Goal: Information Seeking & Learning: Learn about a topic

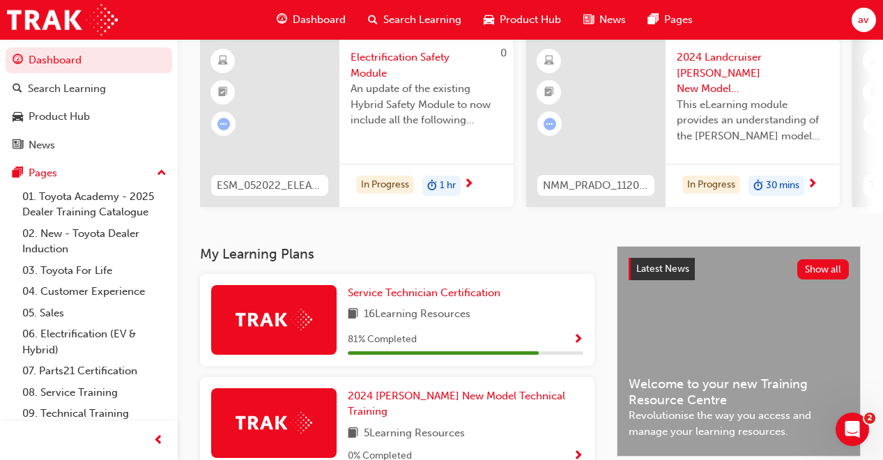
scroll to position [112, 0]
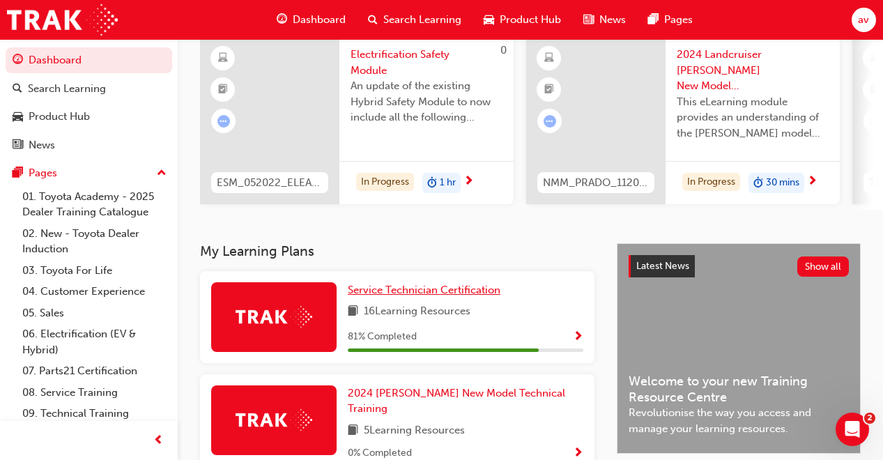
click at [409, 296] on span "Service Technician Certification" at bounding box center [424, 290] width 153 height 13
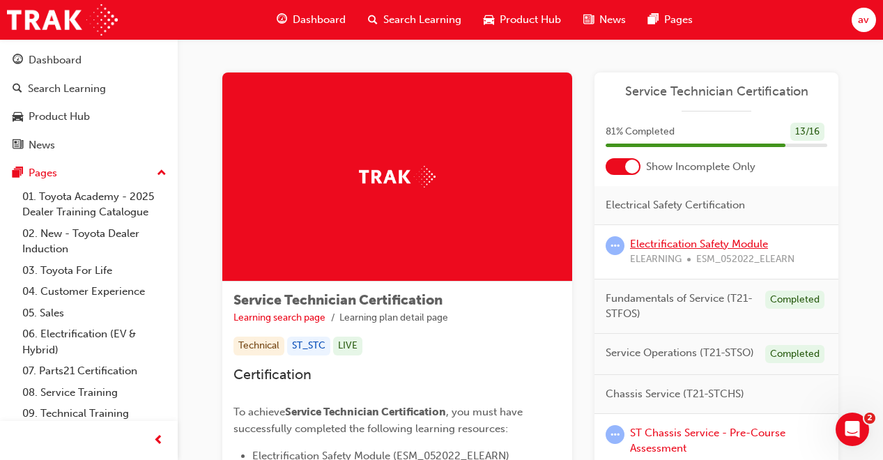
click at [698, 243] on link "Electrification Safety Module" at bounding box center [699, 244] width 138 height 13
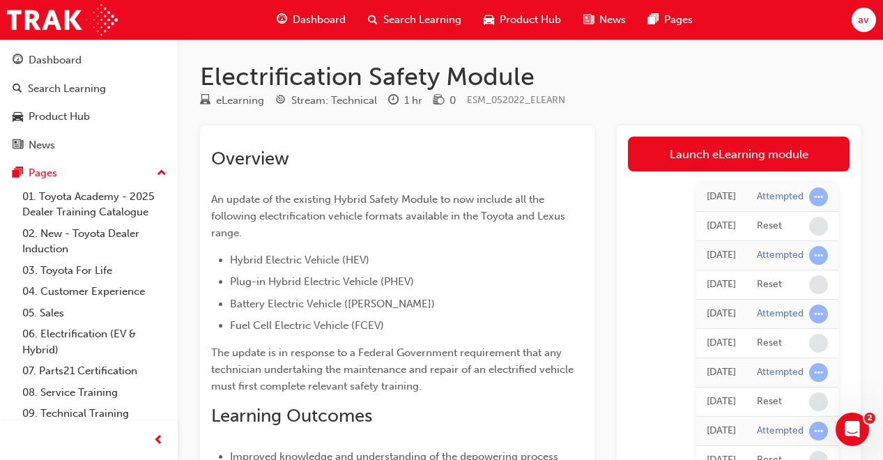
click at [750, 157] on link "Launch eLearning module" at bounding box center [739, 154] width 222 height 35
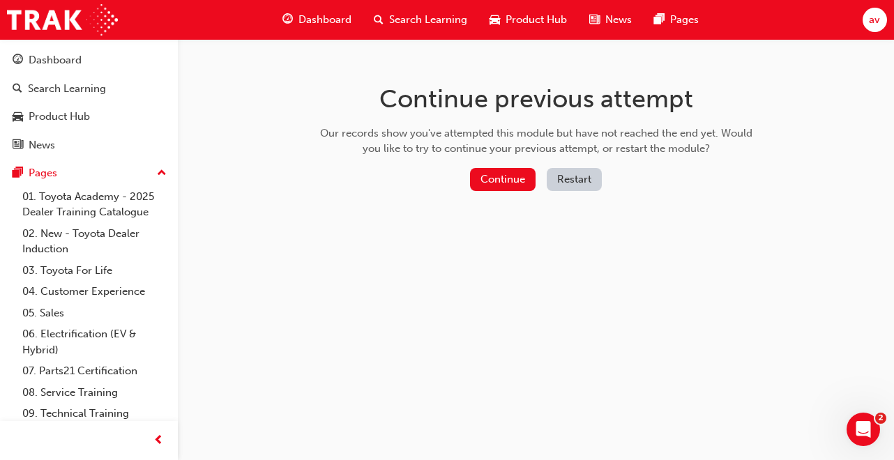
click at [512, 179] on button "Continue" at bounding box center [503, 179] width 66 height 23
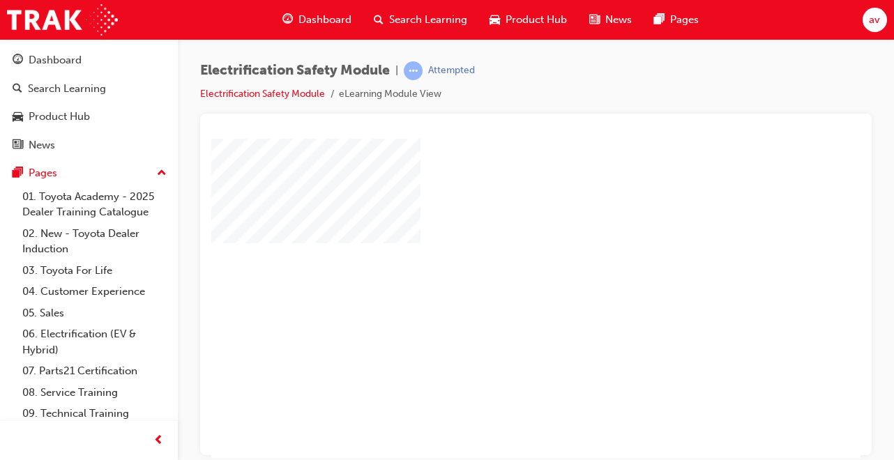
click at [496, 257] on div "play" at bounding box center [496, 257] width 0 height 0
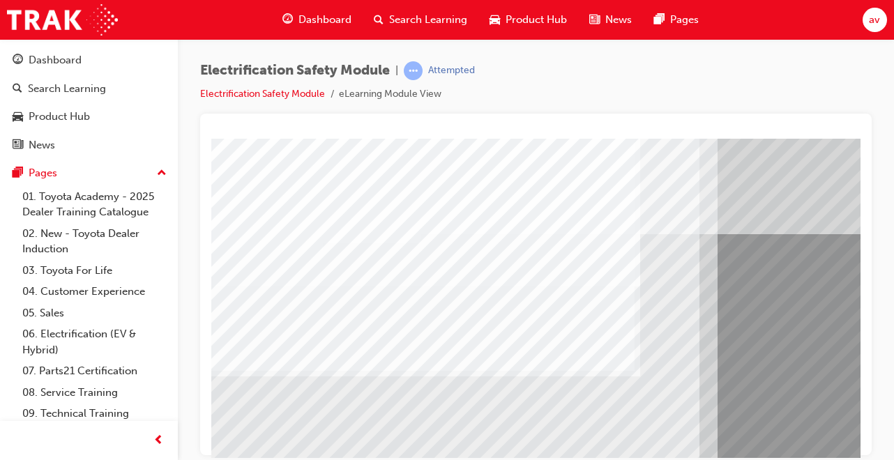
click at [773, 459] on div "Electrification Safety Module | Attempted Electrification Safety Module eLearni…" at bounding box center [447, 230] width 894 height 460
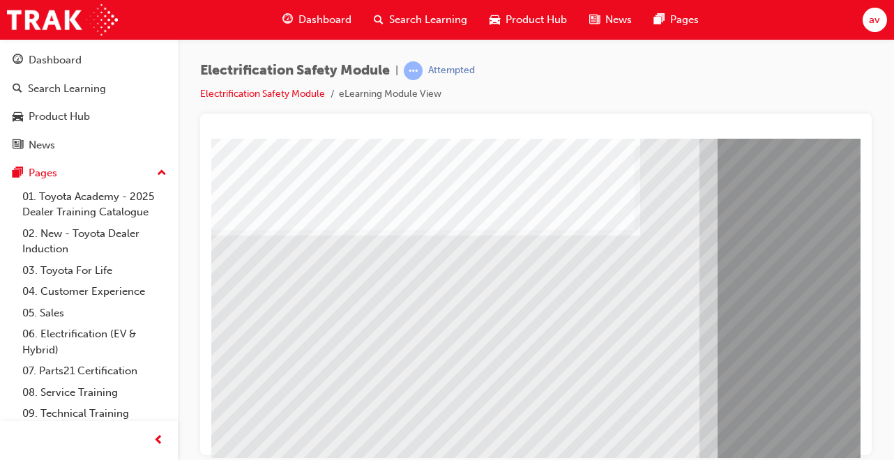
scroll to position [142, 1]
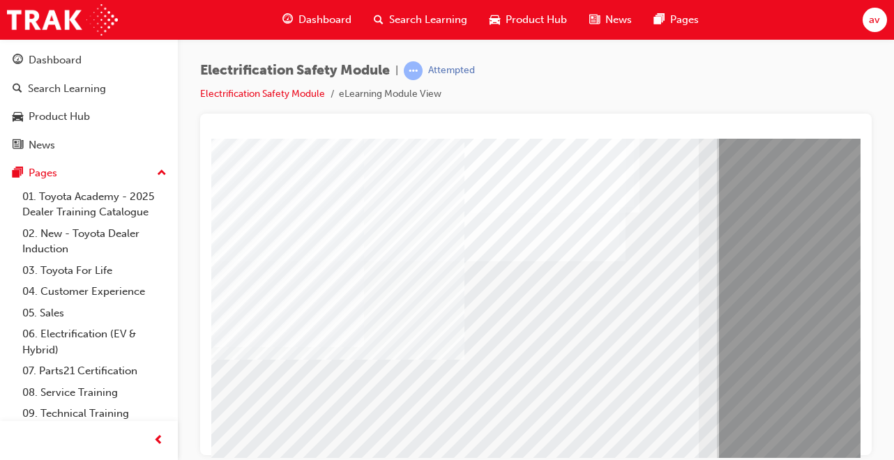
scroll to position [214, 1]
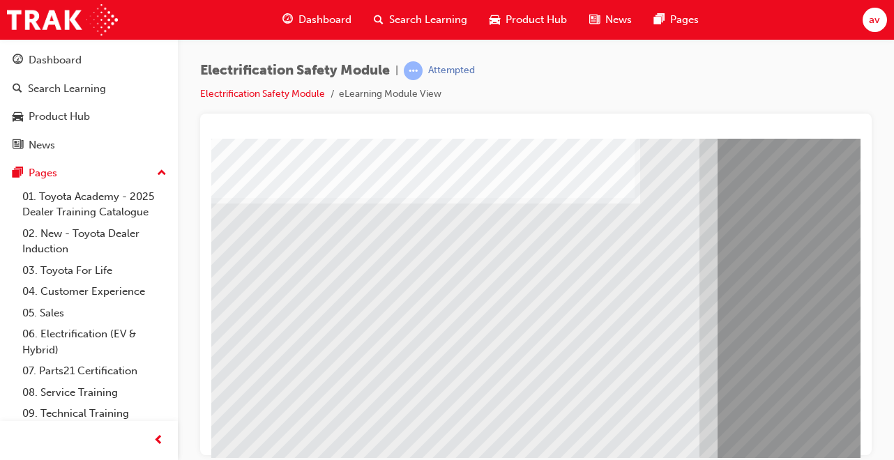
scroll to position [214, 0]
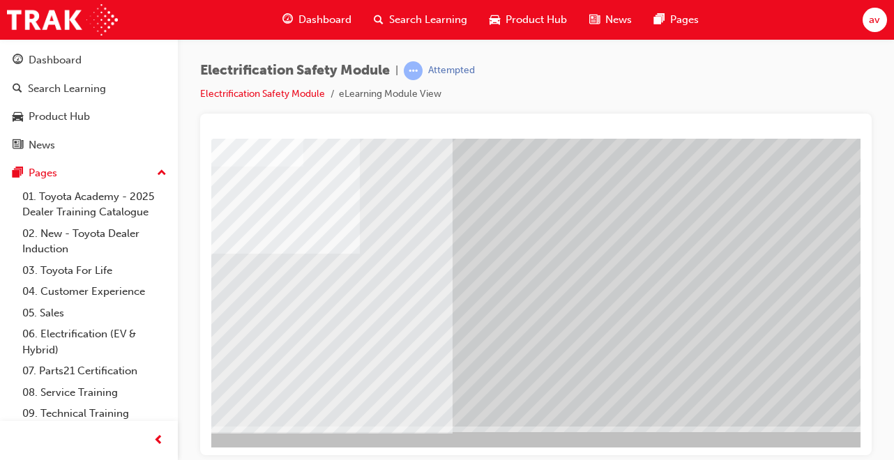
scroll to position [214, 310]
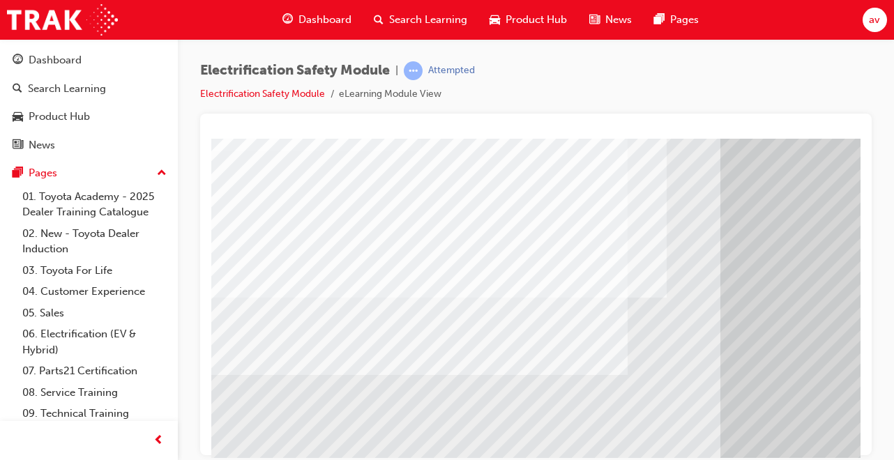
scroll to position [88, 0]
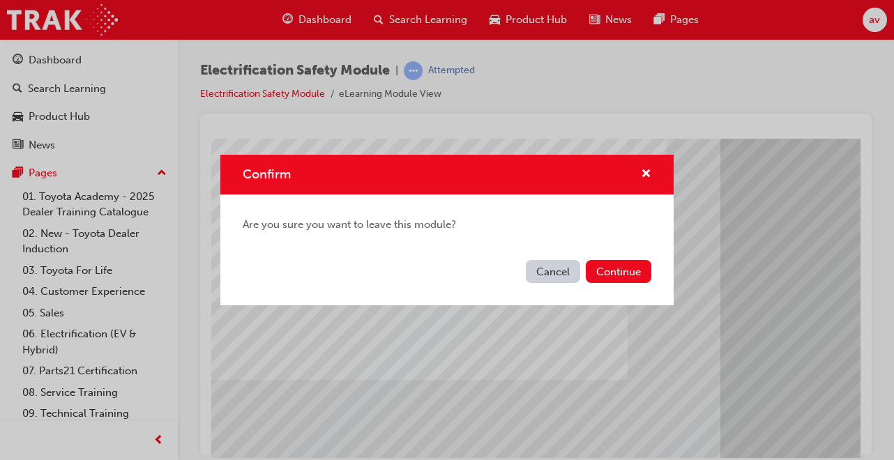
click at [420, 298] on div "Cancel Continue" at bounding box center [446, 279] width 453 height 51
click at [626, 274] on button "Continue" at bounding box center [619, 271] width 66 height 23
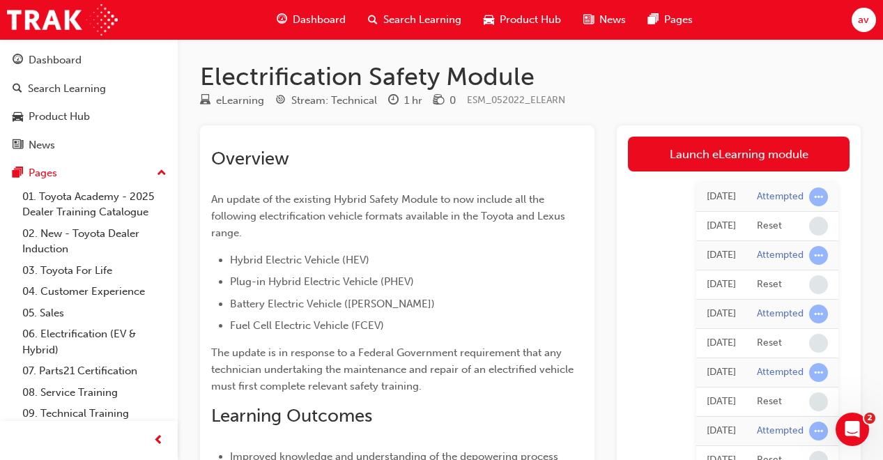
click at [763, 155] on link "Launch eLearning module" at bounding box center [739, 154] width 222 height 35
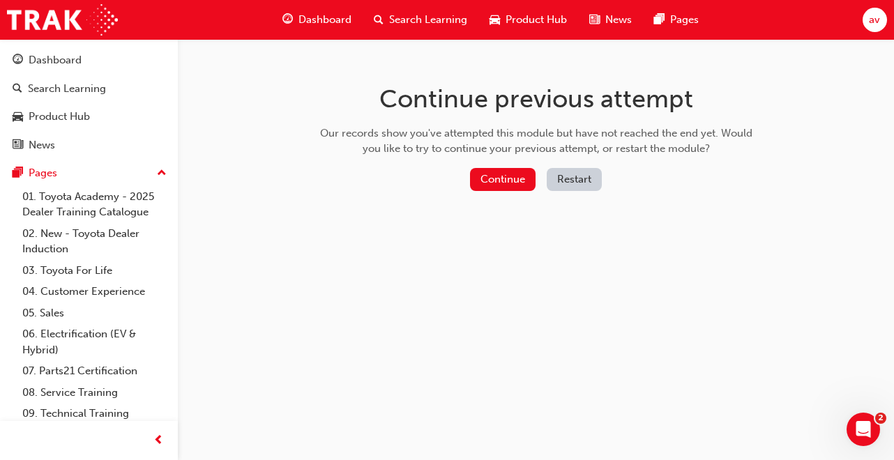
click at [505, 176] on button "Continue" at bounding box center [503, 179] width 66 height 23
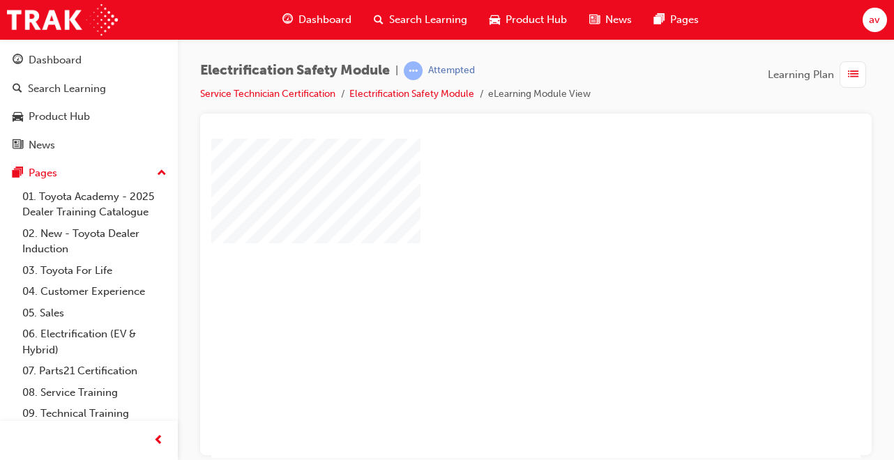
click at [496, 257] on div "play" at bounding box center [496, 257] width 0 height 0
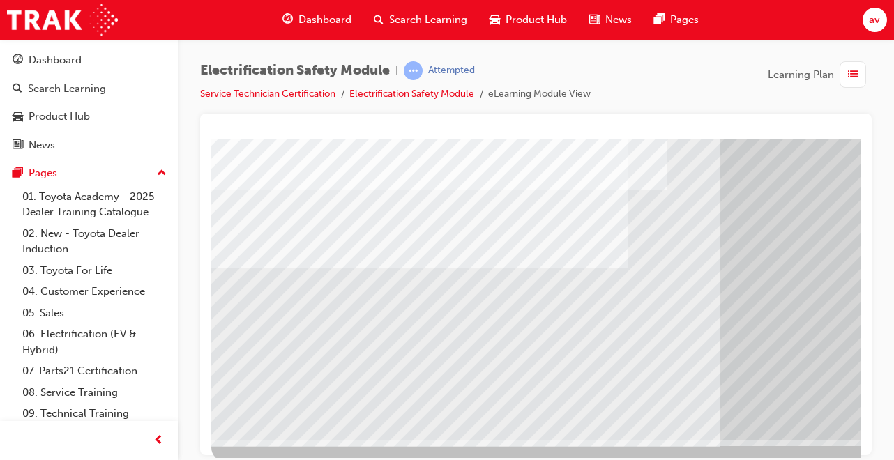
scroll to position [214, 0]
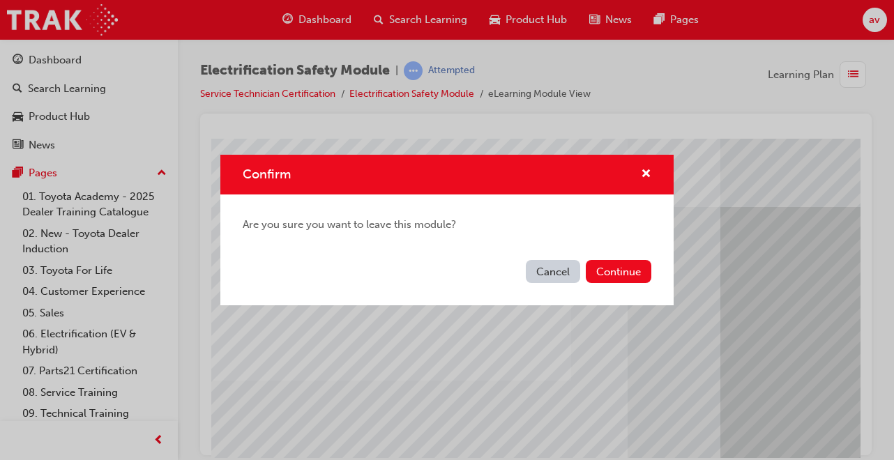
click at [549, 275] on button "Cancel" at bounding box center [553, 271] width 54 height 23
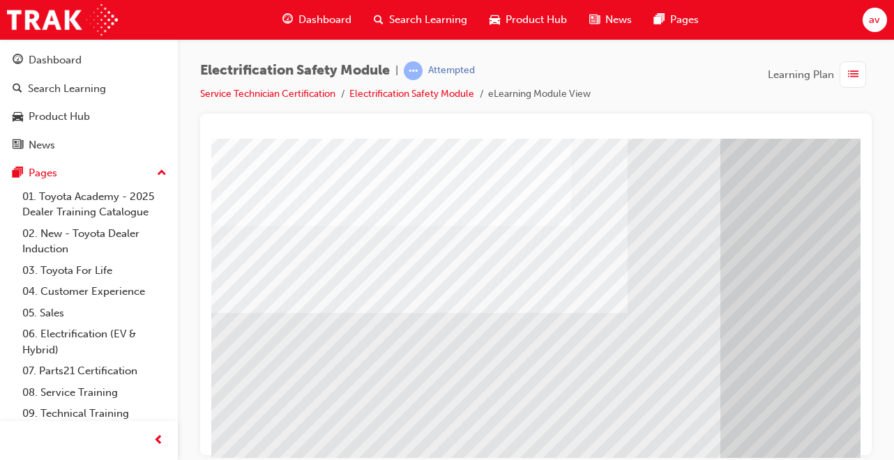
scroll to position [214, 0]
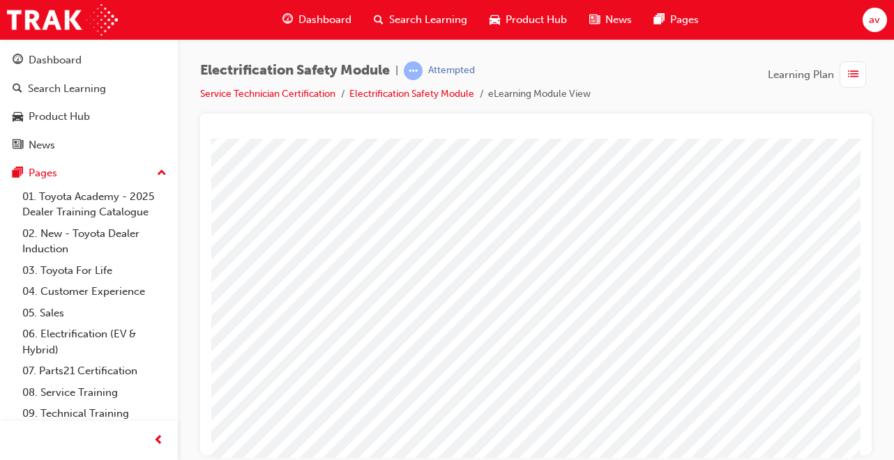
scroll to position [24, 25]
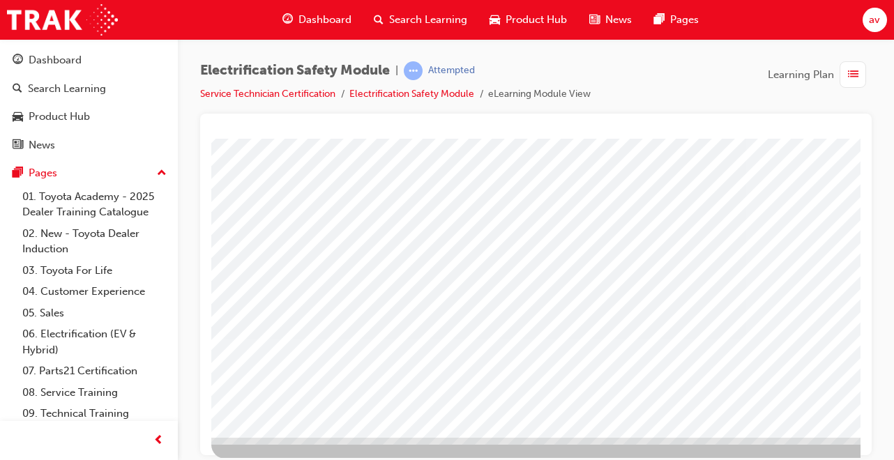
scroll to position [204, 0]
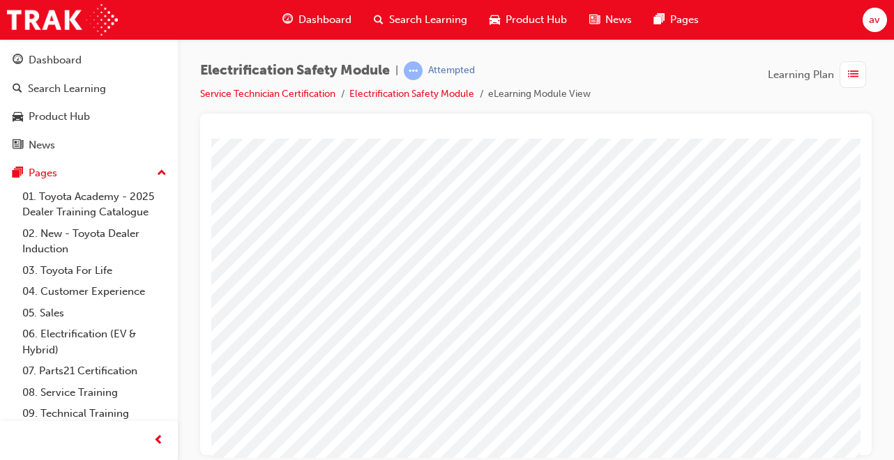
scroll to position [121, 0]
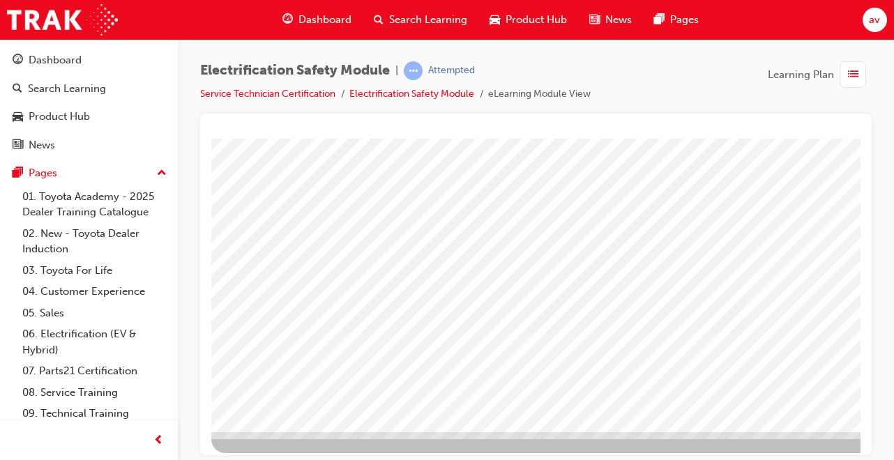
scroll to position [214, 0]
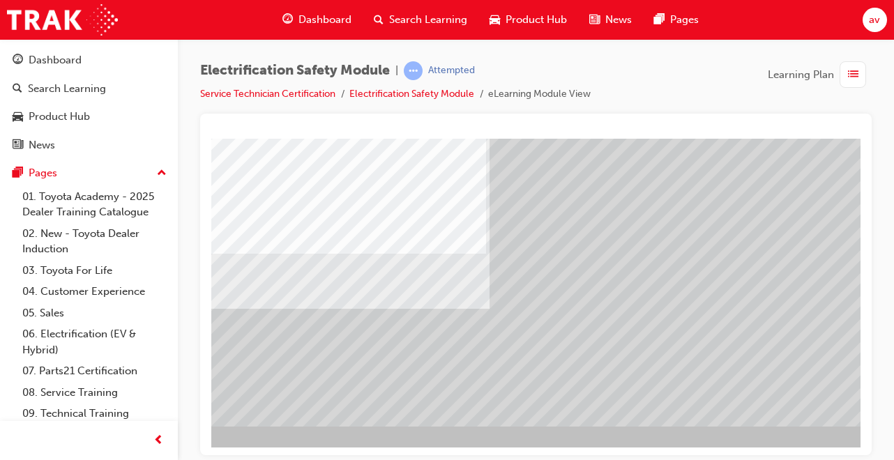
scroll to position [0, 0]
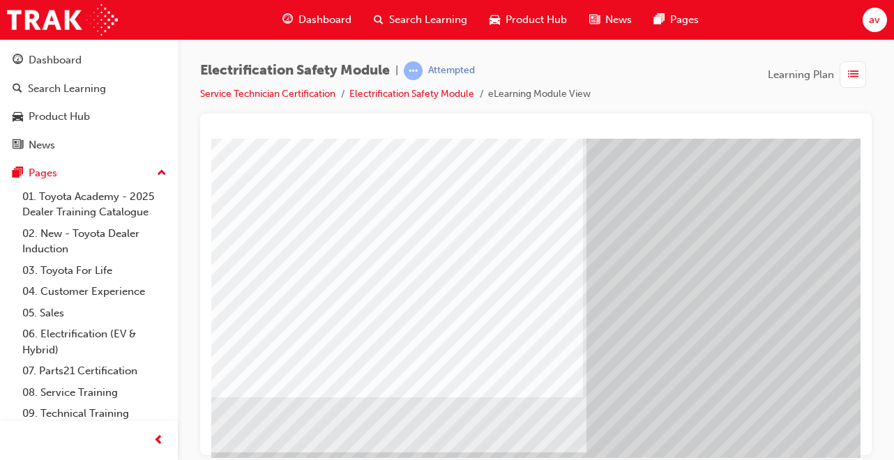
scroll to position [89, 0]
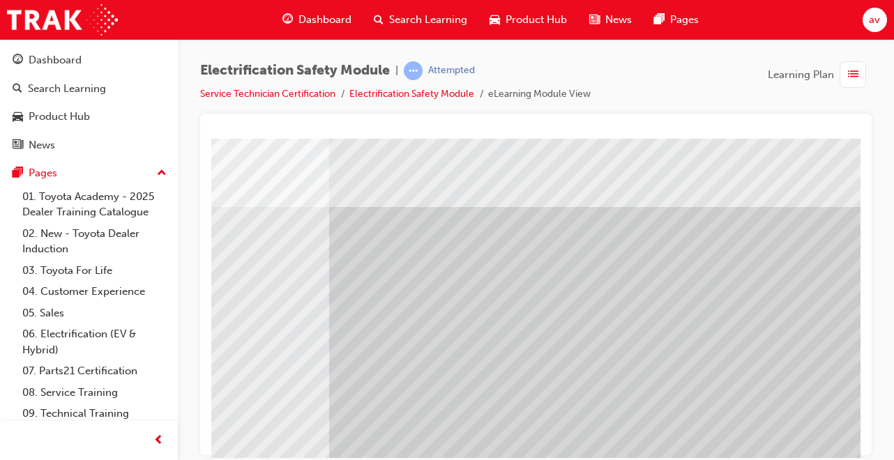
scroll to position [0, 310]
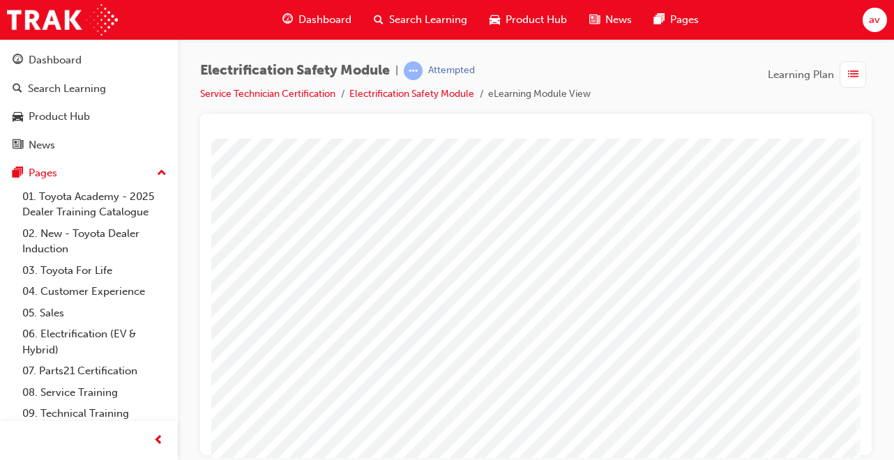
scroll to position [214, 310]
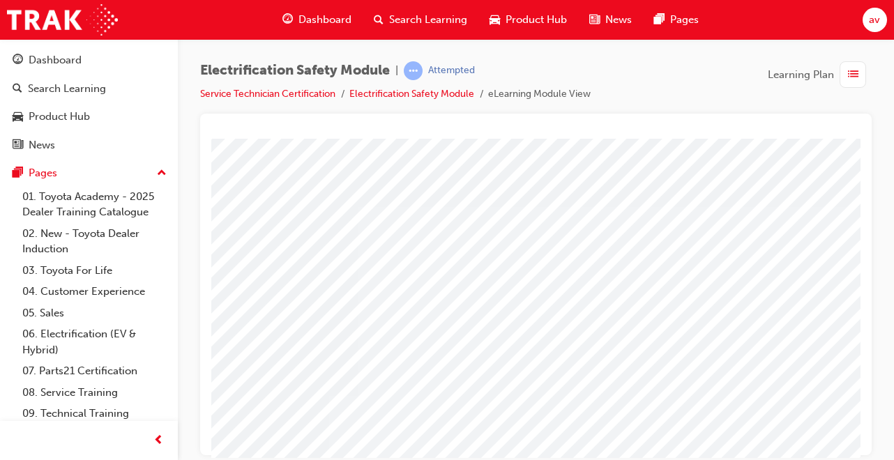
scroll to position [0, 310]
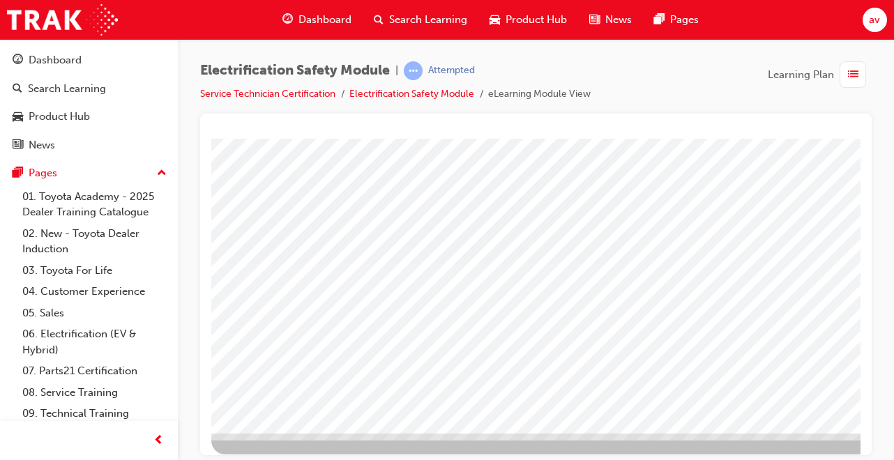
scroll to position [214, 0]
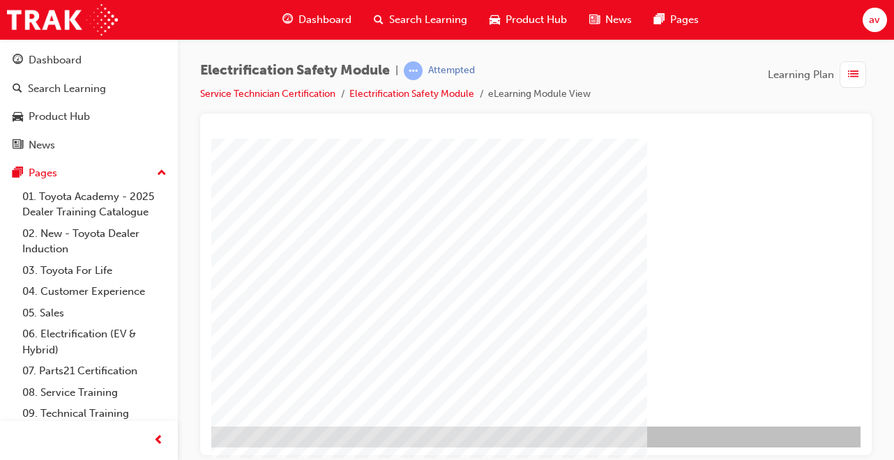
scroll to position [214, 310]
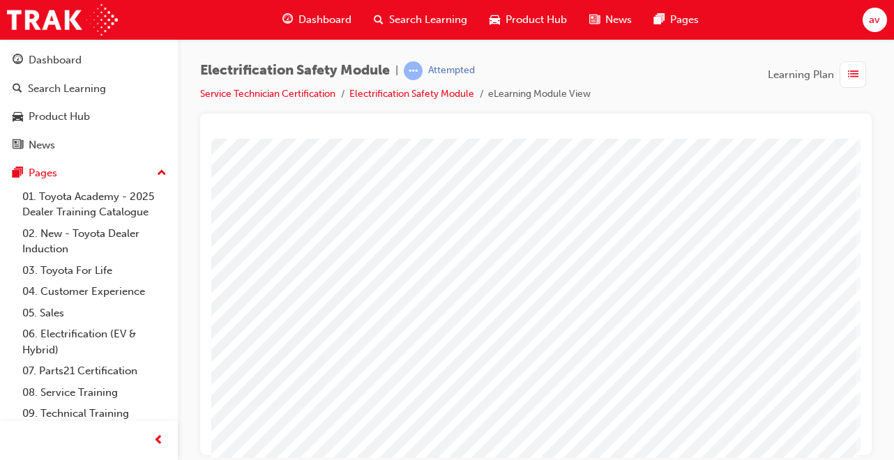
scroll to position [52, 310]
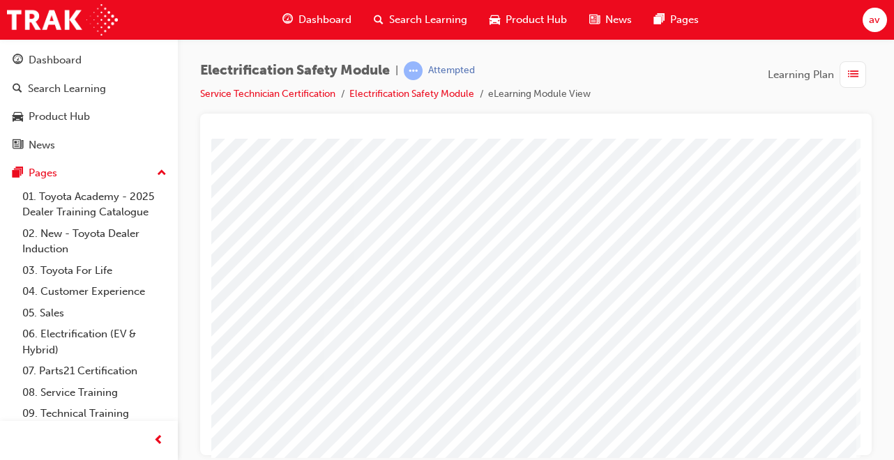
scroll to position [214, 310]
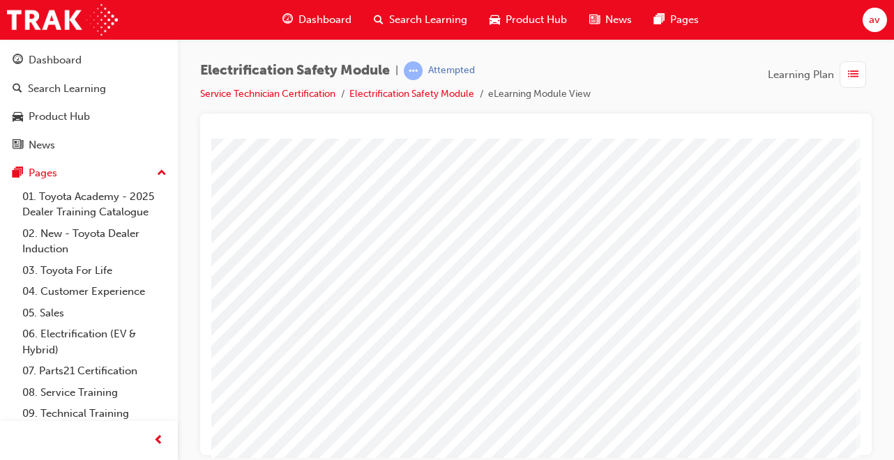
scroll to position [135, 310]
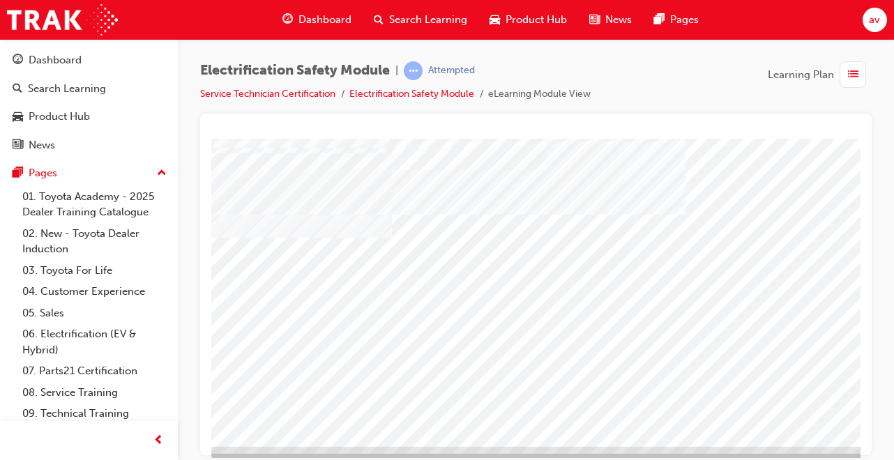
scroll to position [195, 0]
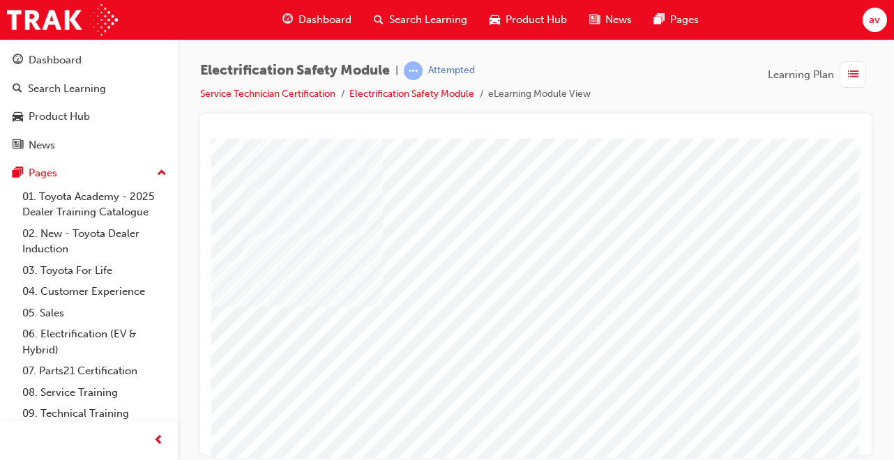
scroll to position [101, 303]
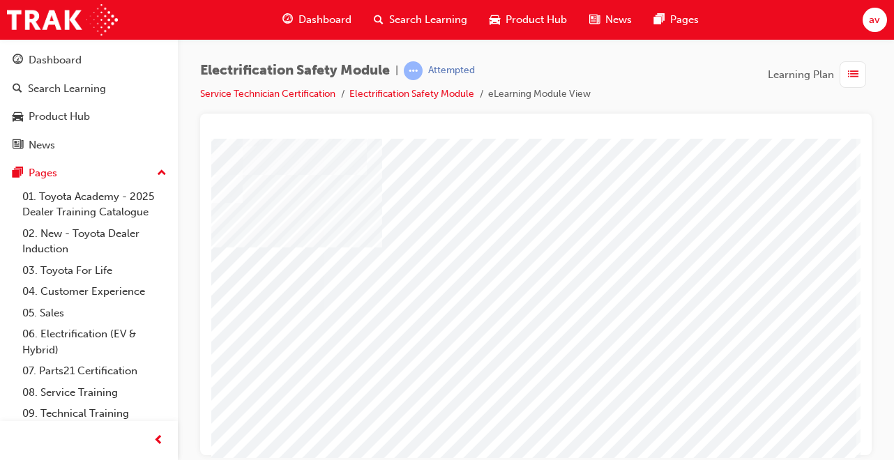
scroll to position [214, 310]
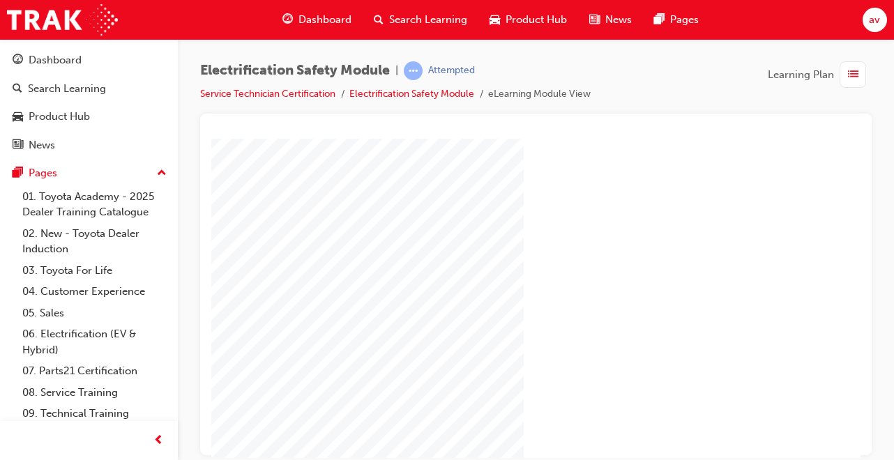
scroll to position [214, 310]
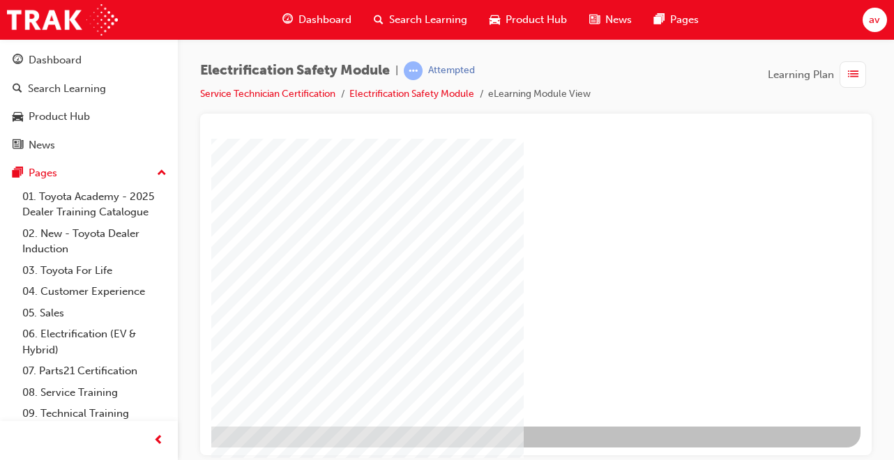
click at [769, 406] on div "" at bounding box center [386, 175] width 948 height 502
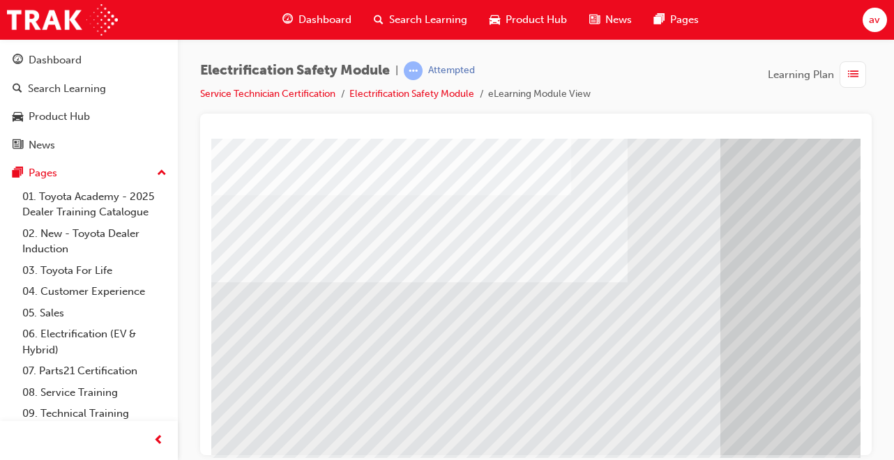
scroll to position [214, 0]
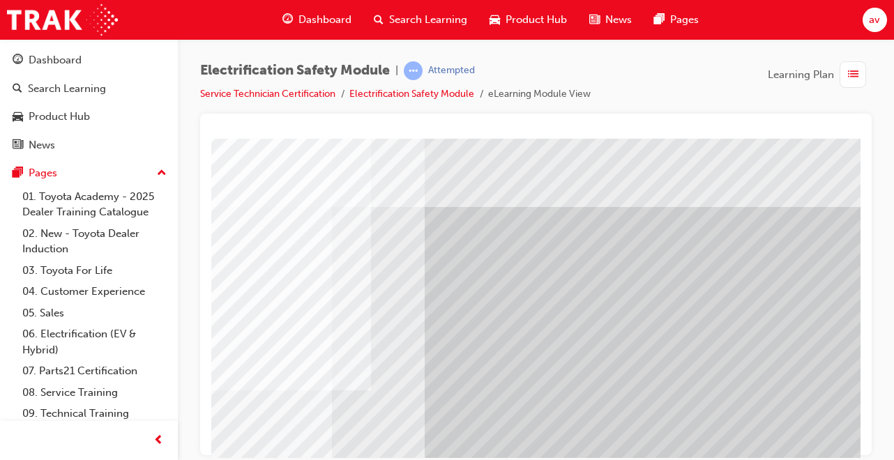
scroll to position [0, 310]
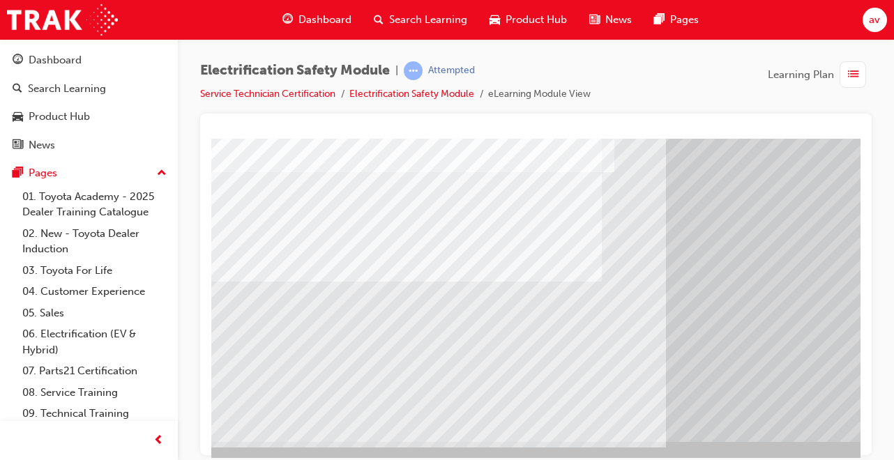
scroll to position [199, 0]
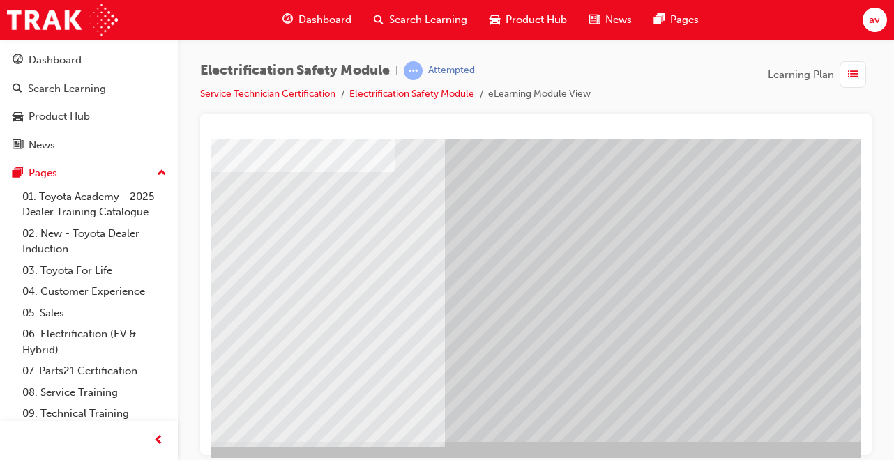
scroll to position [199, 310]
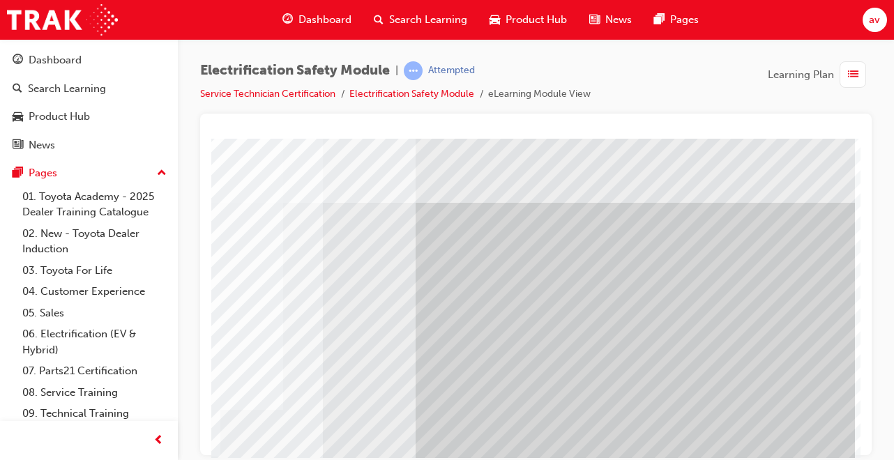
scroll to position [4, 310]
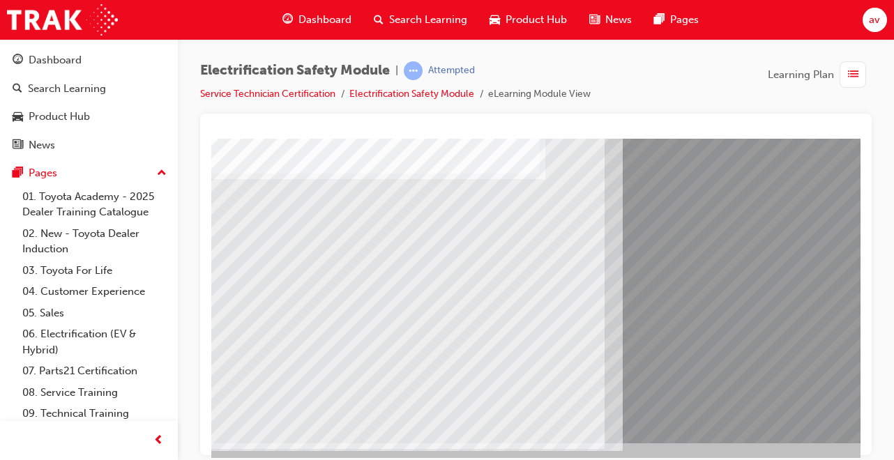
scroll to position [197, 0]
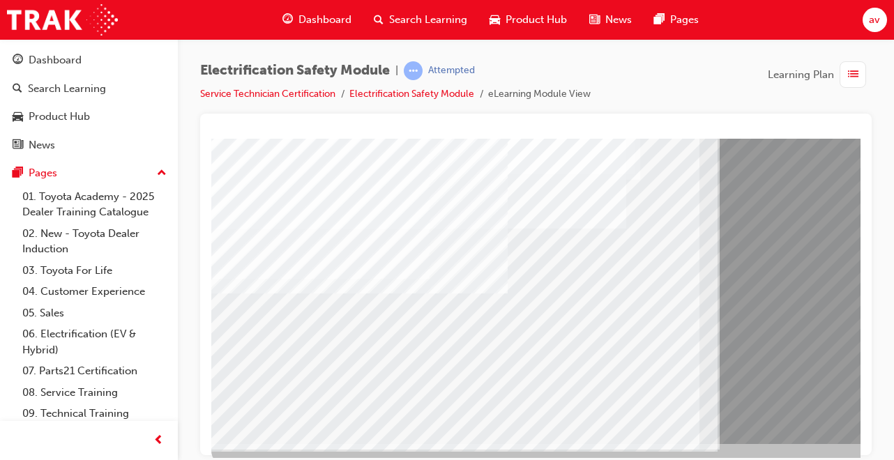
scroll to position [198, 0]
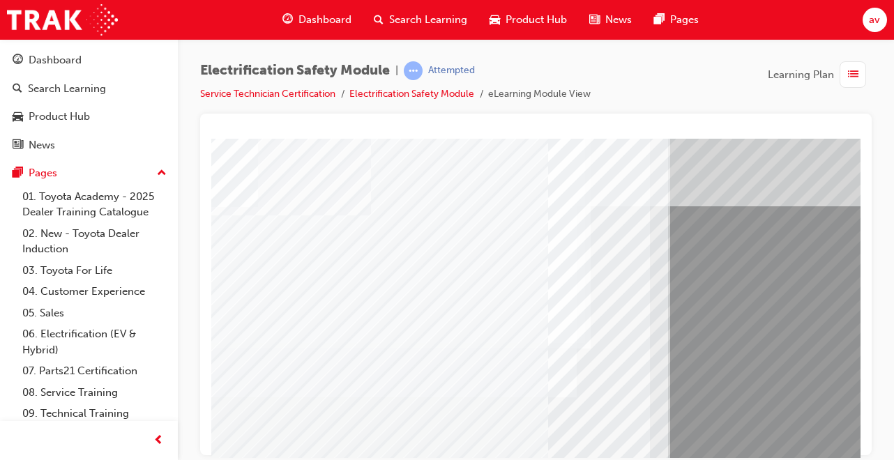
scroll to position [0, 50]
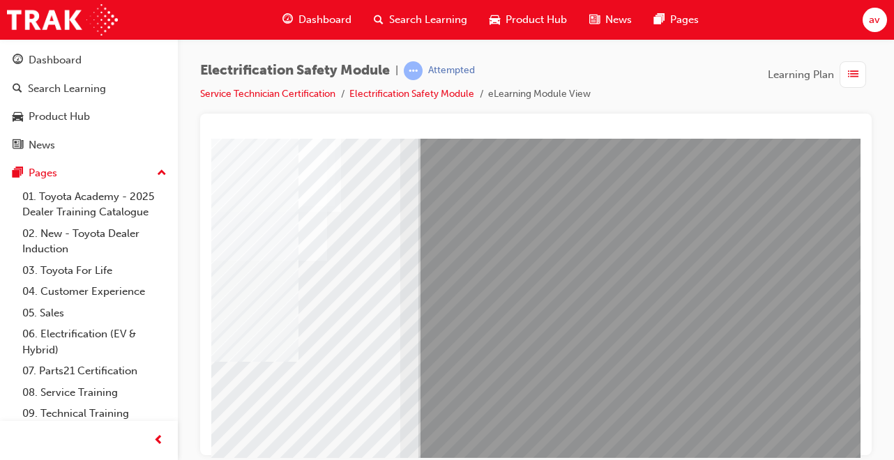
scroll to position [214, 310]
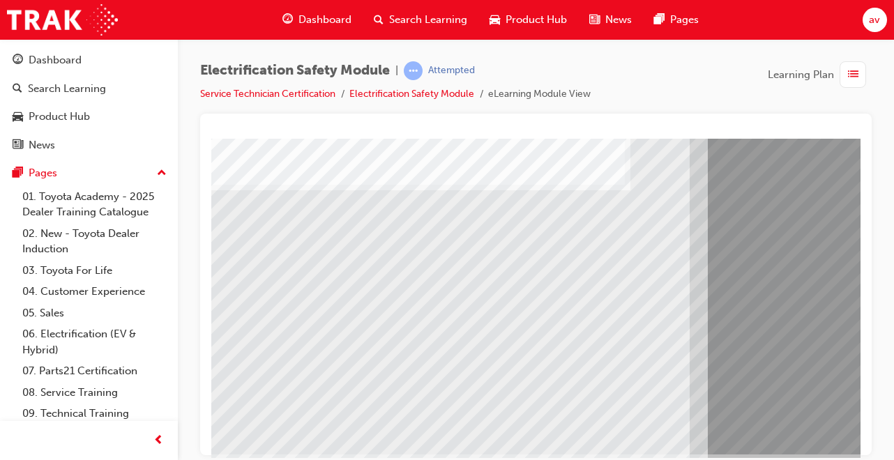
scroll to position [185, 10]
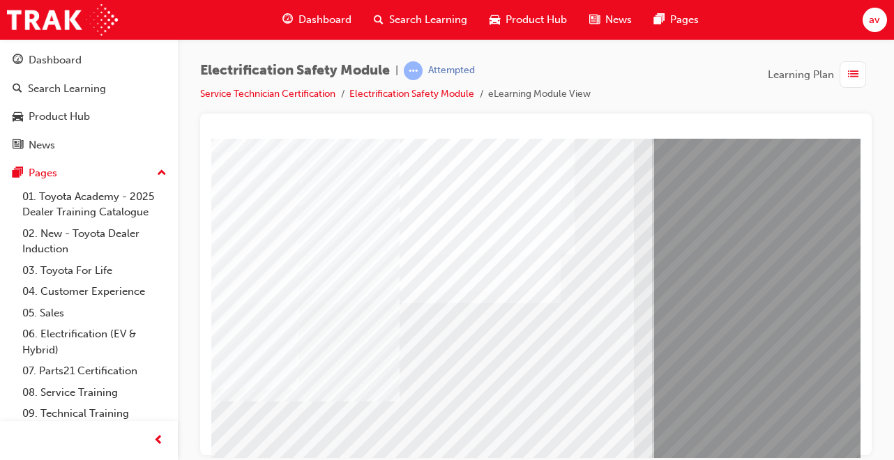
scroll to position [122, 35]
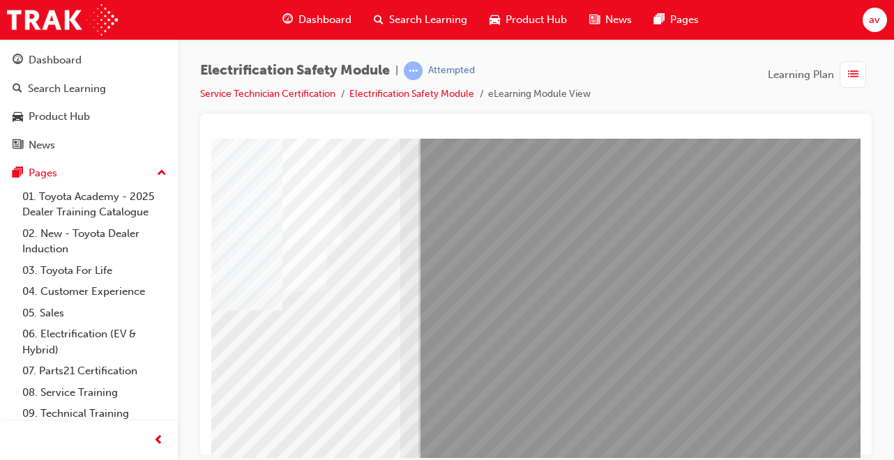
scroll to position [135, 310]
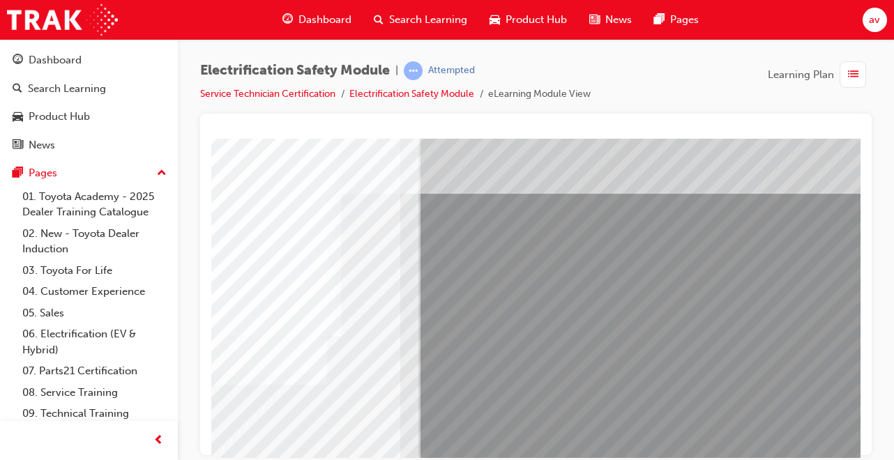
scroll to position [34, 310]
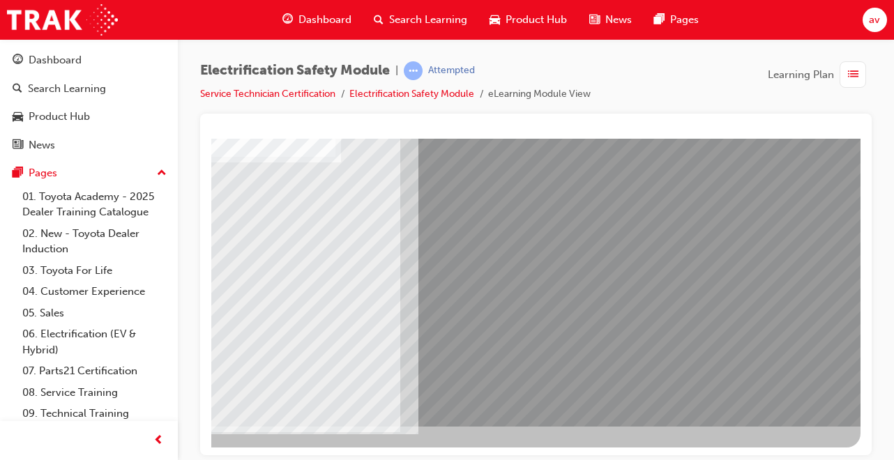
scroll to position [0, 0]
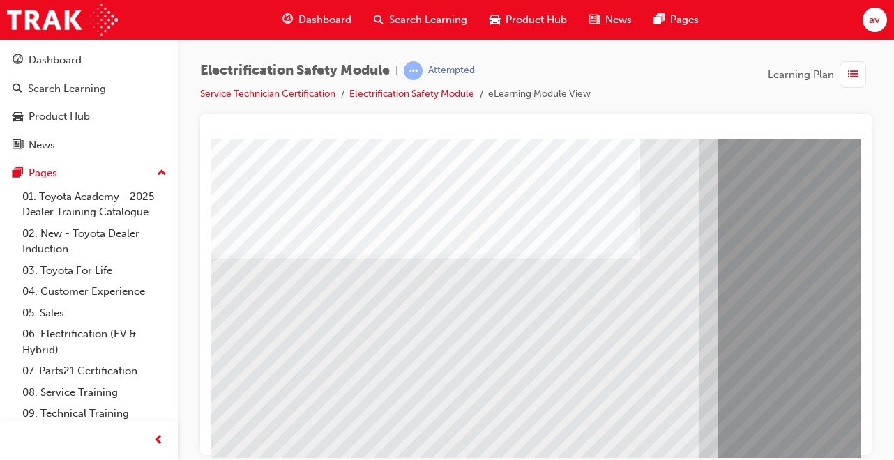
scroll to position [123, 0]
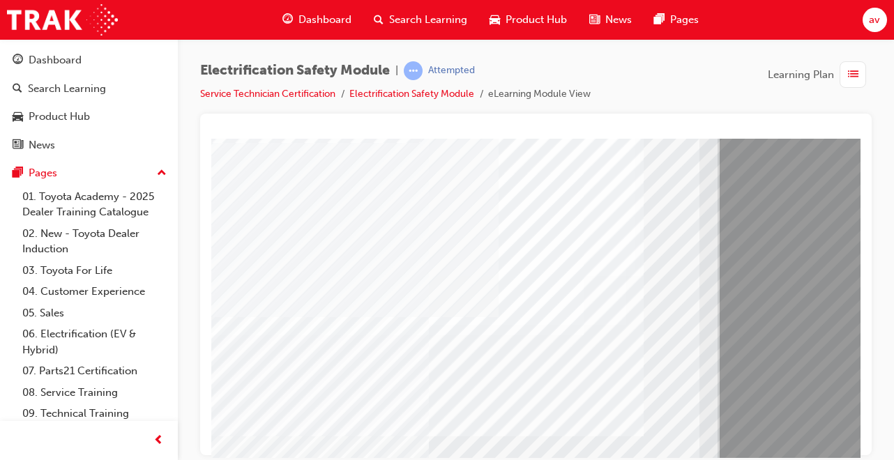
scroll to position [96, 0]
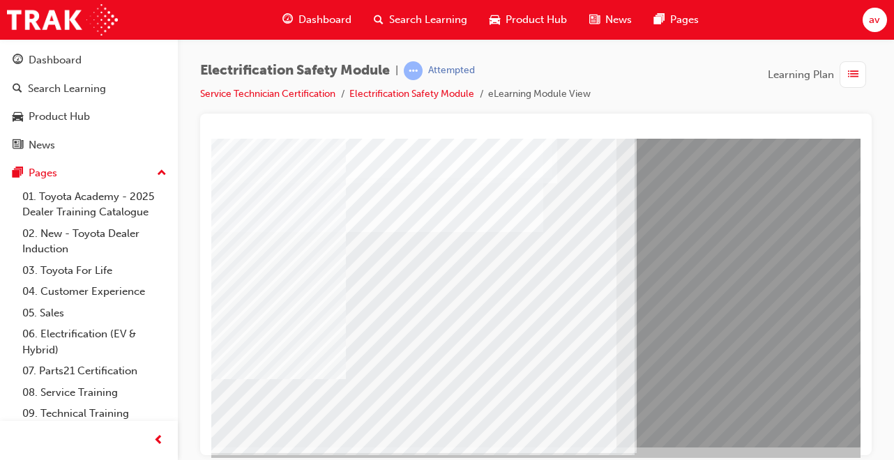
scroll to position [193, 86]
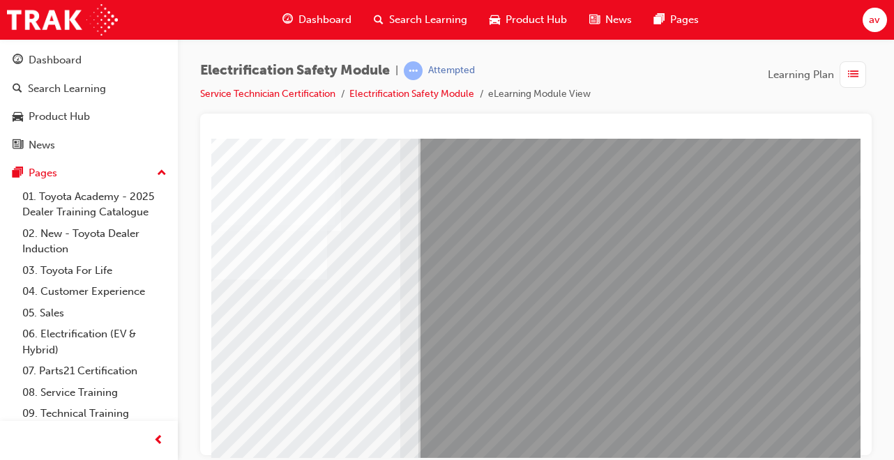
scroll to position [146, 310]
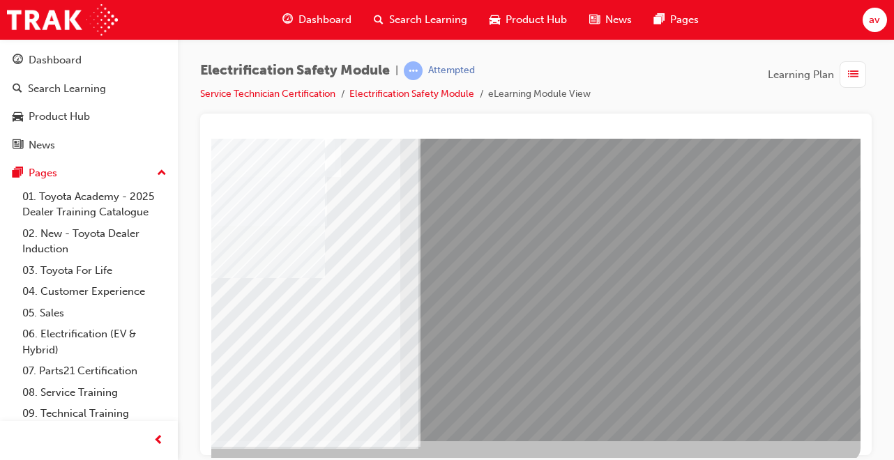
scroll to position [214, 310]
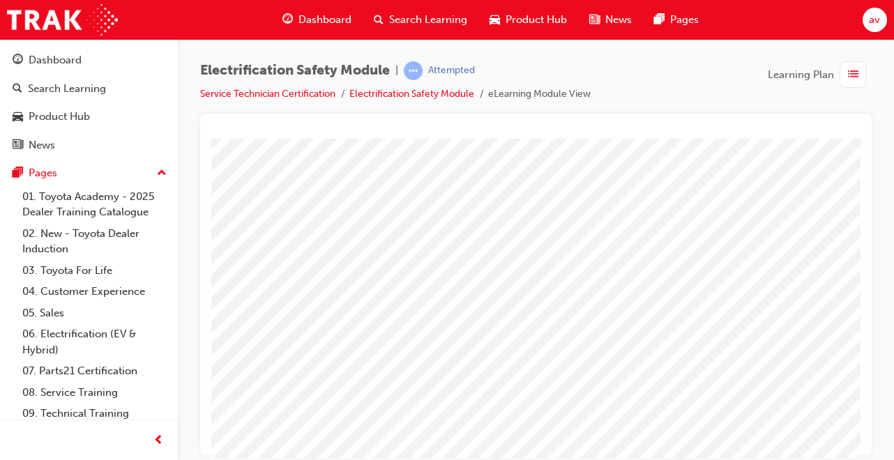
scroll to position [75, 310]
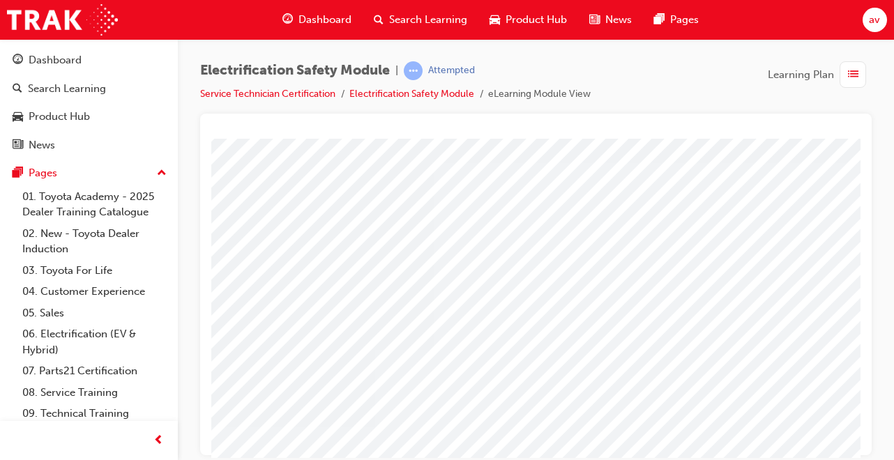
scroll to position [44, 310]
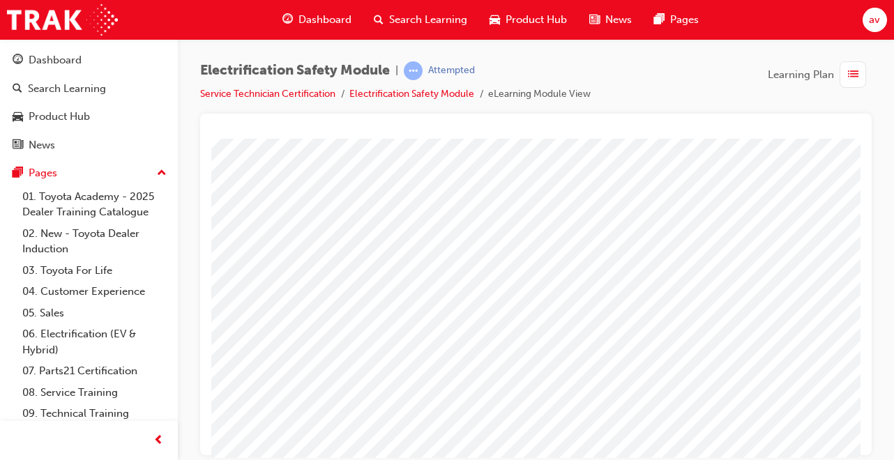
scroll to position [59, 280]
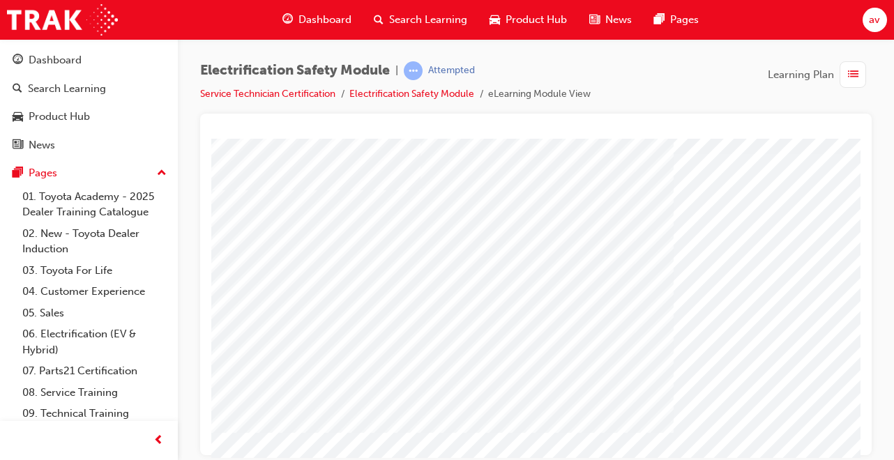
scroll to position [51, 0]
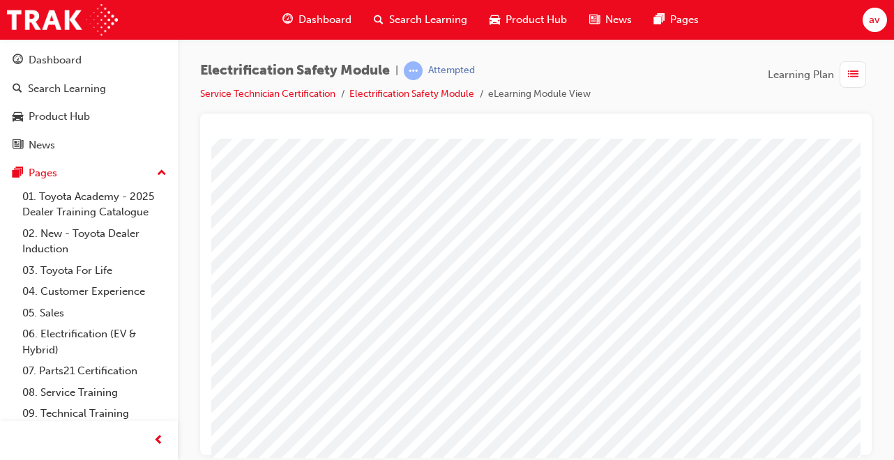
scroll to position [214, 234]
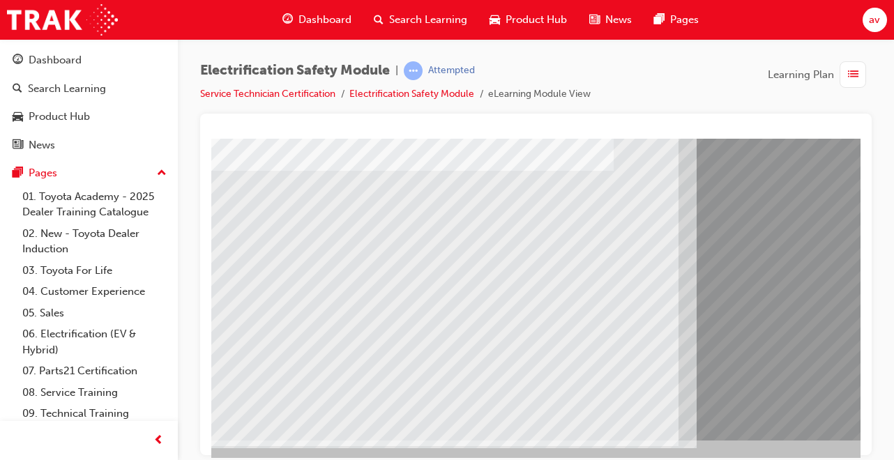
scroll to position [200, 0]
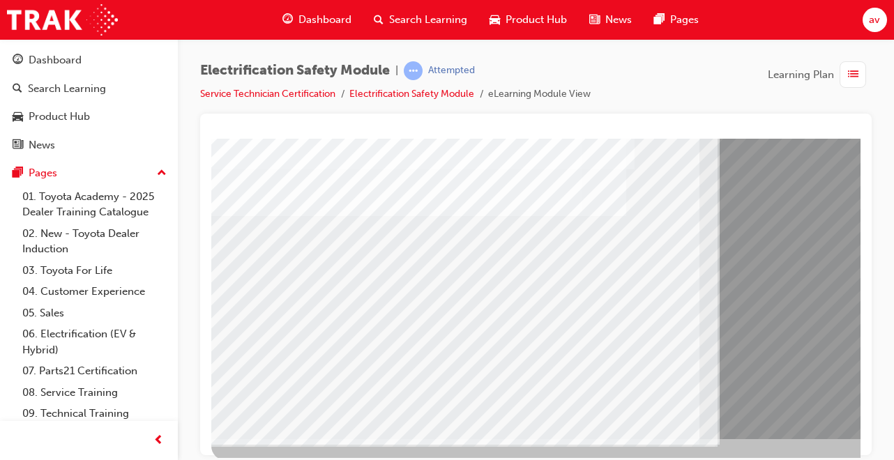
scroll to position [214, 0]
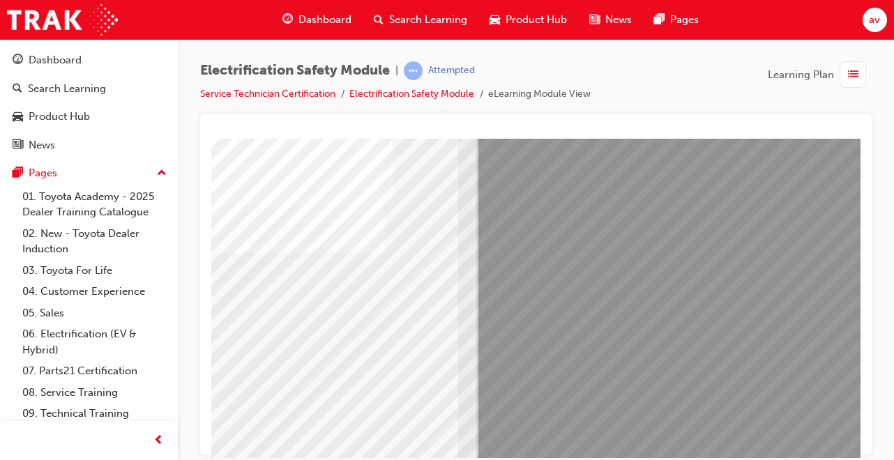
scroll to position [214, 241]
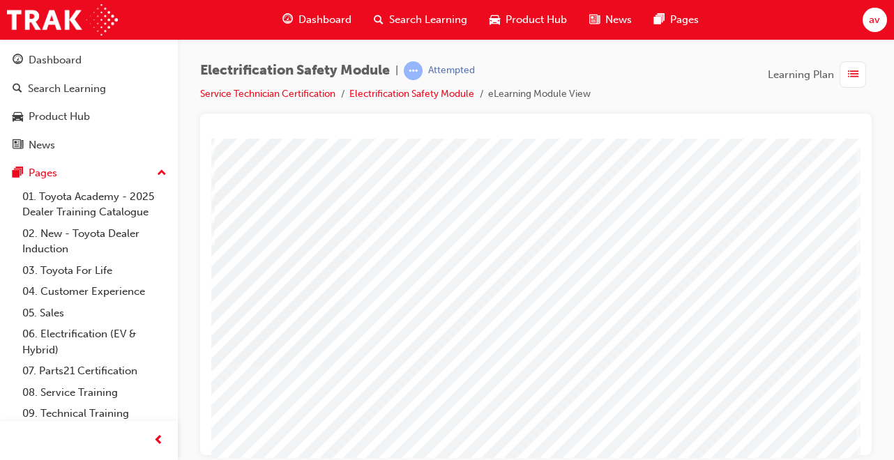
scroll to position [119, 310]
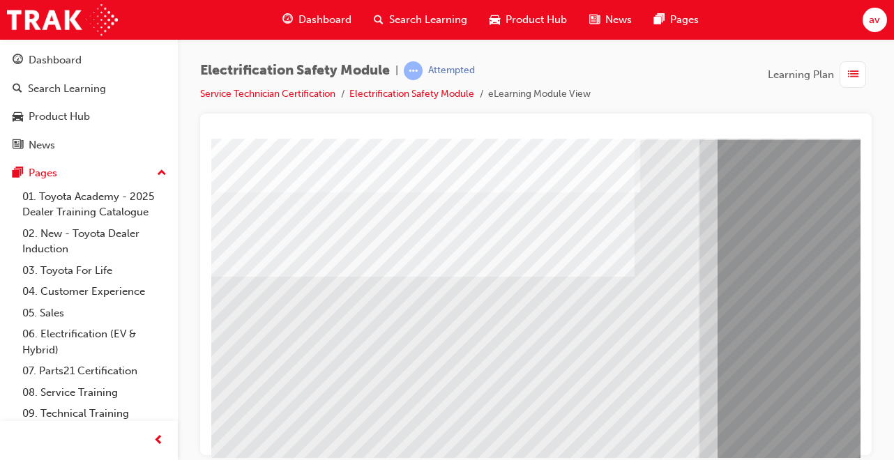
scroll to position [137, 0]
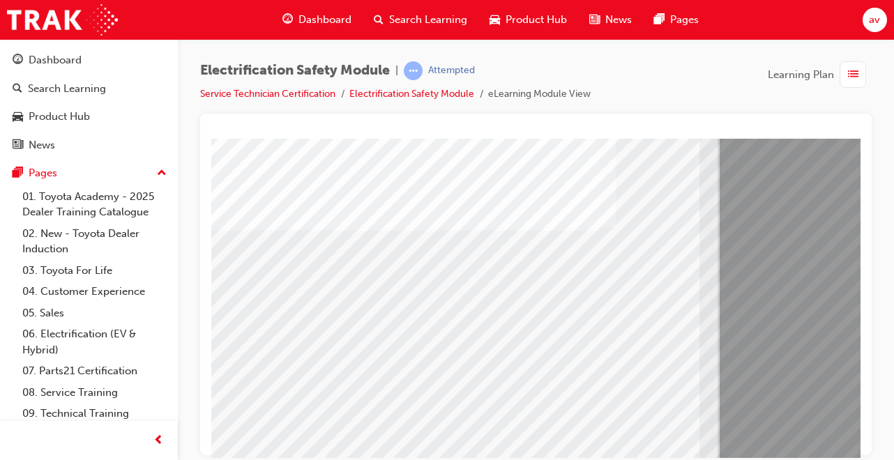
scroll to position [146, 0]
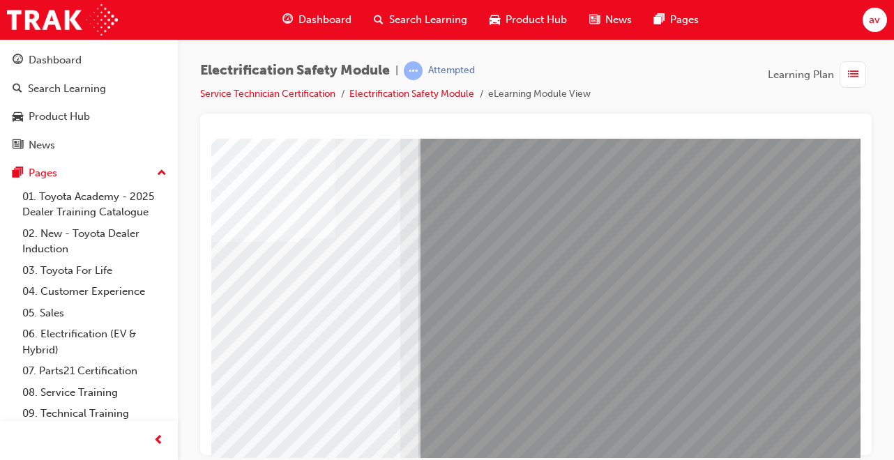
scroll to position [138, 310]
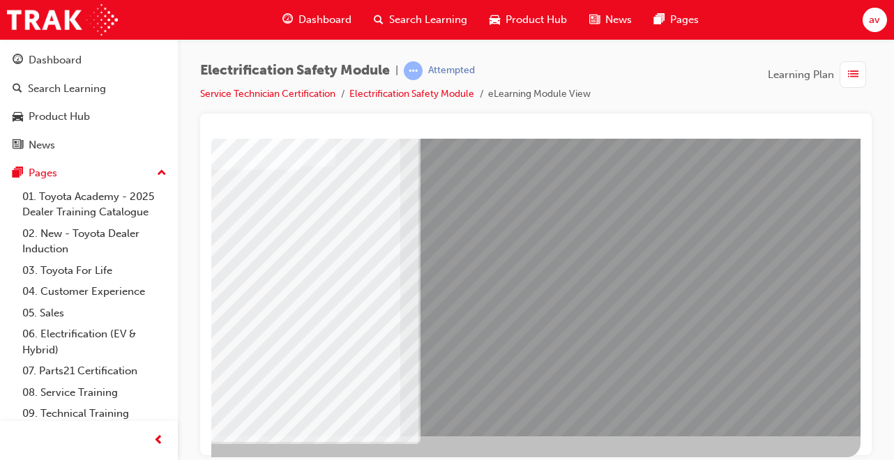
scroll to position [206, 310]
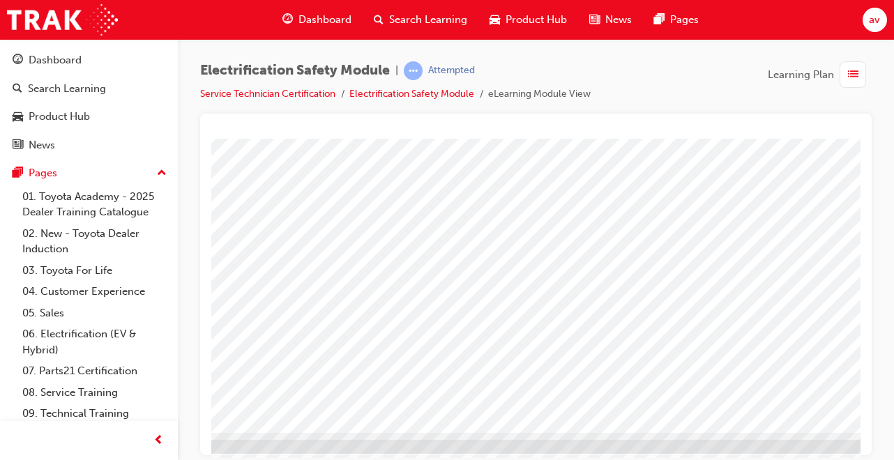
scroll to position [214, 17]
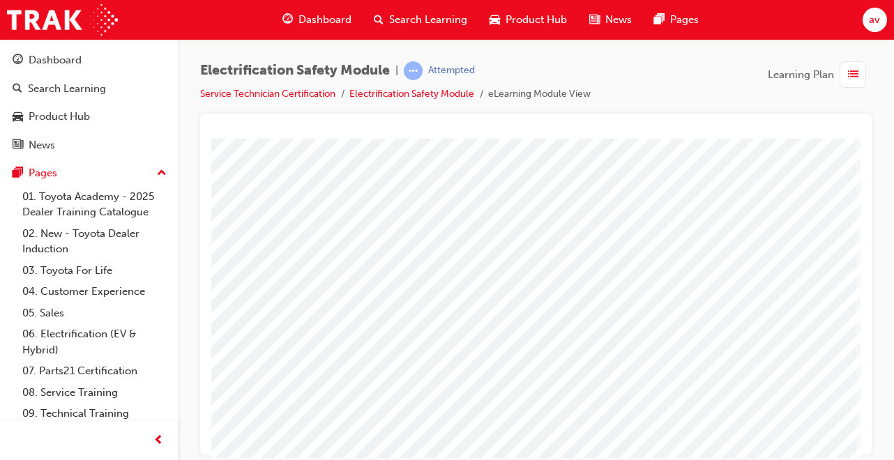
scroll to position [85, 310]
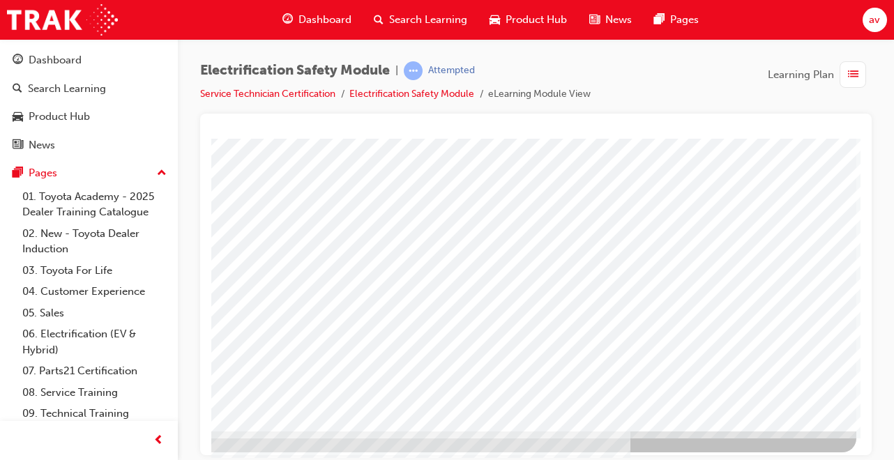
scroll to position [214, 310]
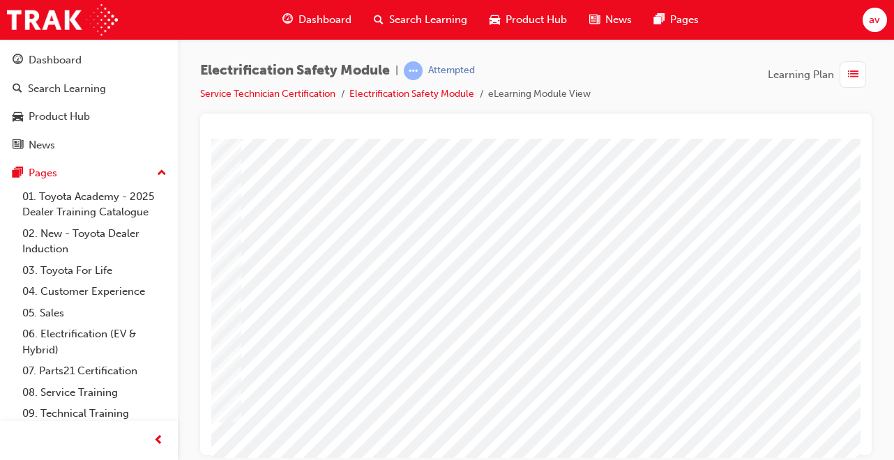
scroll to position [0, 310]
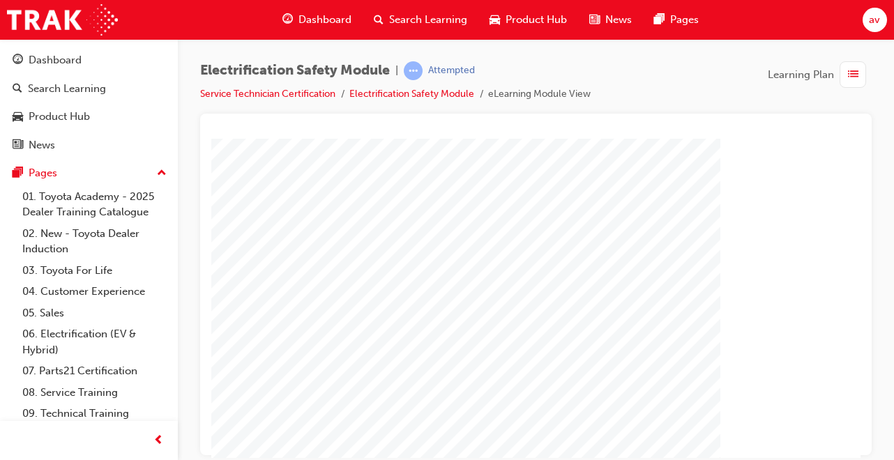
scroll to position [152, 105]
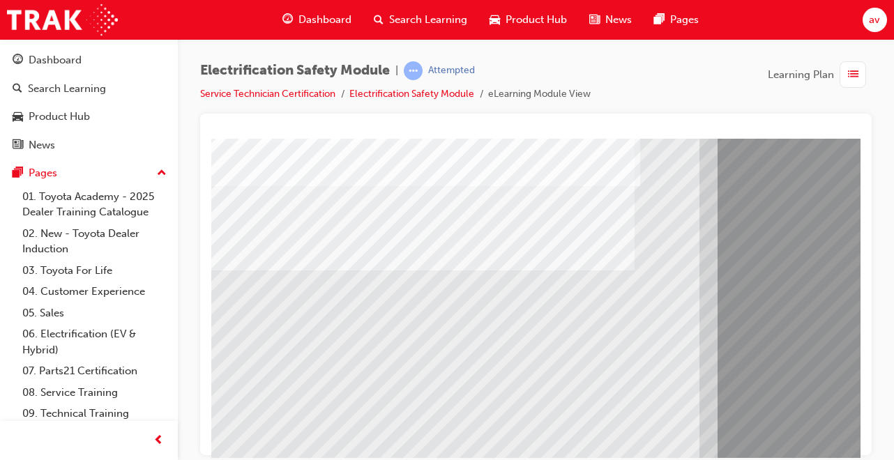
scroll to position [136, 0]
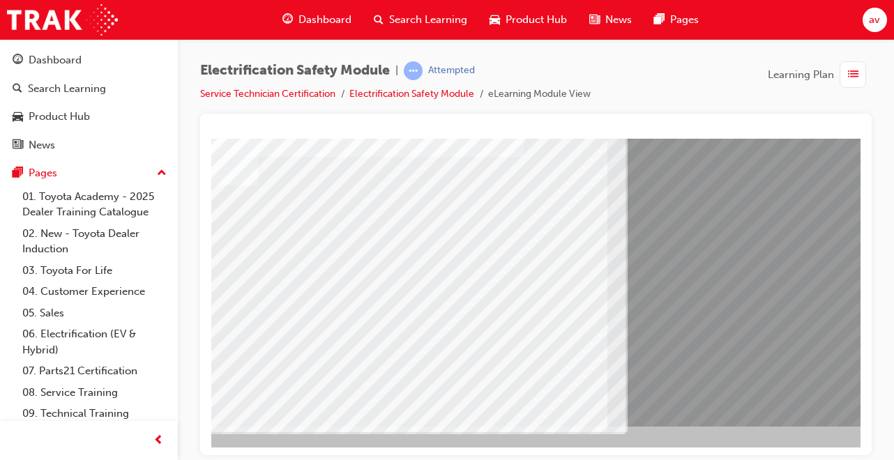
scroll to position [214, 20]
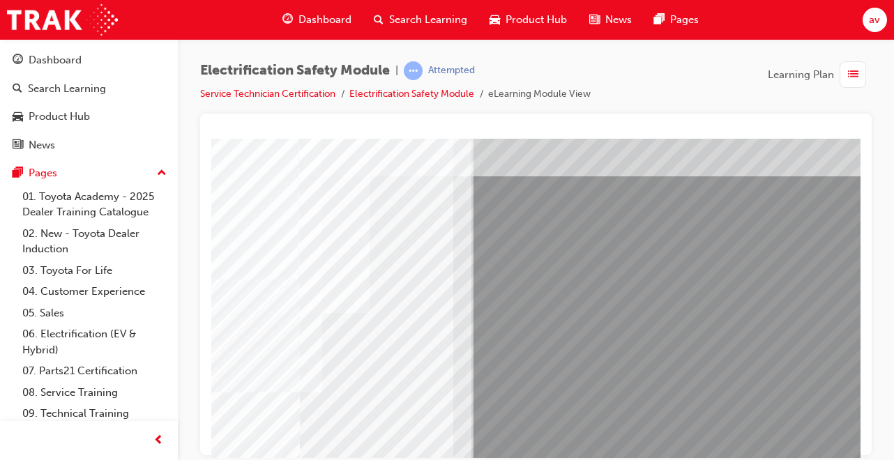
scroll to position [59, 246]
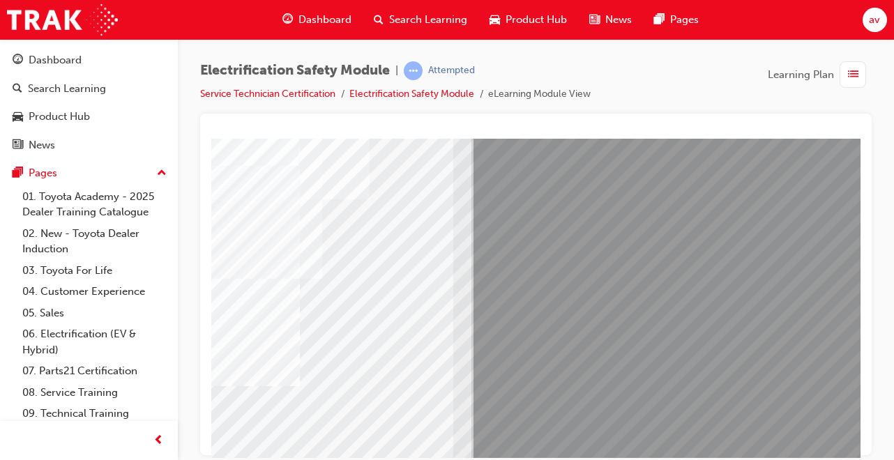
scroll to position [178, 246]
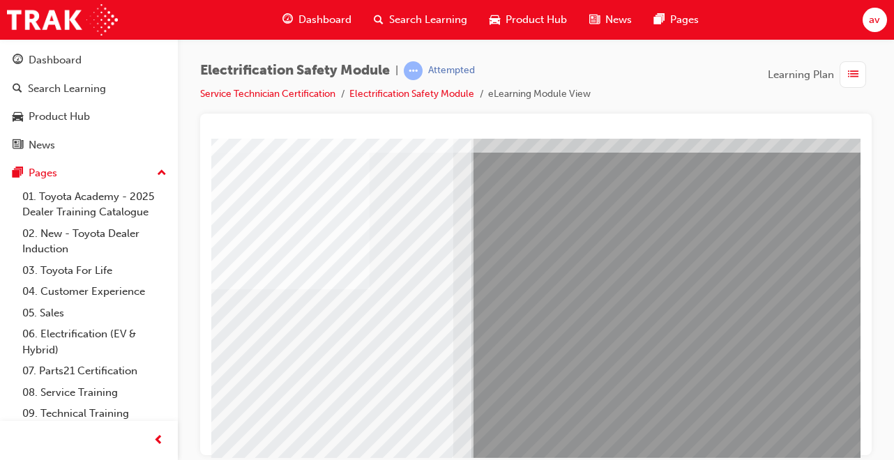
scroll to position [73, 246]
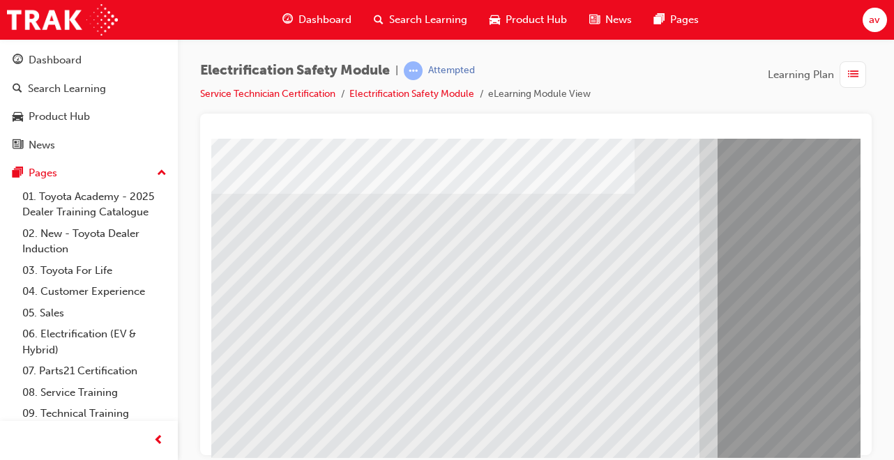
scroll to position [178, 0]
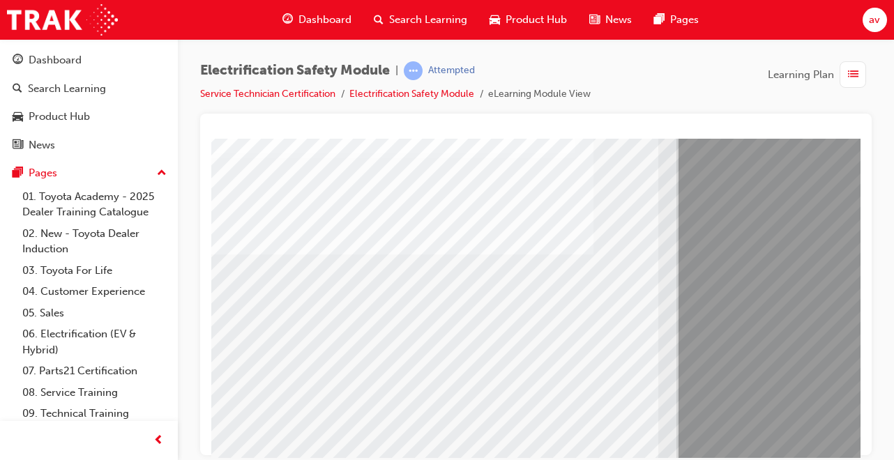
scroll to position [116, 0]
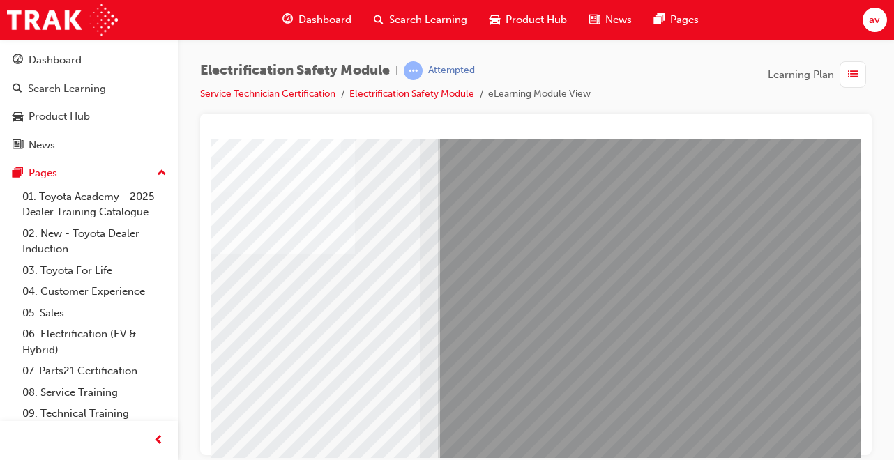
scroll to position [116, 310]
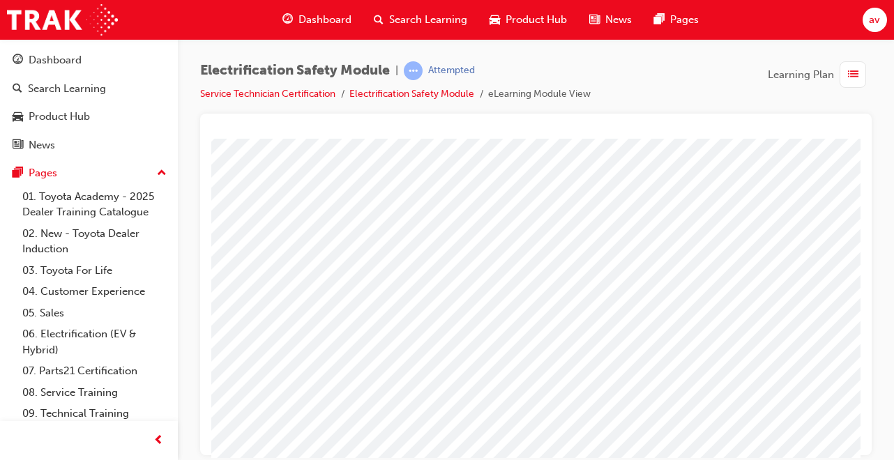
scroll to position [96, 255]
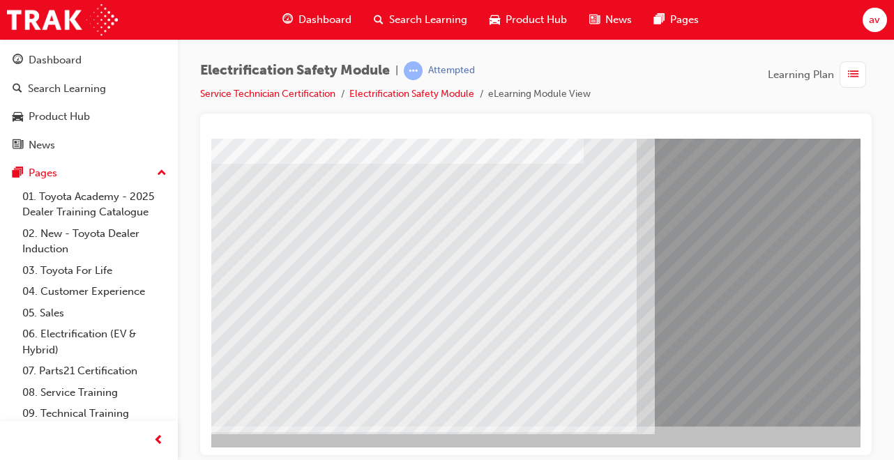
scroll to position [214, 0]
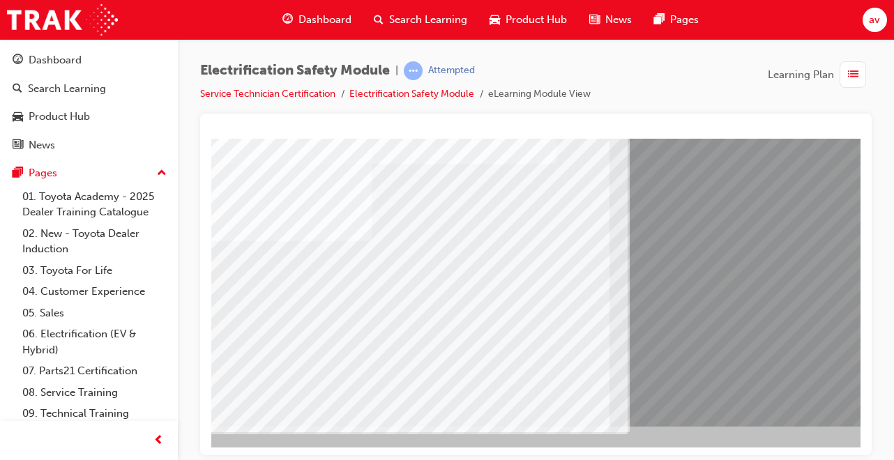
scroll to position [214, 59]
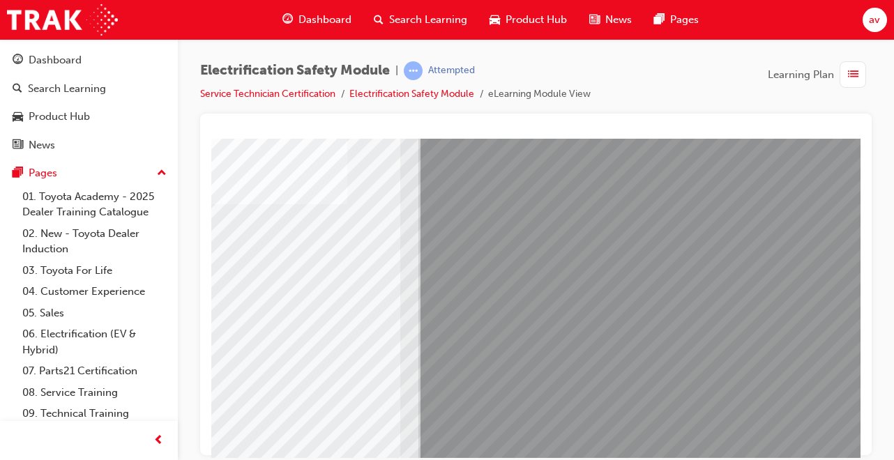
scroll to position [214, 310]
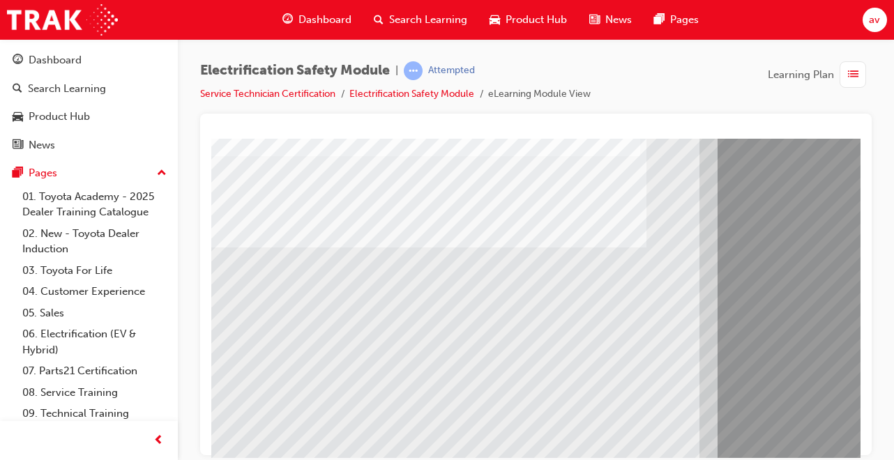
scroll to position [138, 0]
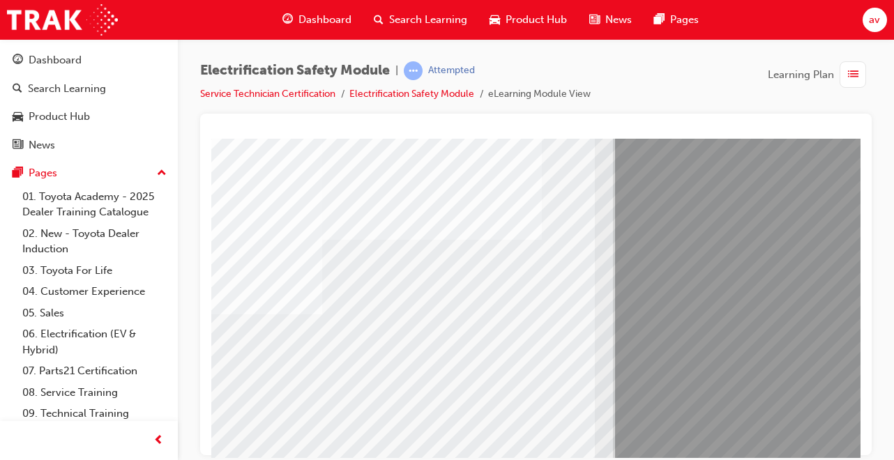
scroll to position [138, 112]
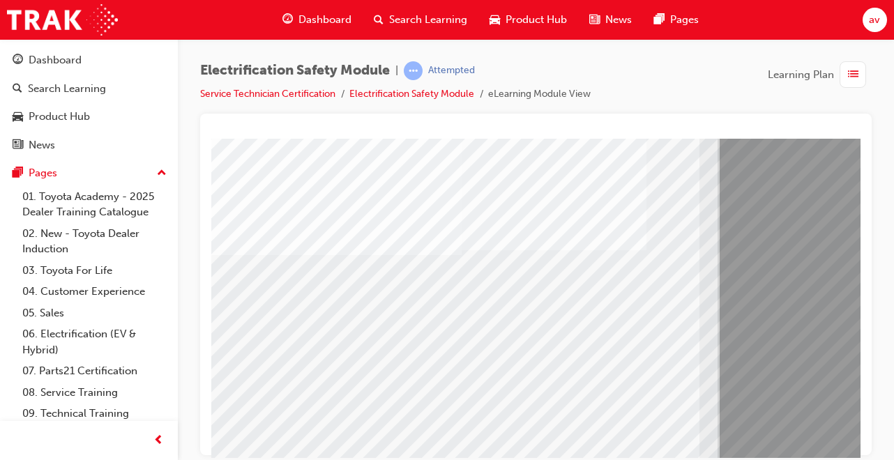
scroll to position [149, 0]
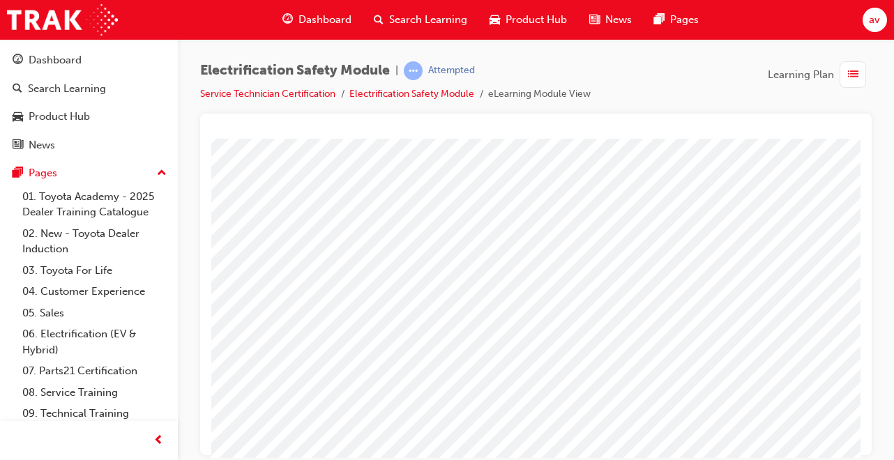
scroll to position [95, 284]
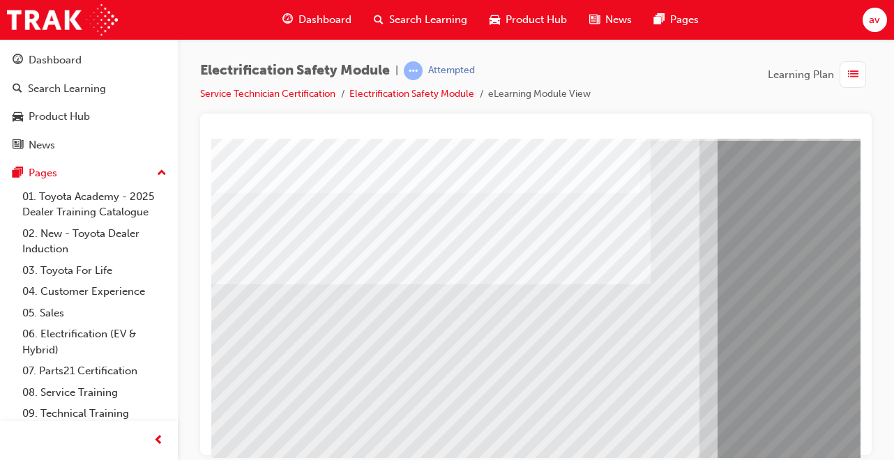
scroll to position [101, 0]
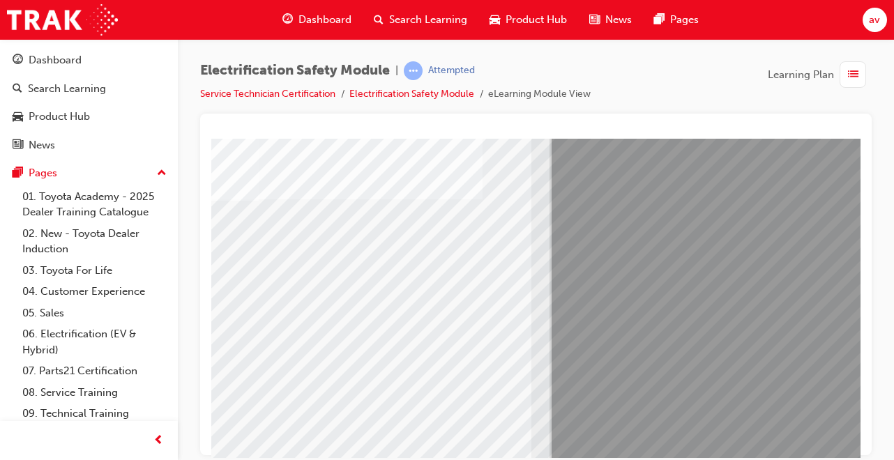
scroll to position [178, 0]
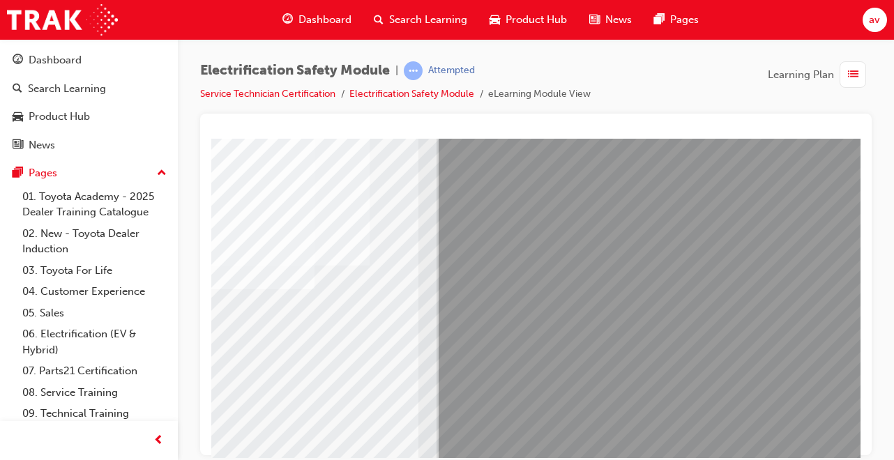
scroll to position [109, 281]
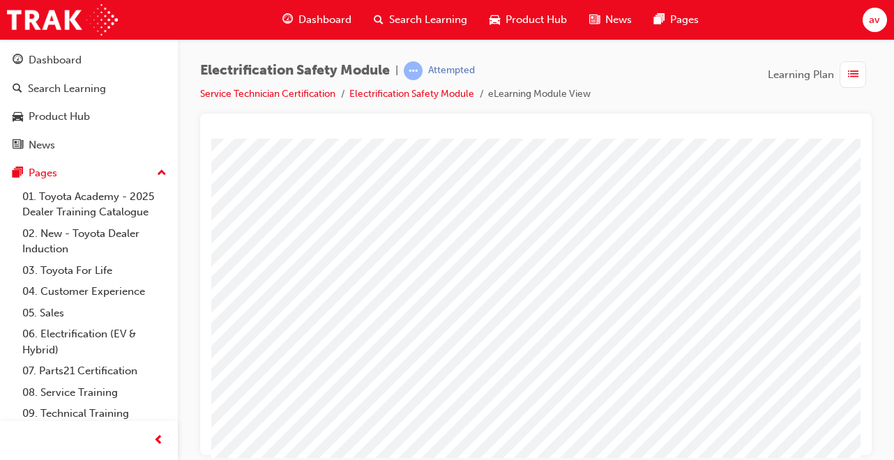
scroll to position [0, 0]
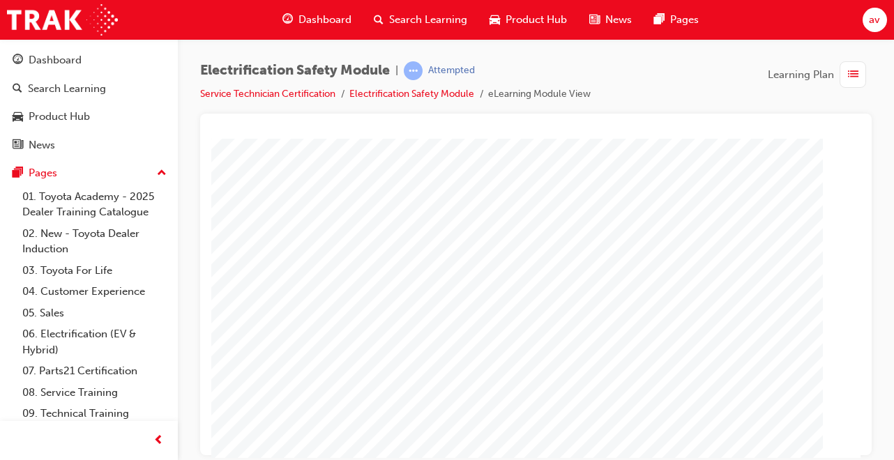
scroll to position [214, 0]
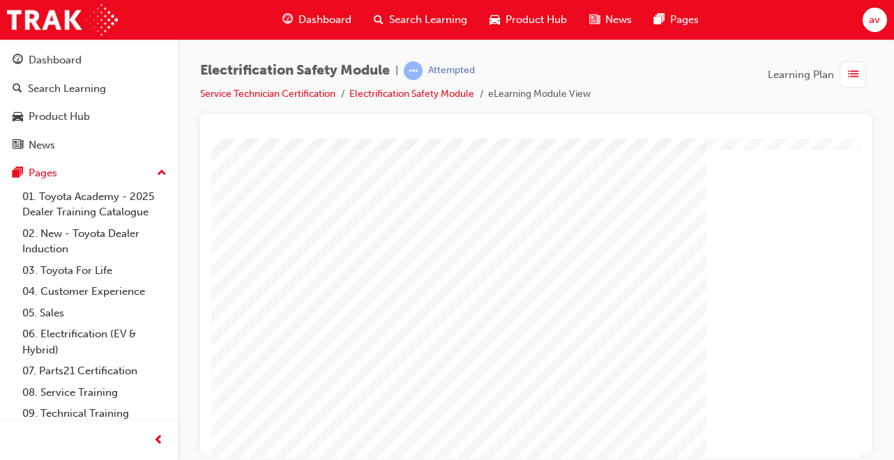
scroll to position [102, 103]
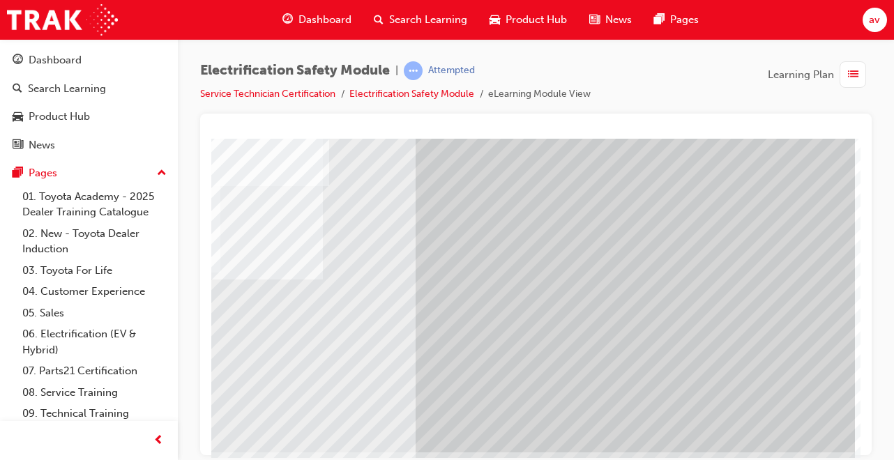
scroll to position [196, 310]
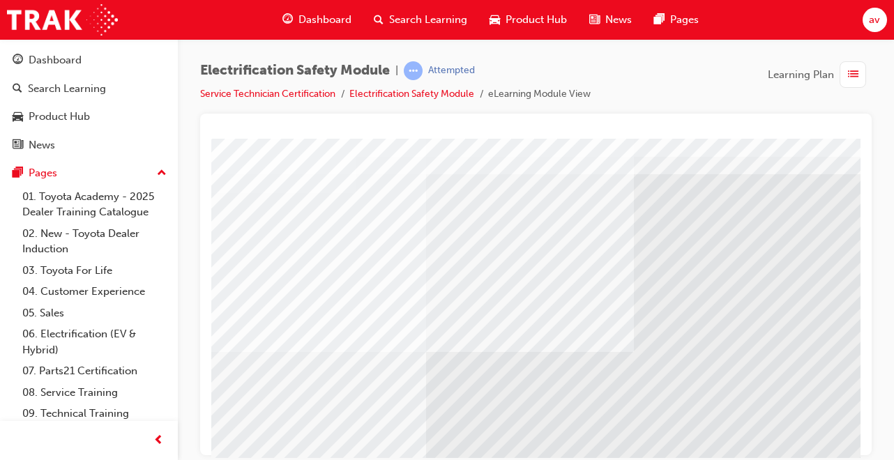
scroll to position [50, 0]
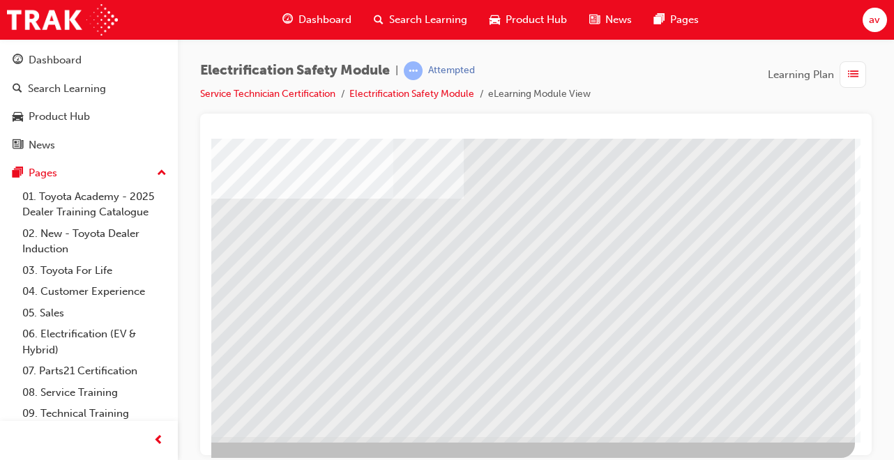
scroll to position [214, 310]
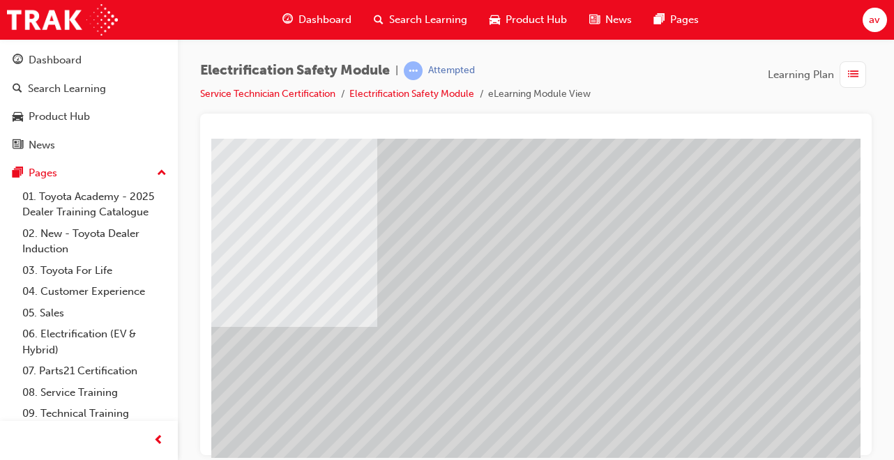
scroll to position [139, 250]
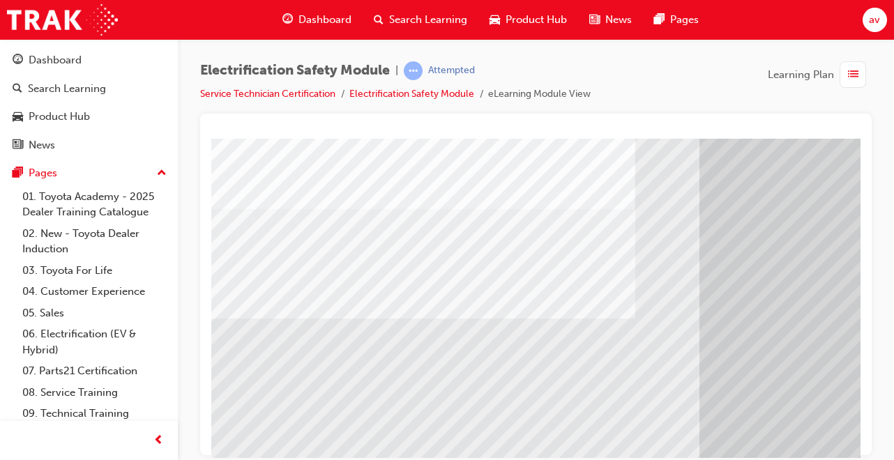
scroll to position [173, 0]
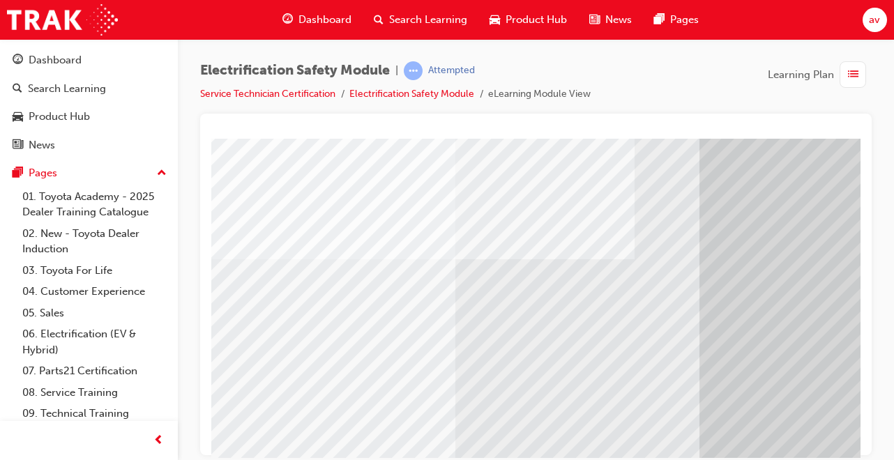
scroll to position [146, 0]
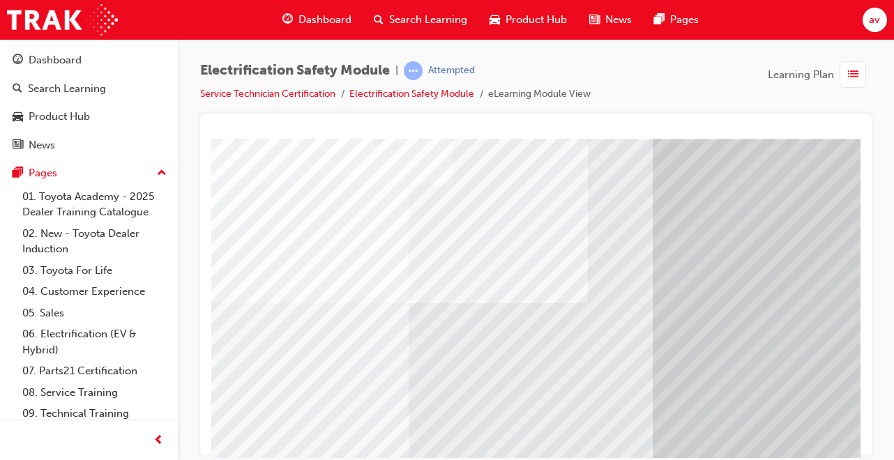
scroll to position [68, 24]
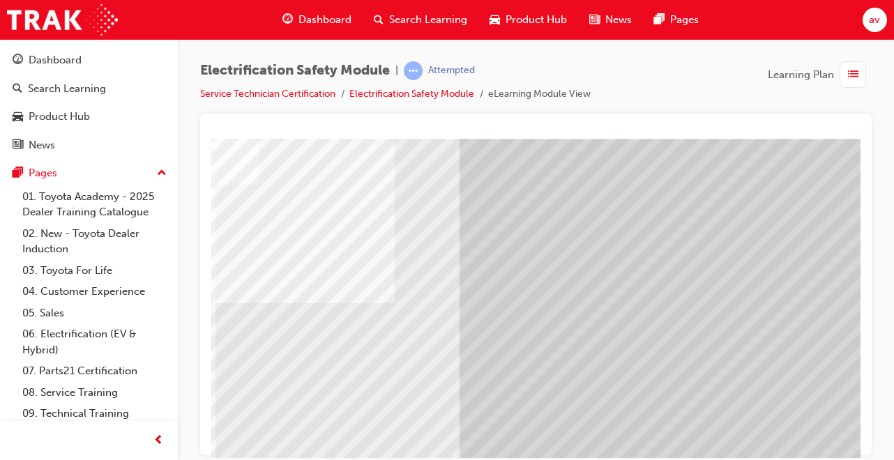
scroll to position [68, 244]
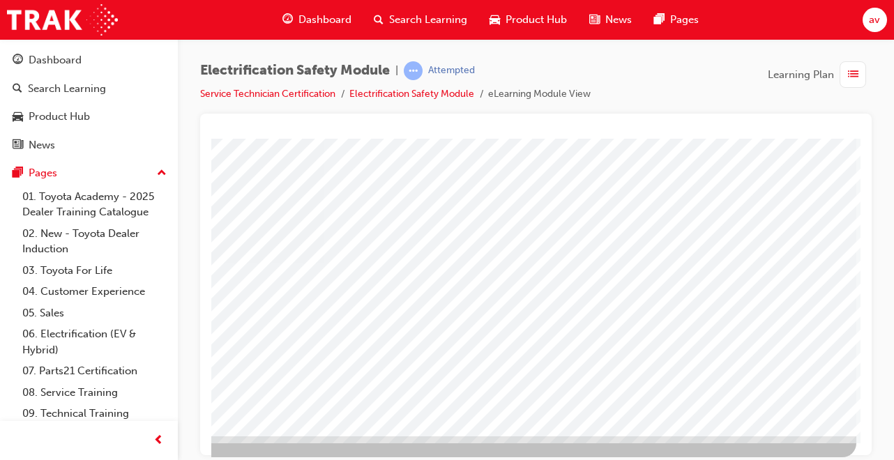
scroll to position [214, 310]
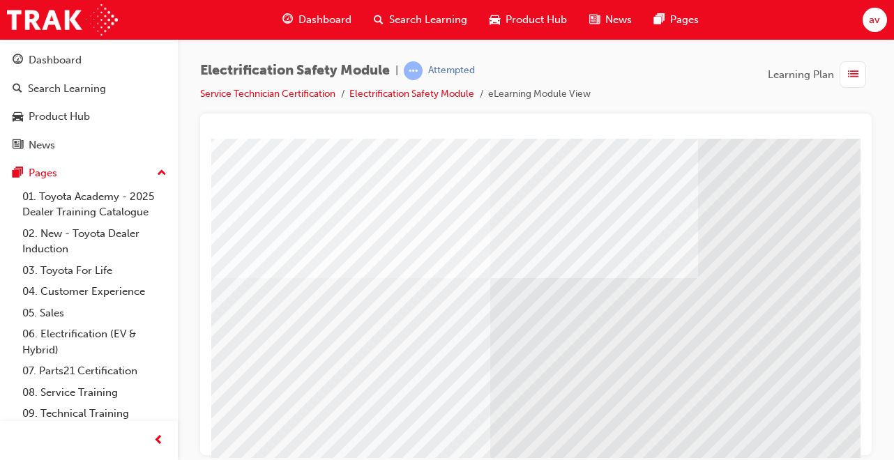
scroll to position [127, 0]
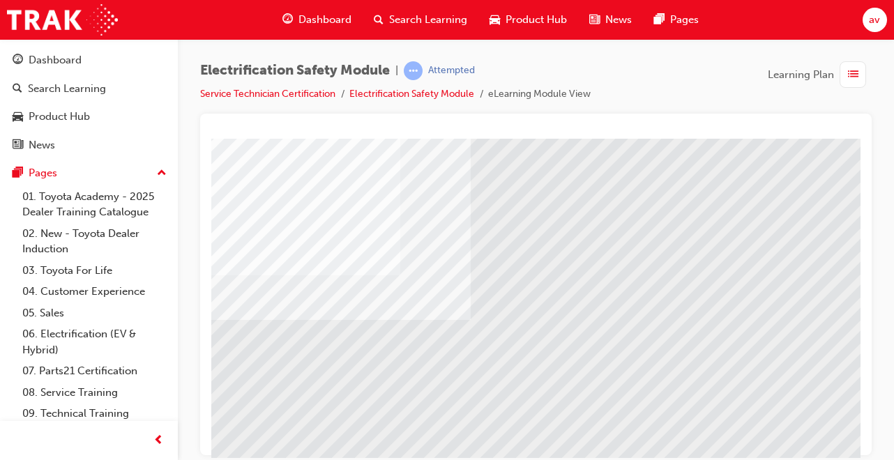
scroll to position [127, 299]
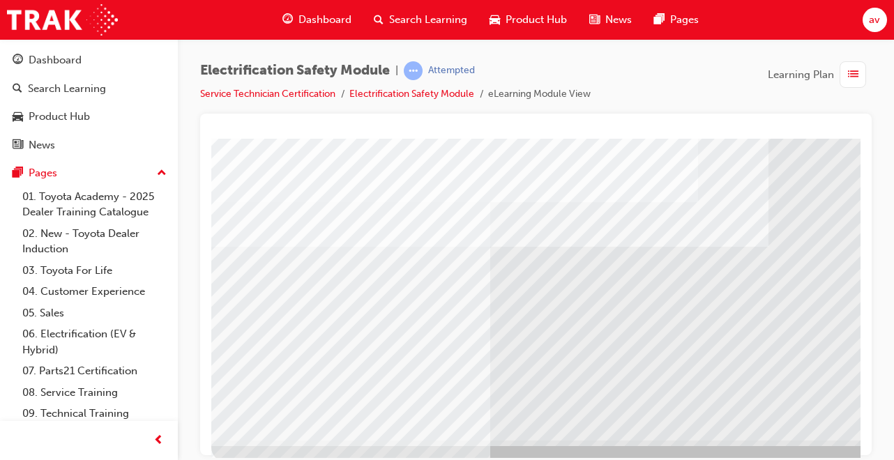
scroll to position [208, 0]
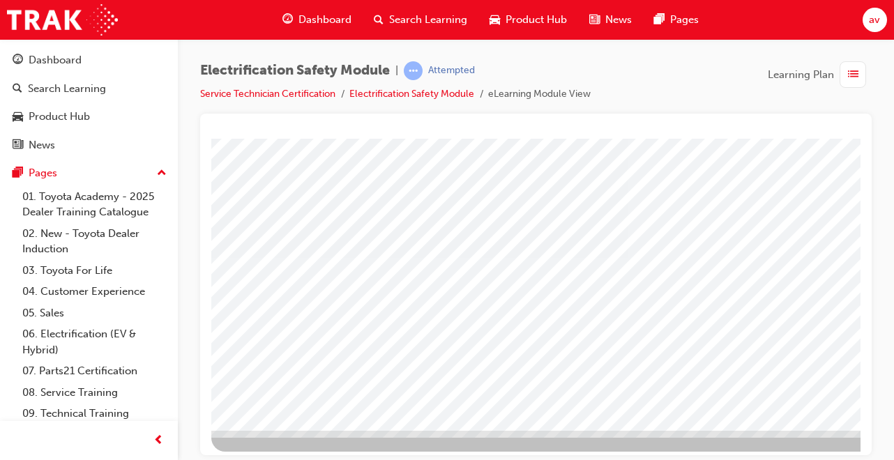
scroll to position [211, 0]
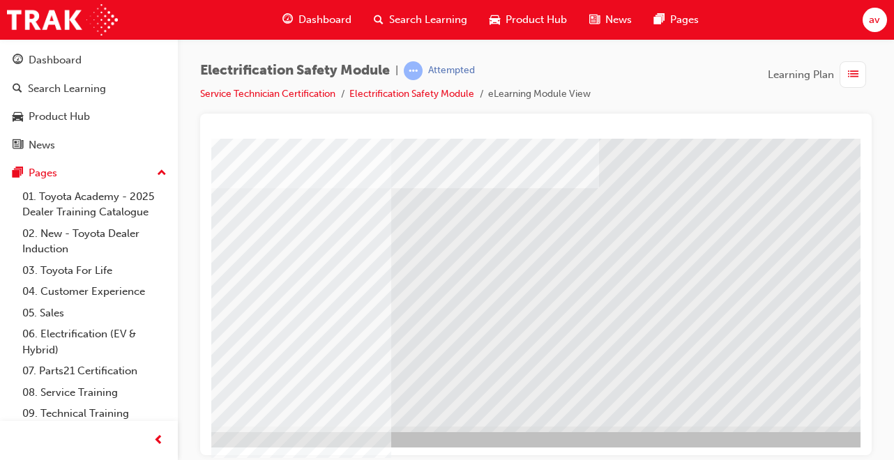
scroll to position [214, 0]
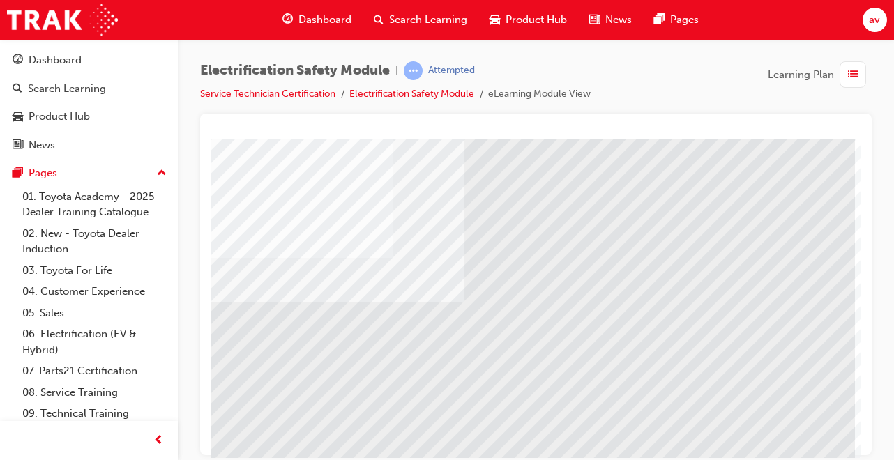
scroll to position [145, 310]
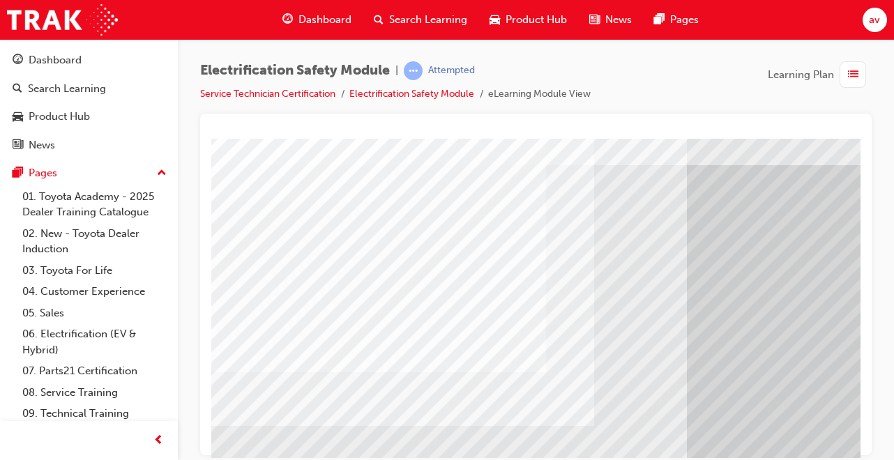
scroll to position [42, 35]
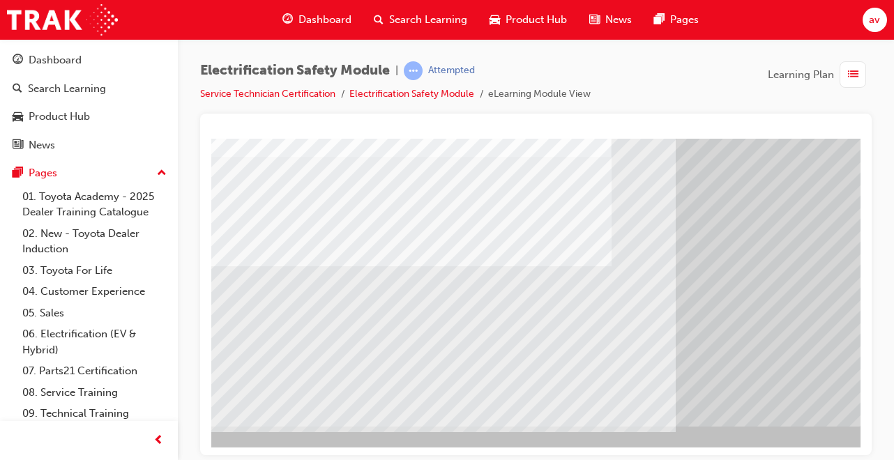
scroll to position [214, 0]
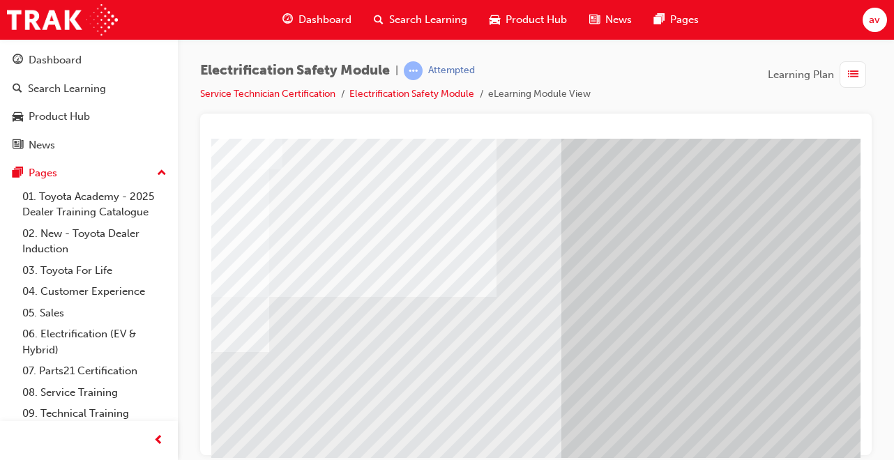
scroll to position [169, 138]
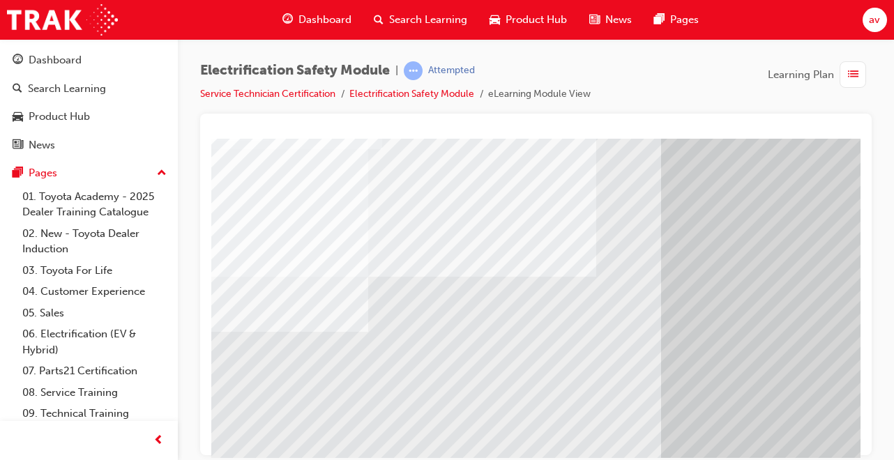
scroll to position [146, 38]
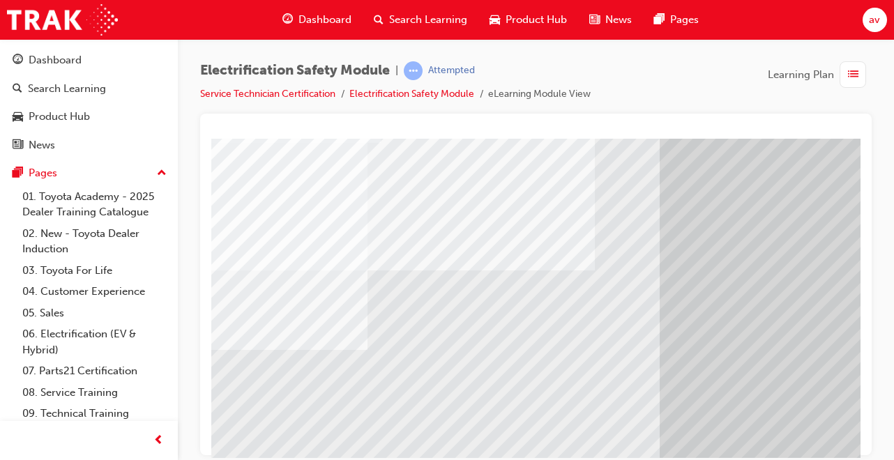
scroll to position [100, 55]
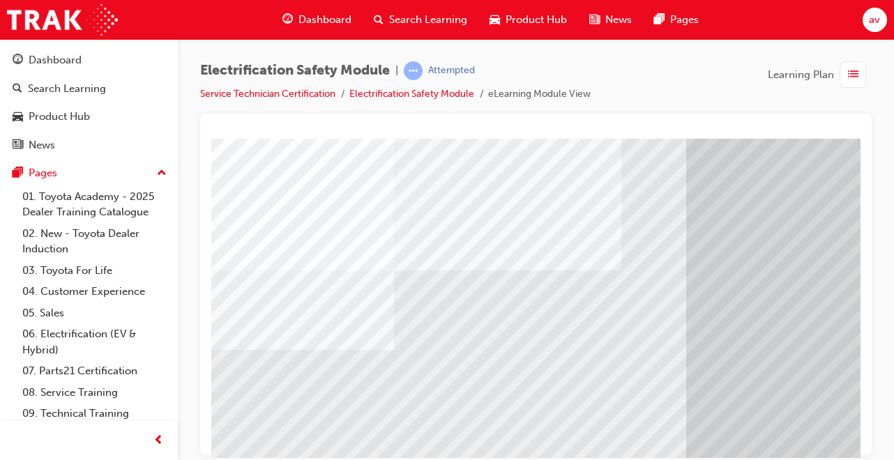
scroll to position [100, 13]
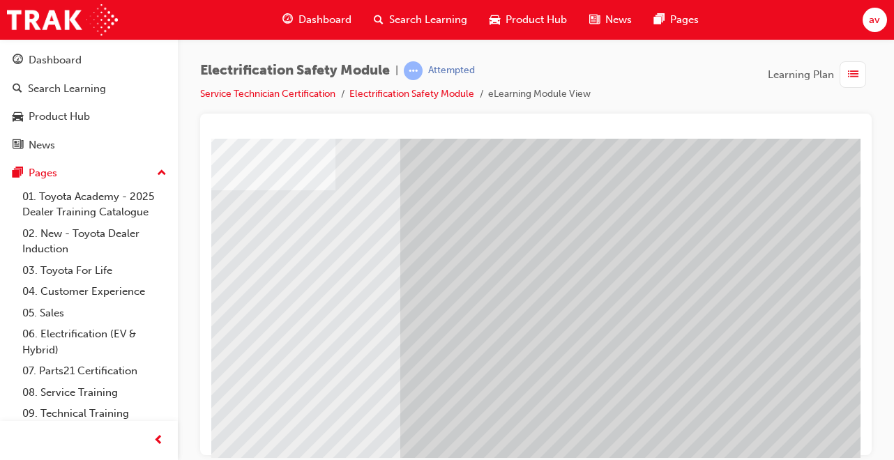
scroll to position [214, 310]
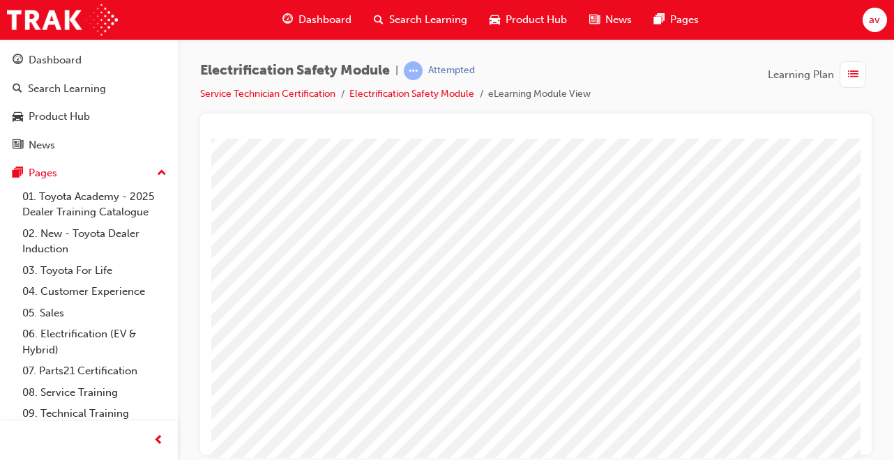
scroll to position [214, 252]
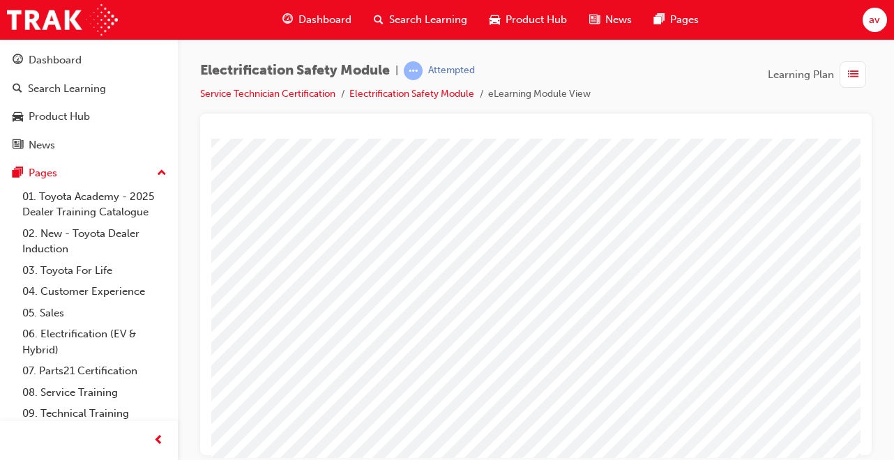
scroll to position [3, 0]
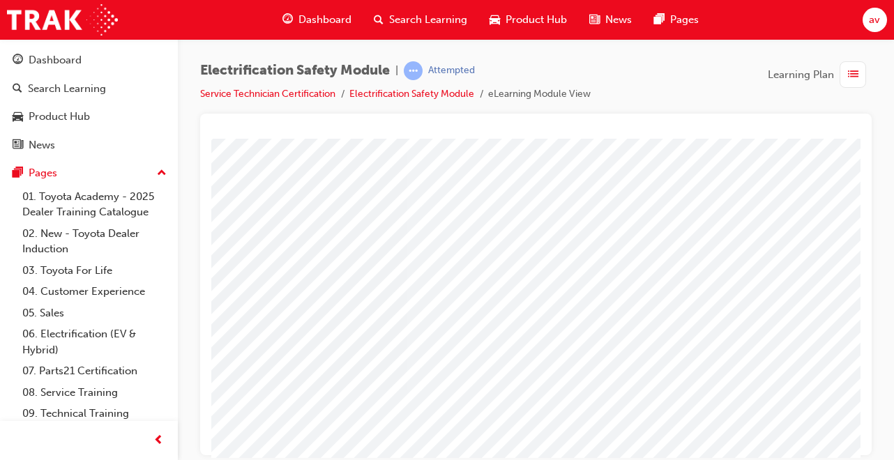
scroll to position [77, 220]
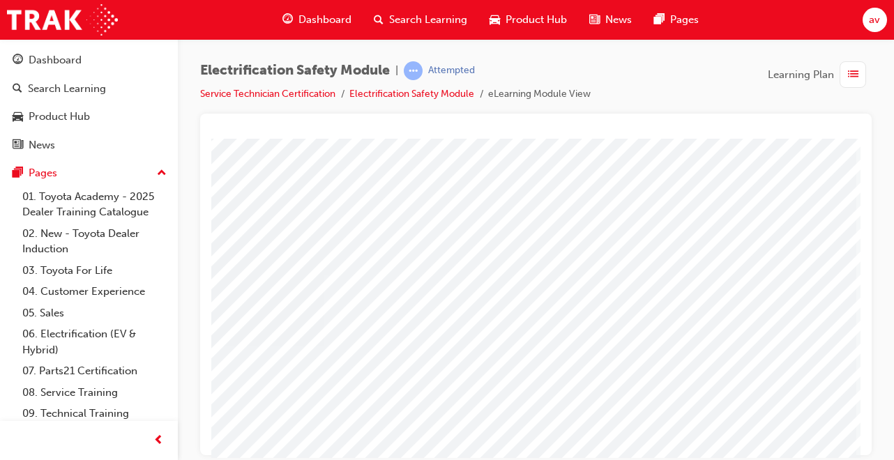
scroll to position [121, 310]
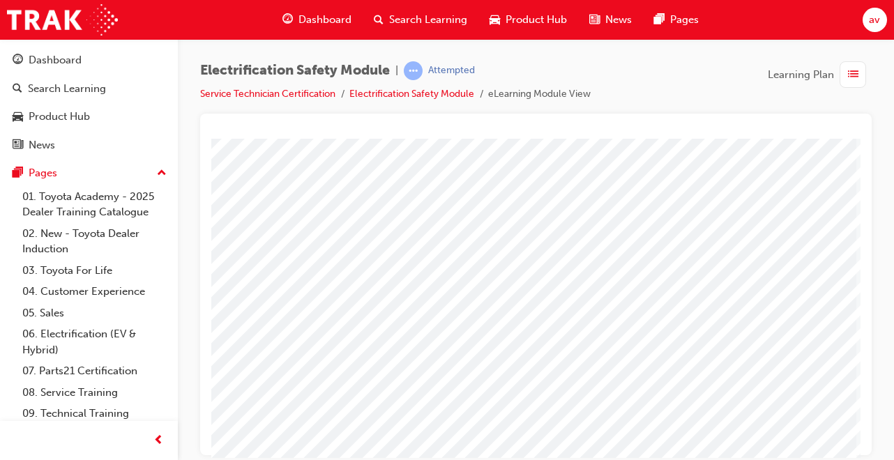
scroll to position [214, 310]
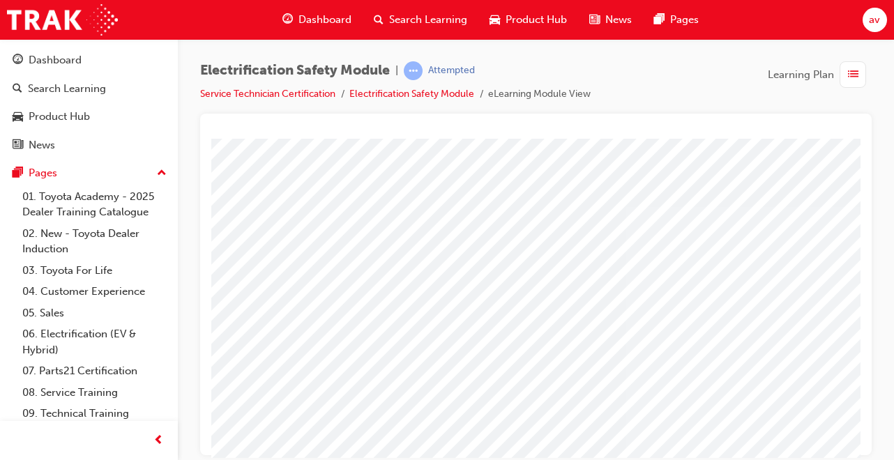
scroll to position [0, 0]
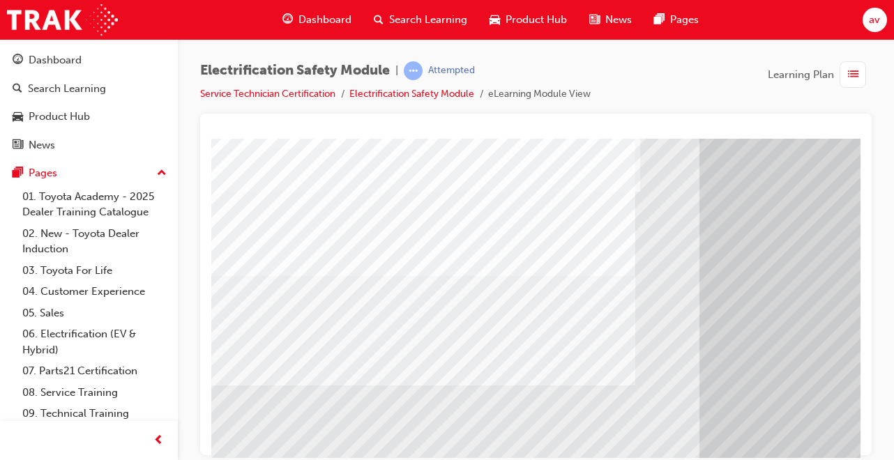
scroll to position [148, 0]
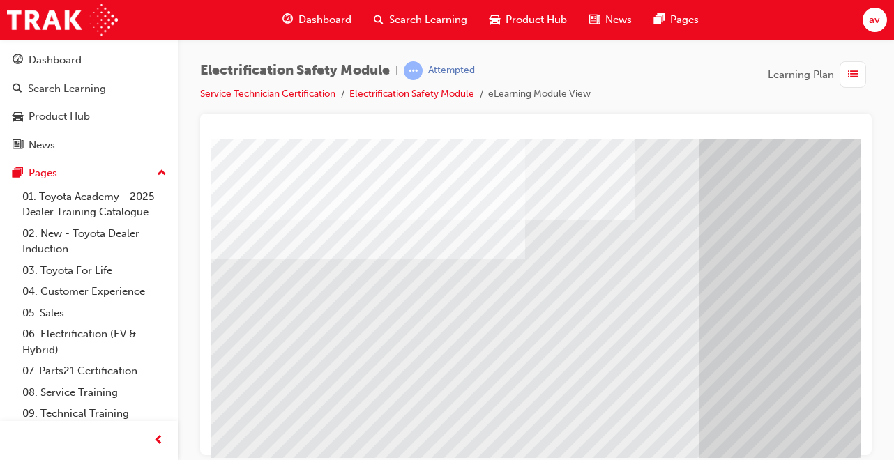
scroll to position [158, 0]
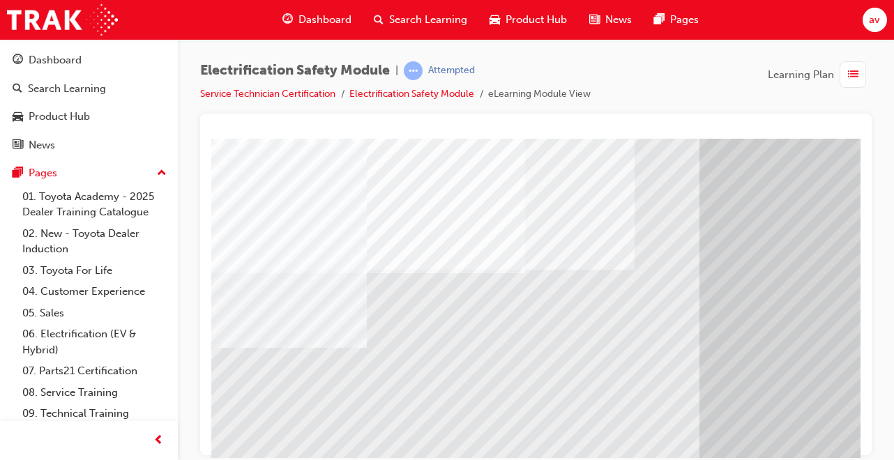
scroll to position [110, 0]
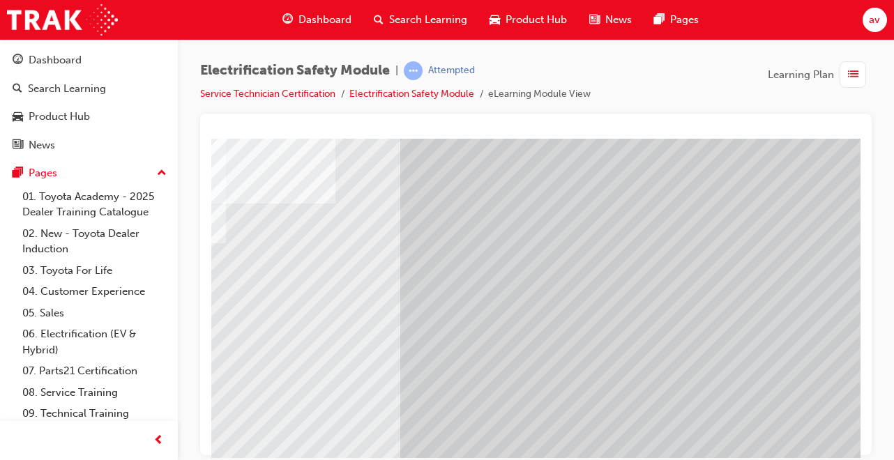
scroll to position [167, 307]
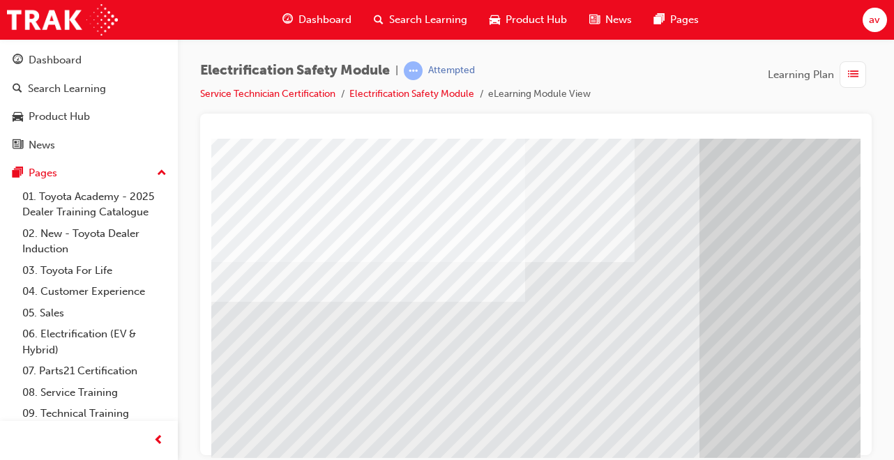
scroll to position [119, 0]
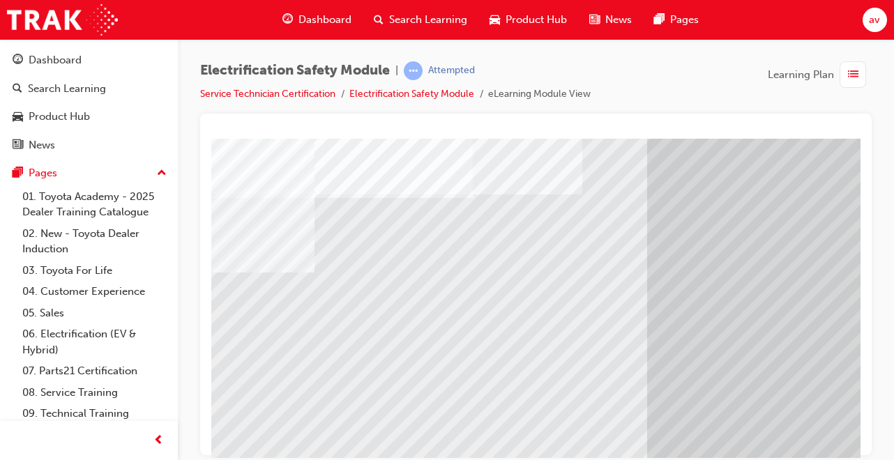
scroll to position [176, 60]
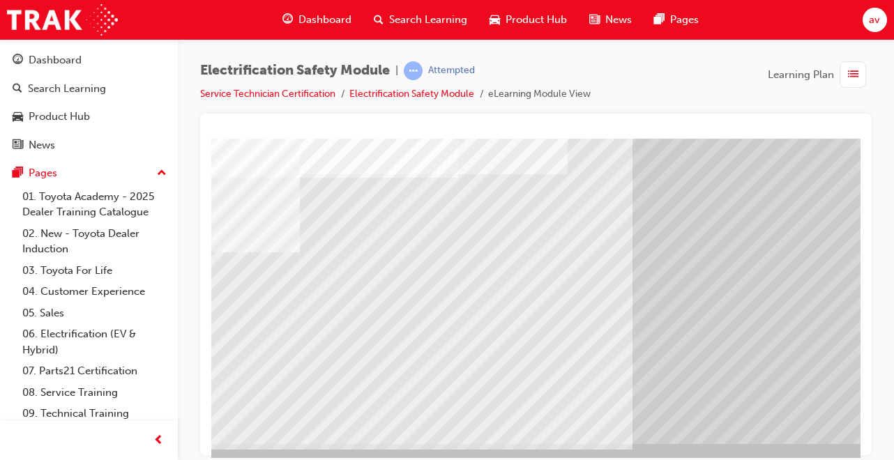
scroll to position [197, 65]
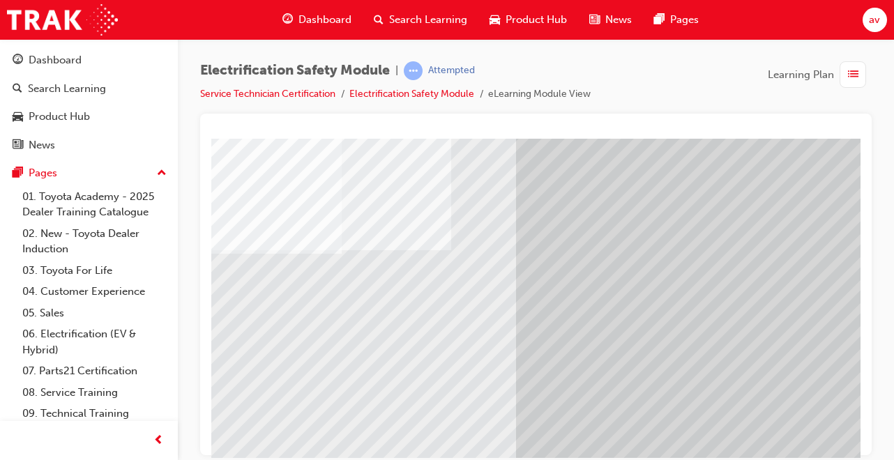
scroll to position [121, 183]
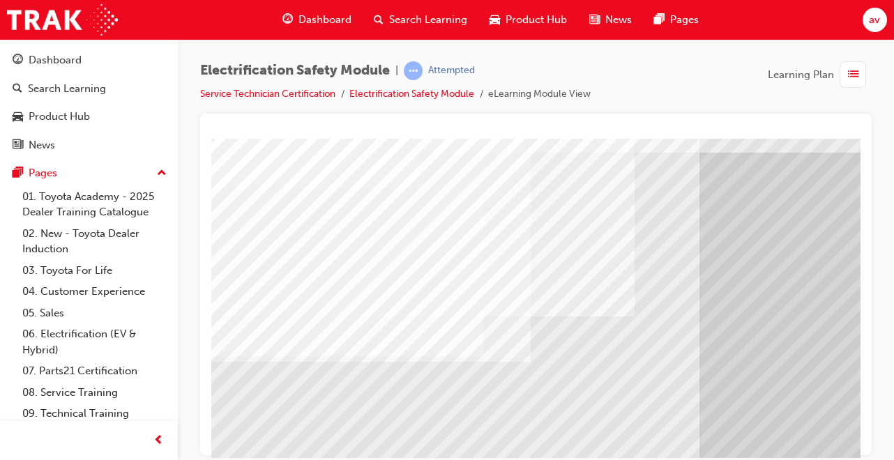
scroll to position [63, 0]
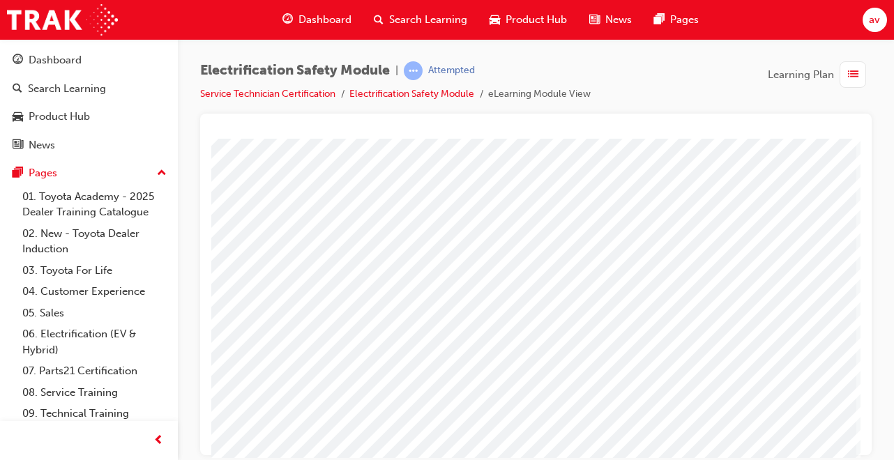
scroll to position [107, 310]
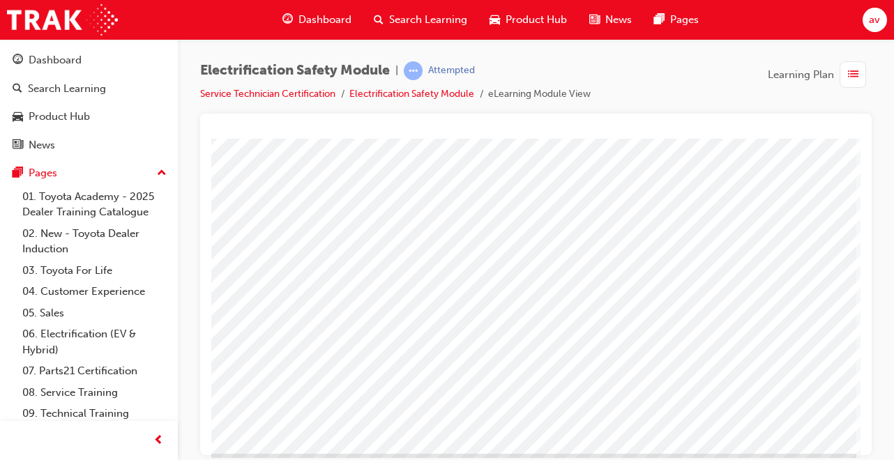
scroll to position [188, 310]
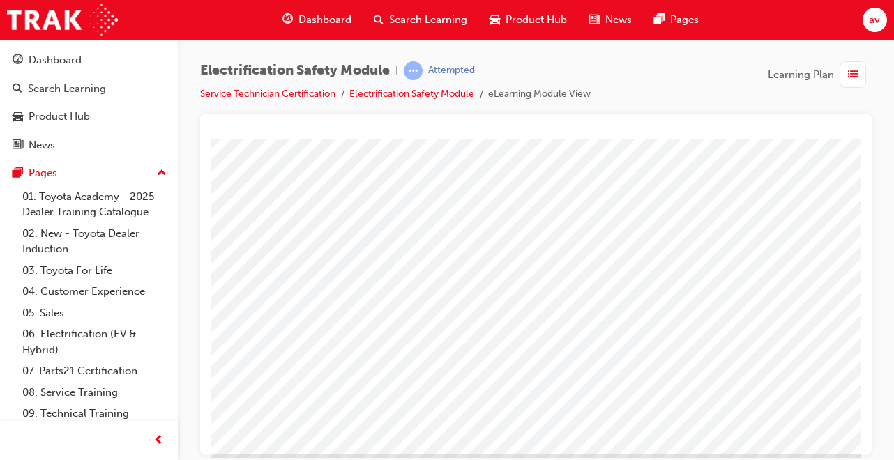
scroll to position [206, 253]
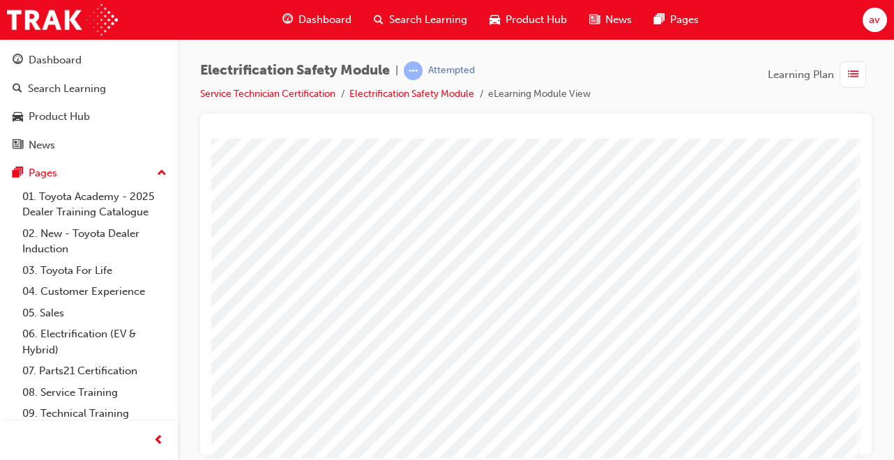
scroll to position [214, 305]
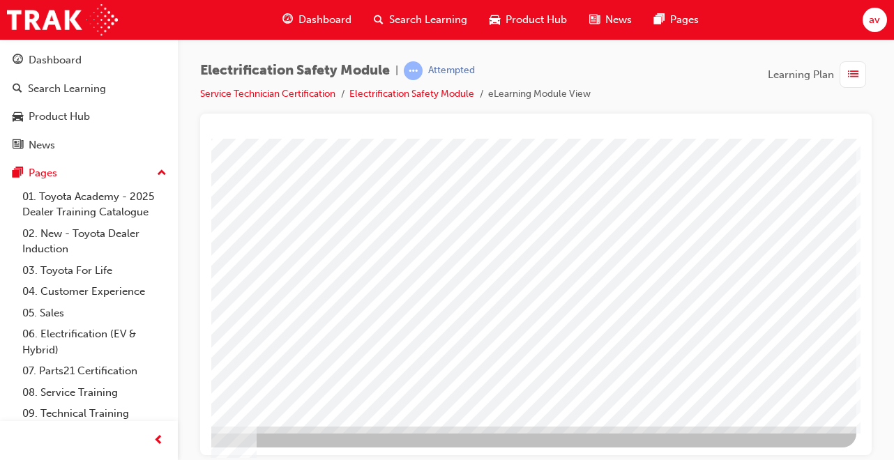
click at [784, 427] on div at bounding box center [382, 185] width 948 height 523
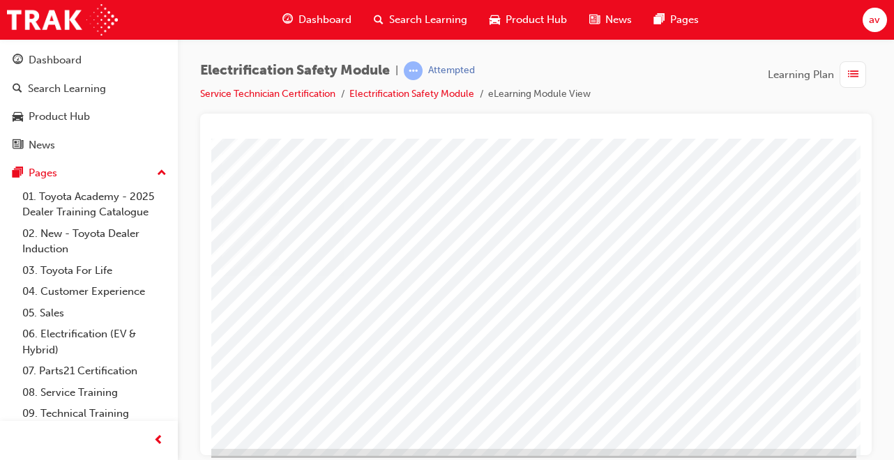
scroll to position [214, 310]
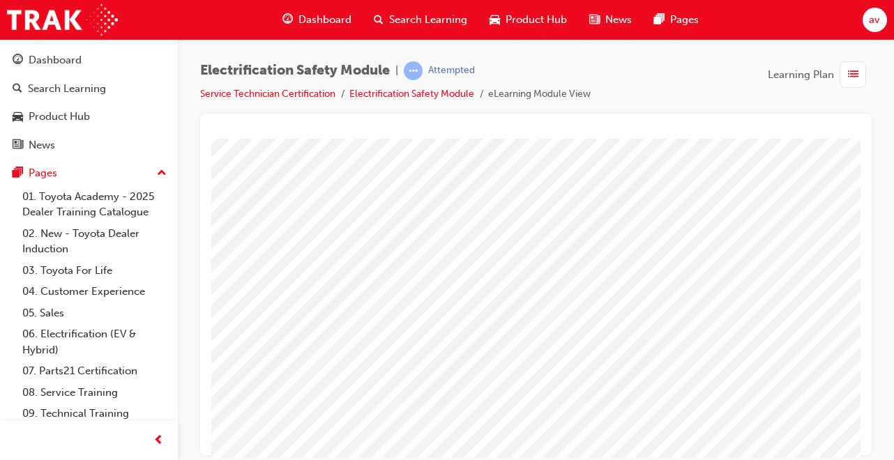
scroll to position [70, 0]
click at [819, 385] on div at bounding box center [685, 319] width 948 height 502
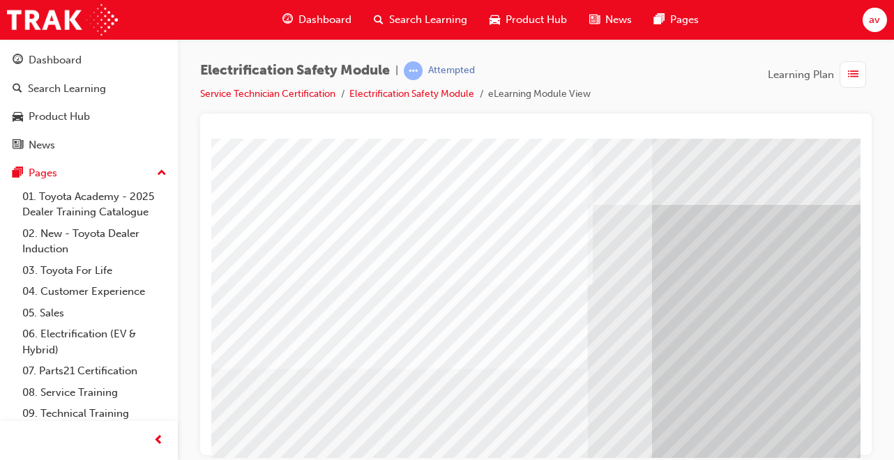
scroll to position [2, 0]
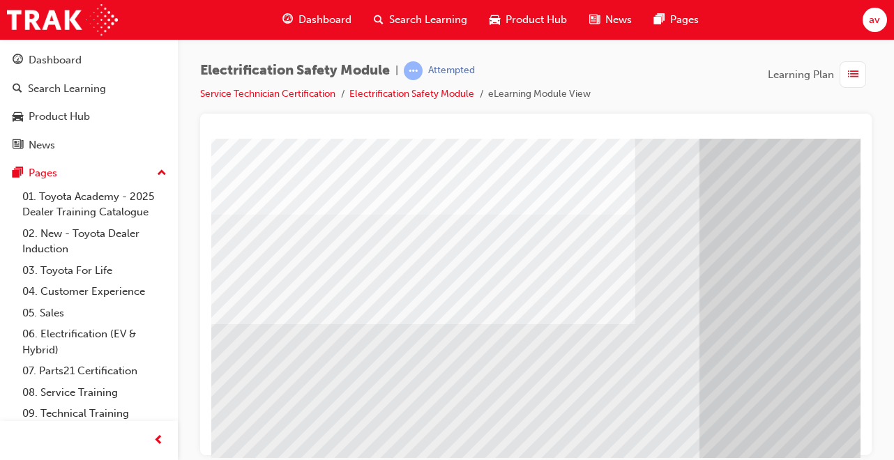
scroll to position [176, 0]
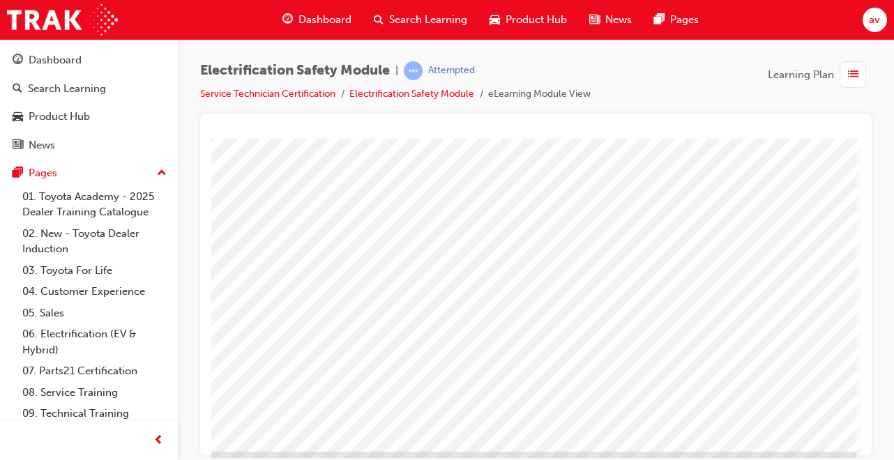
scroll to position [214, 310]
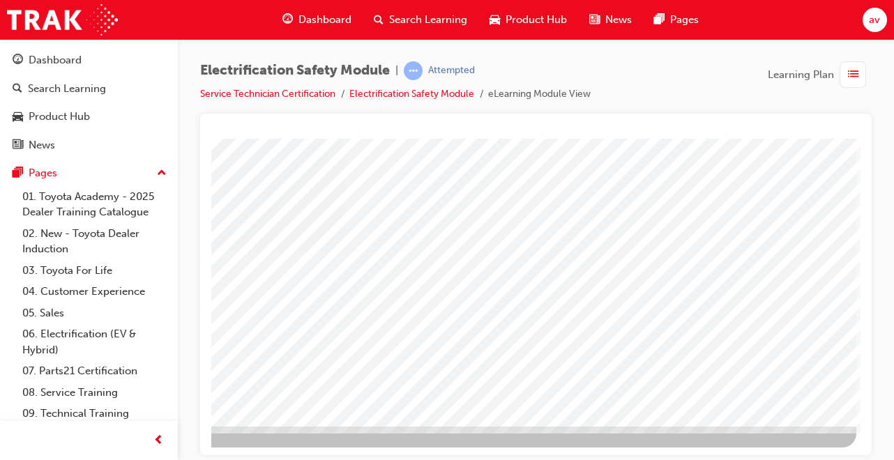
click at [644, 239] on div at bounding box center [382, 175] width 948 height 502
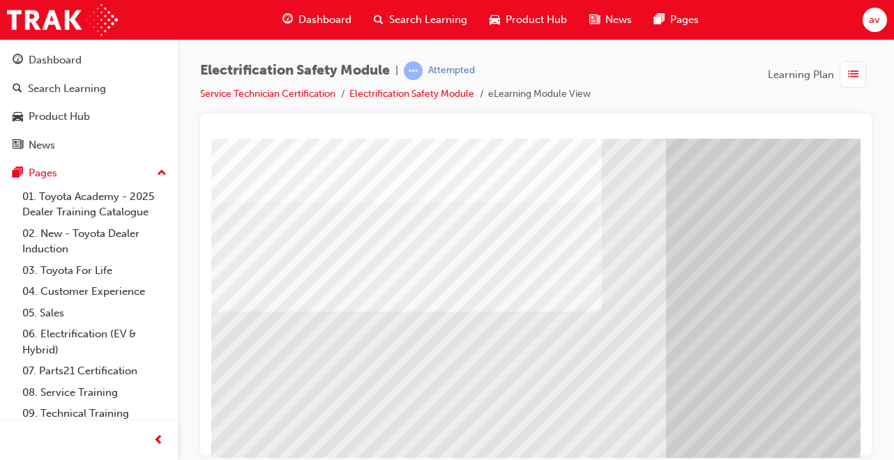
scroll to position [169, 0]
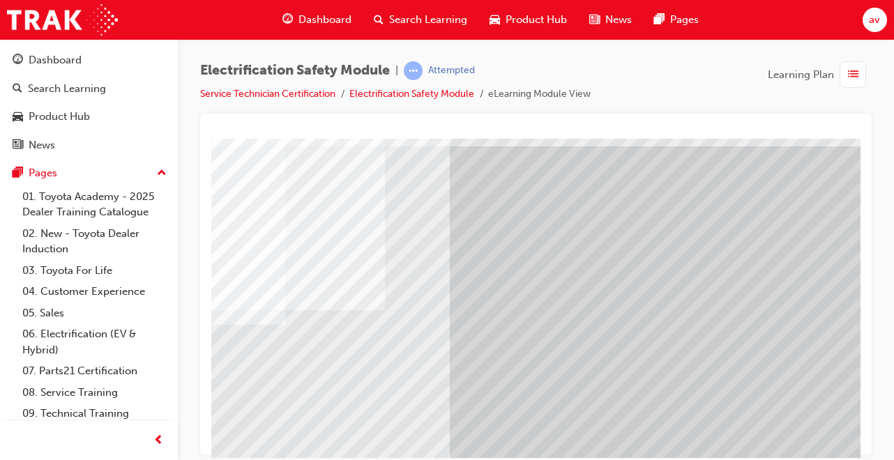
scroll to position [61, 257]
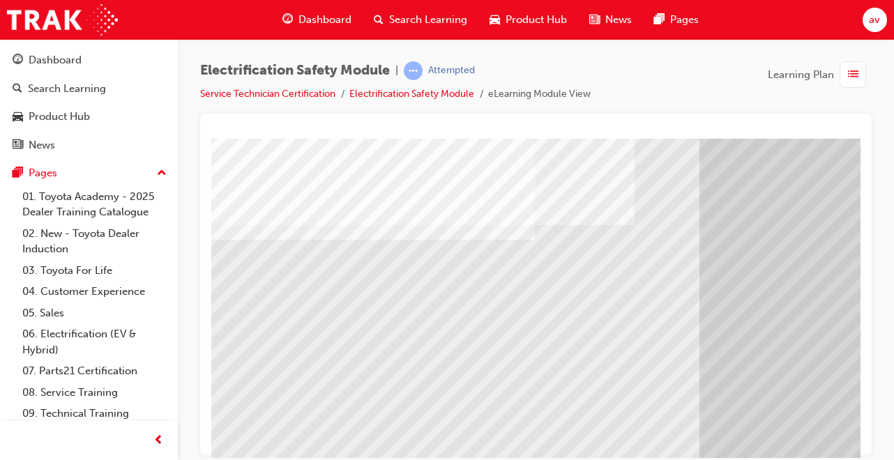
scroll to position [146, 0]
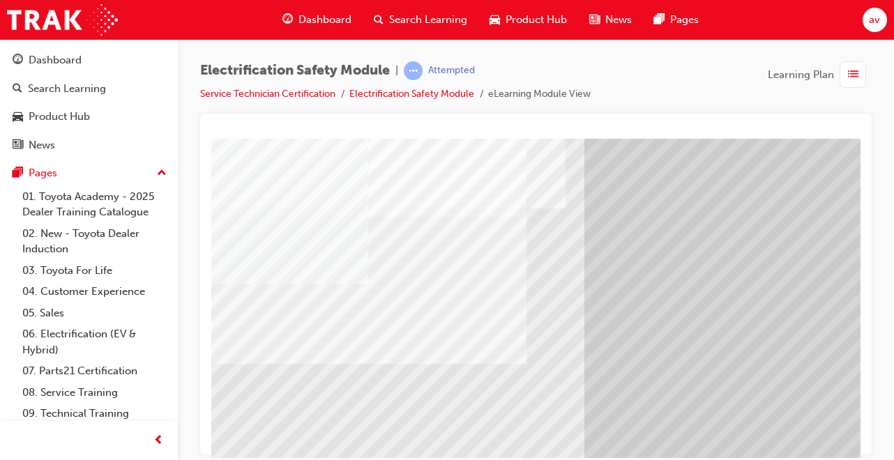
scroll to position [154, 114]
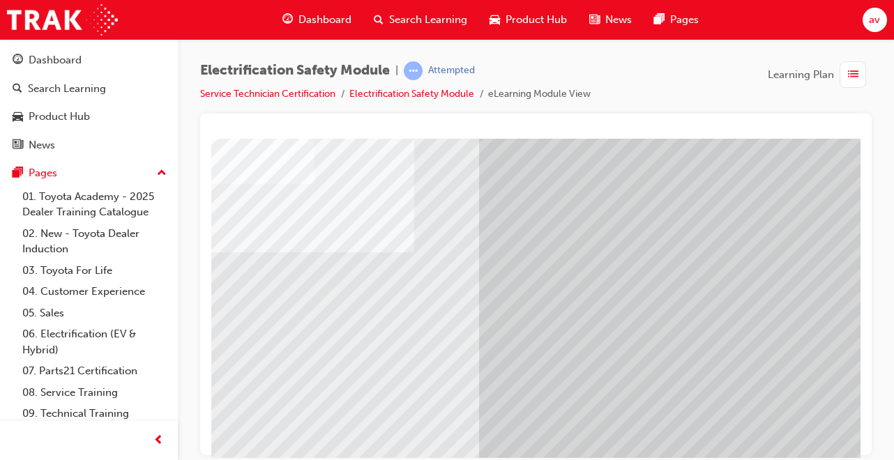
scroll to position [121, 220]
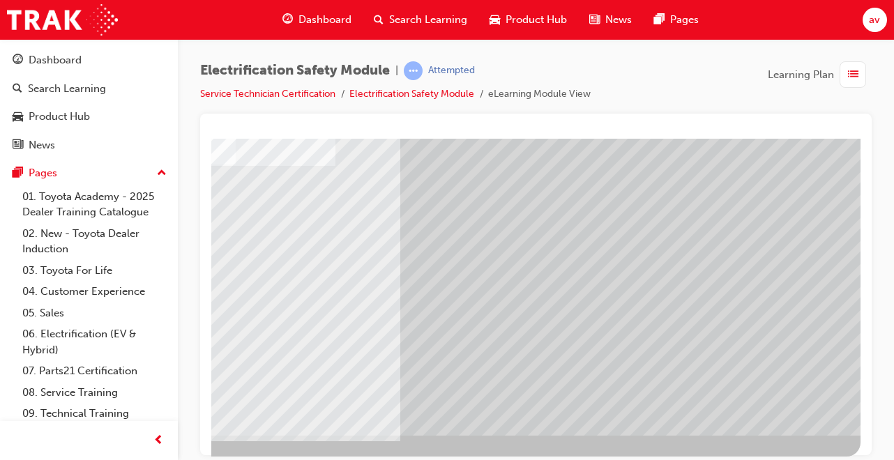
scroll to position [213, 310]
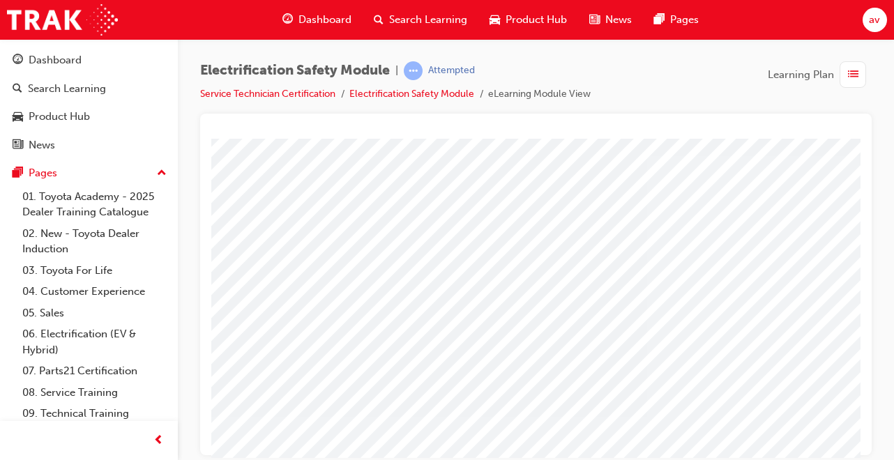
scroll to position [52, 0]
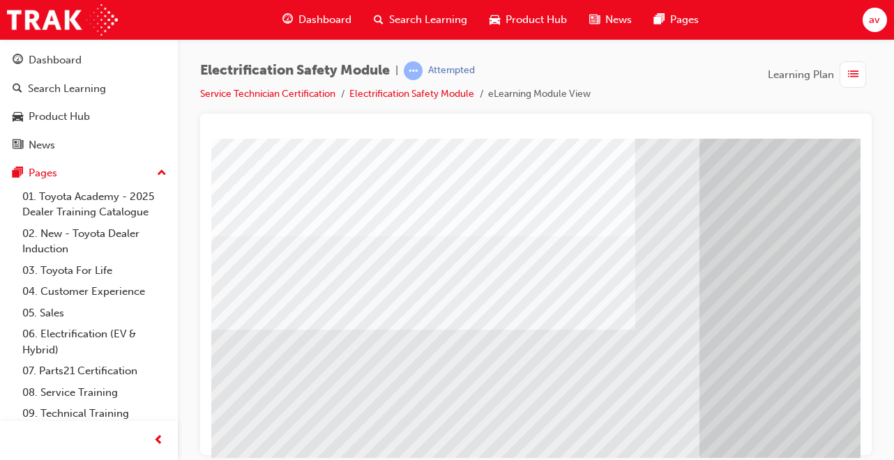
scroll to position [204, 0]
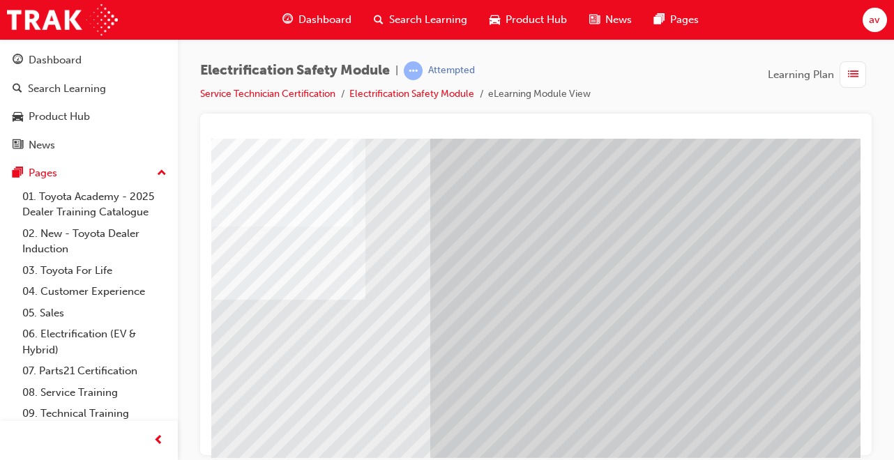
scroll to position [87, 273]
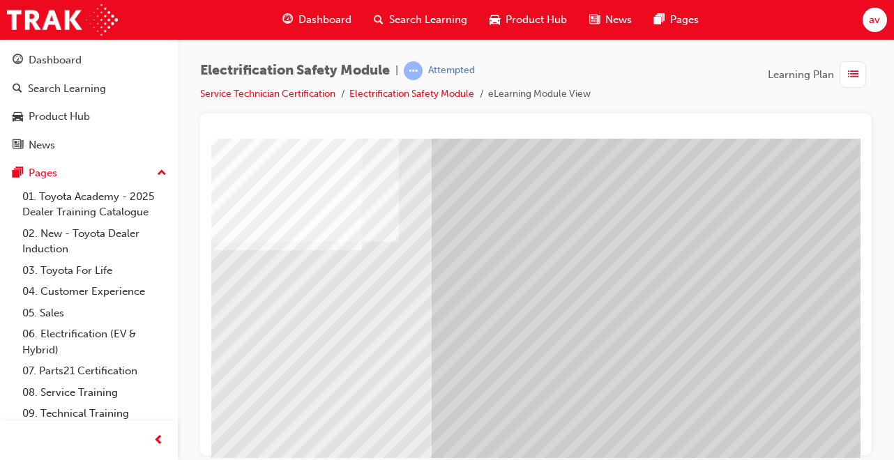
scroll to position [140, 268]
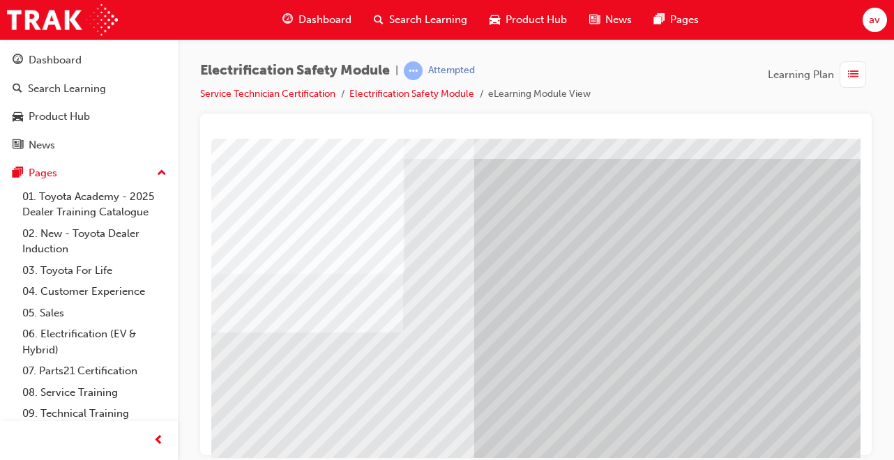
scroll to position [47, 225]
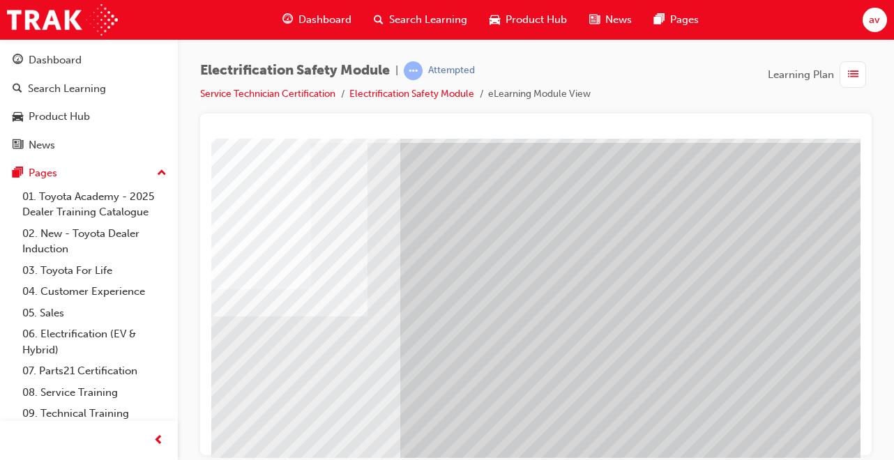
scroll to position [56, 310]
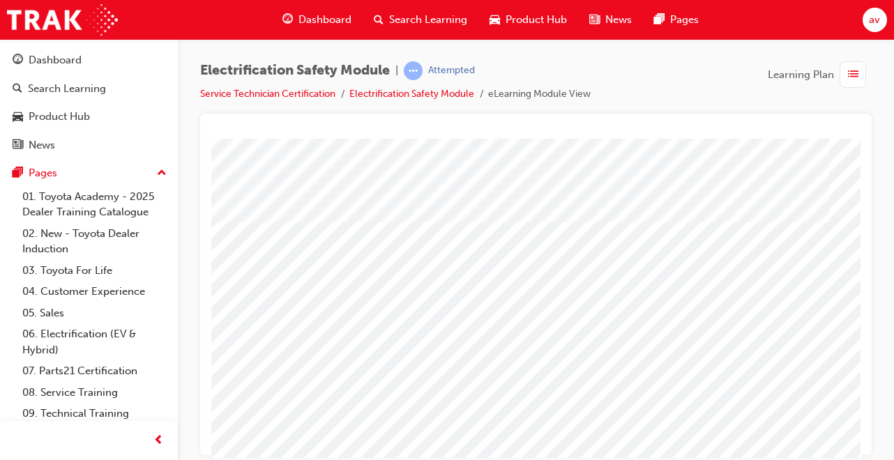
scroll to position [214, 248]
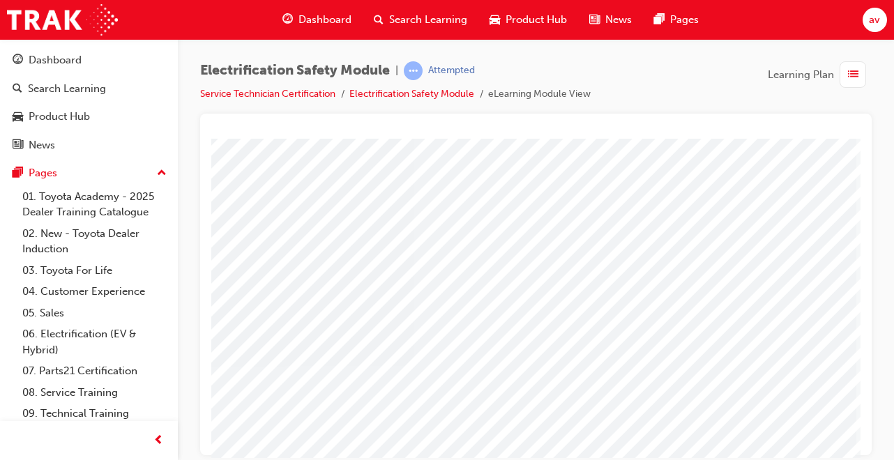
scroll to position [139, 310]
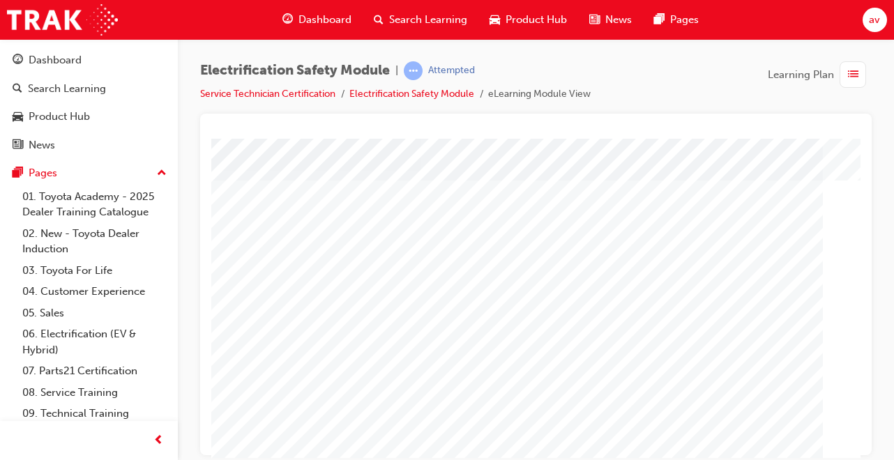
scroll to position [82, 0]
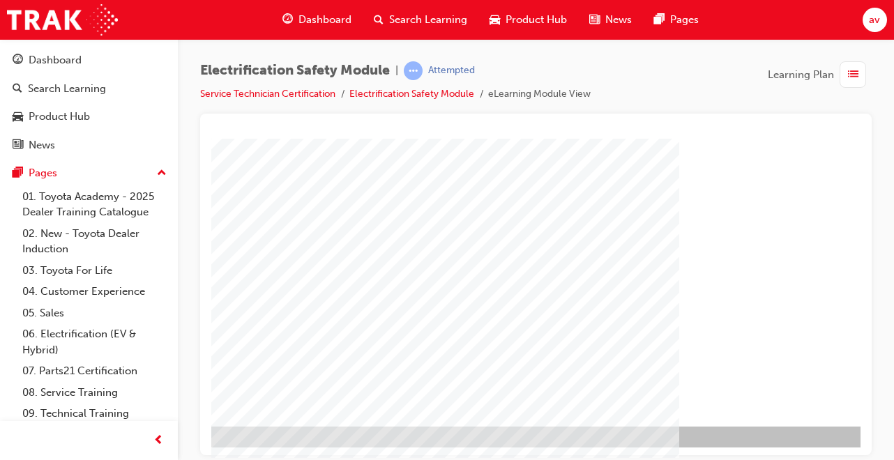
scroll to position [214, 310]
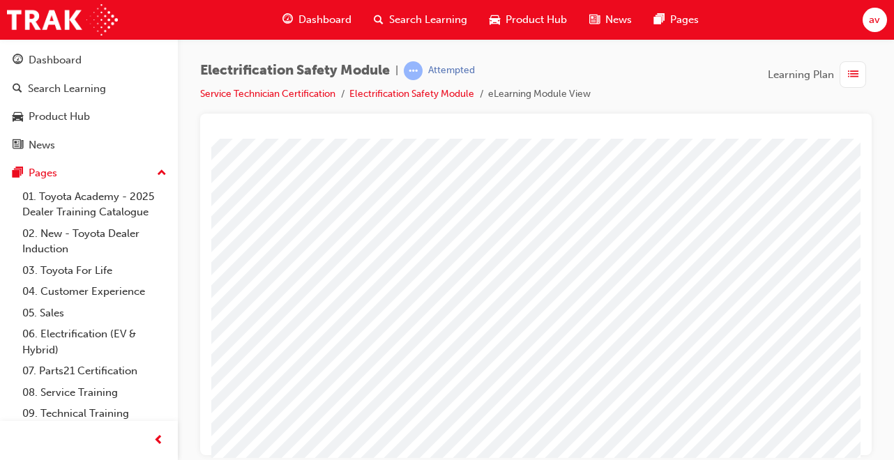
scroll to position [89, 0]
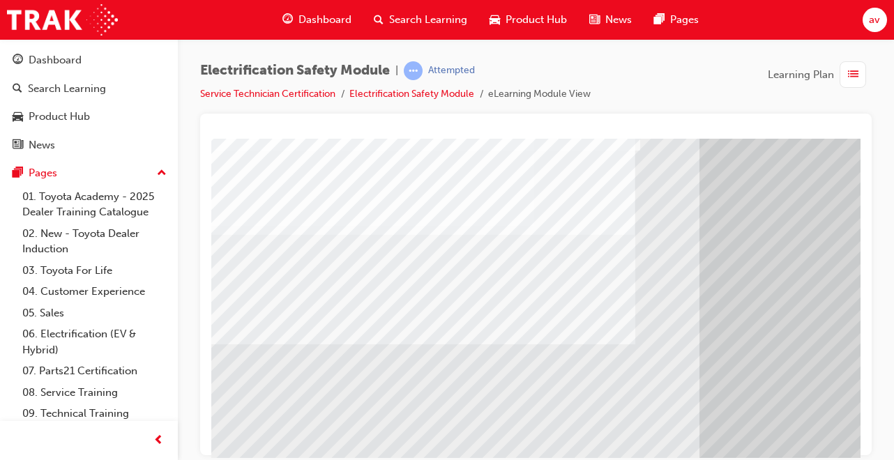
scroll to position [139, 0]
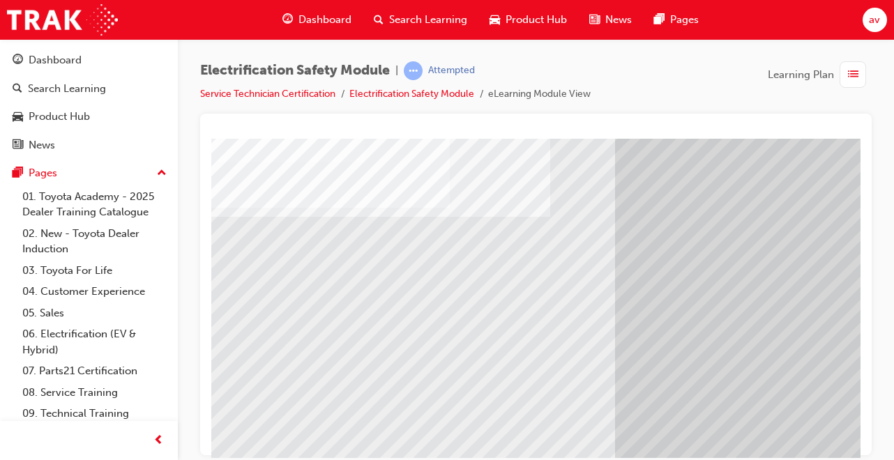
scroll to position [154, 84]
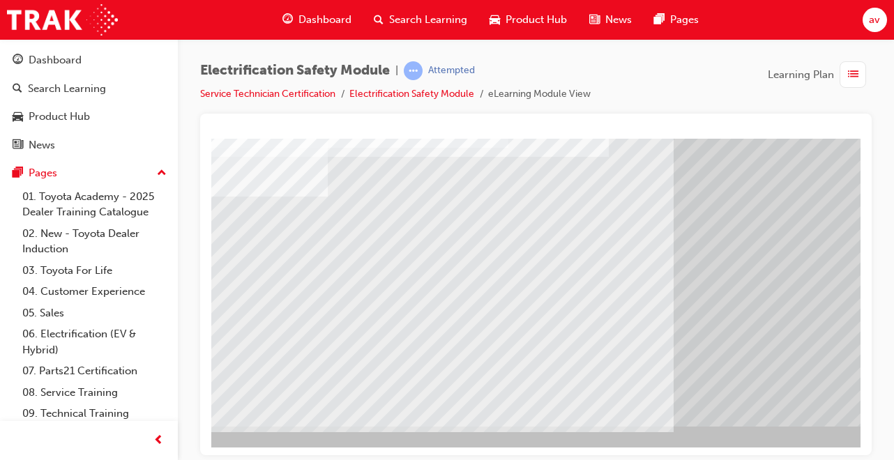
scroll to position [214, 25]
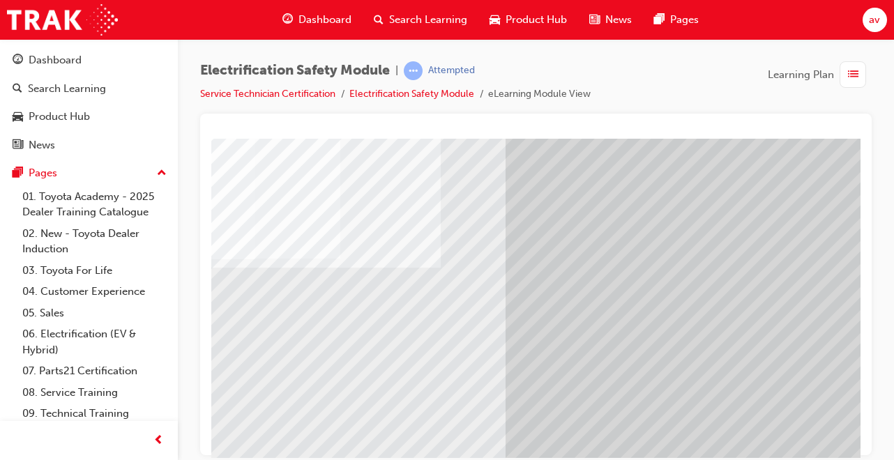
scroll to position [103, 96]
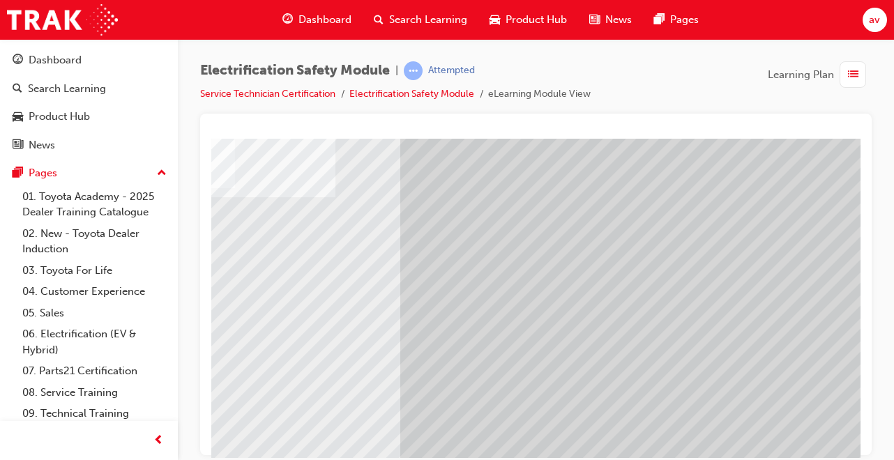
scroll to position [199, 310]
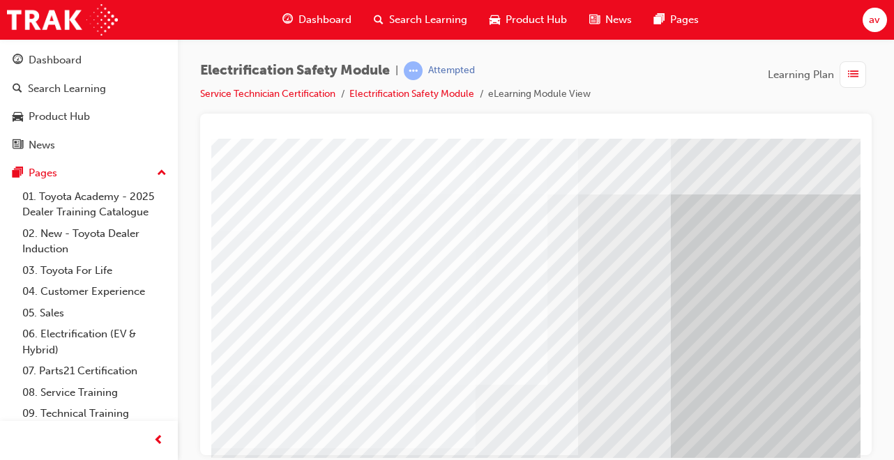
scroll to position [13, 34]
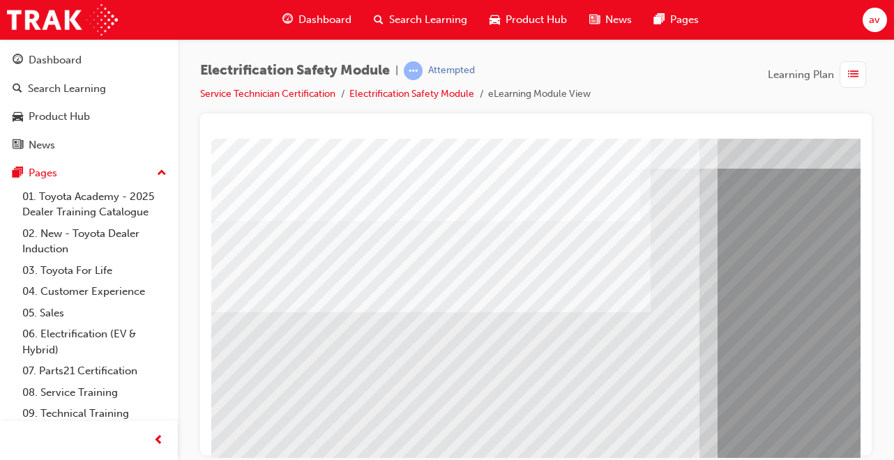
scroll to position [116, 0]
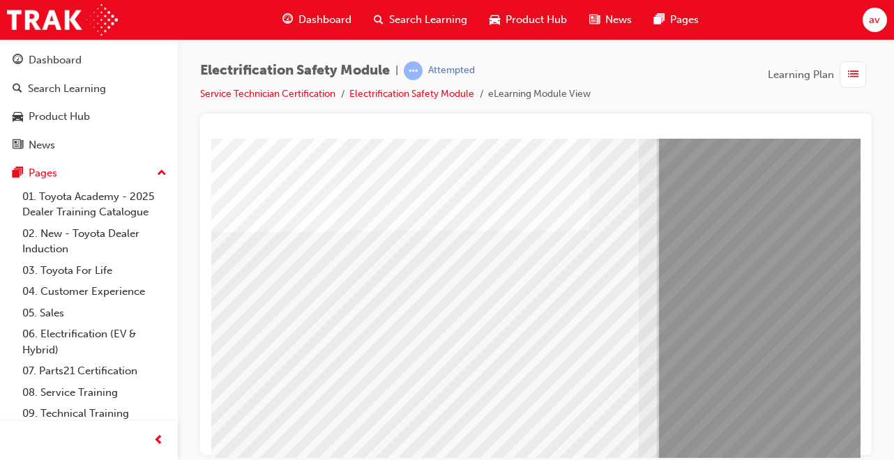
scroll to position [146, 60]
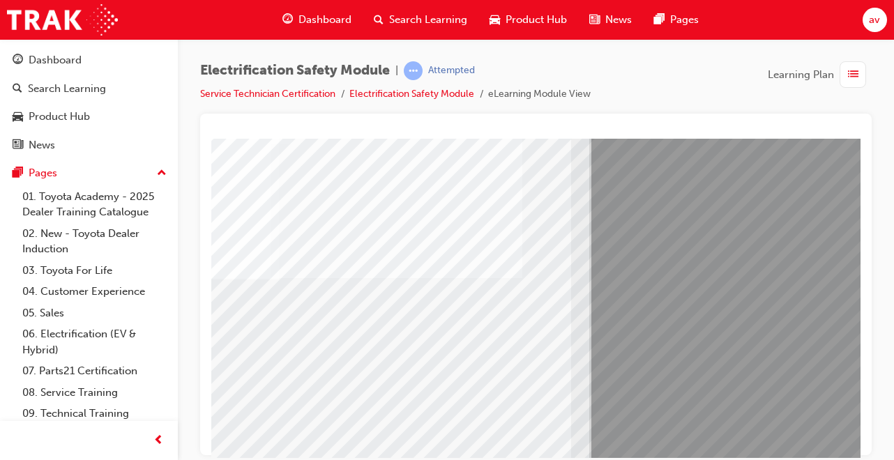
scroll to position [100, 128]
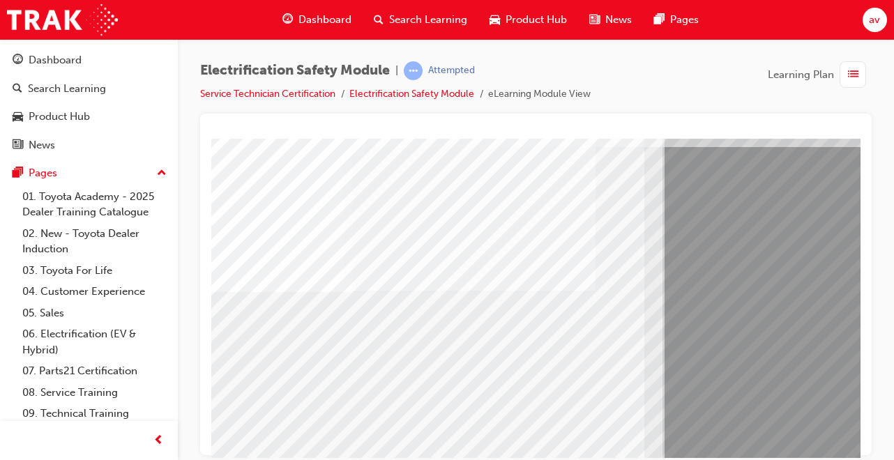
scroll to position [83, 55]
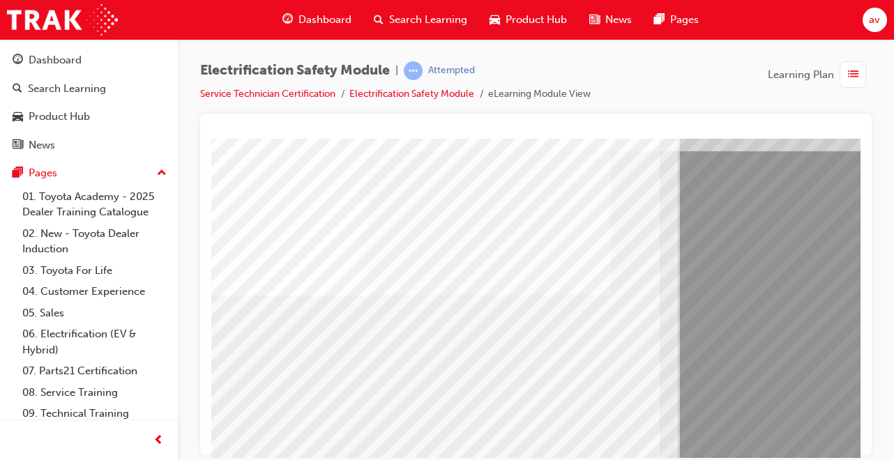
scroll to position [83, 40]
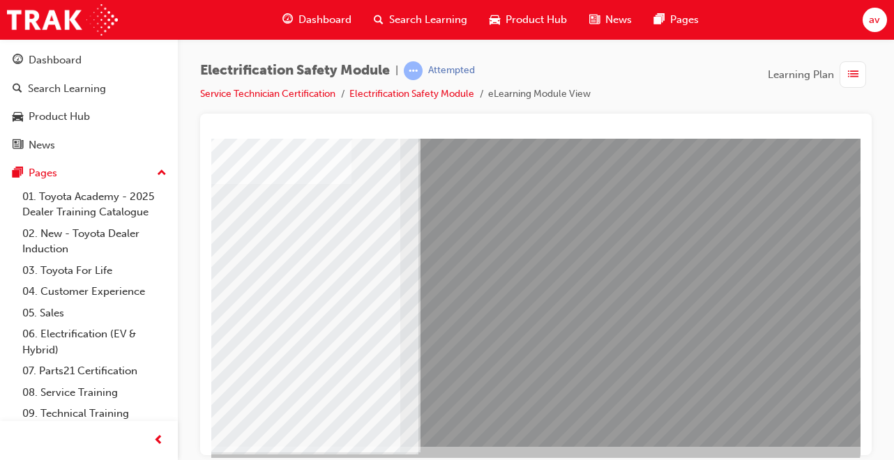
scroll to position [195, 310]
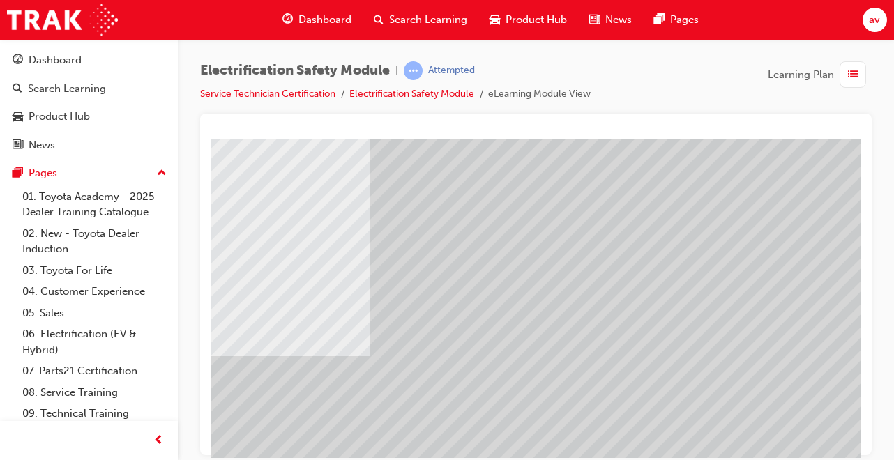
scroll to position [102, 283]
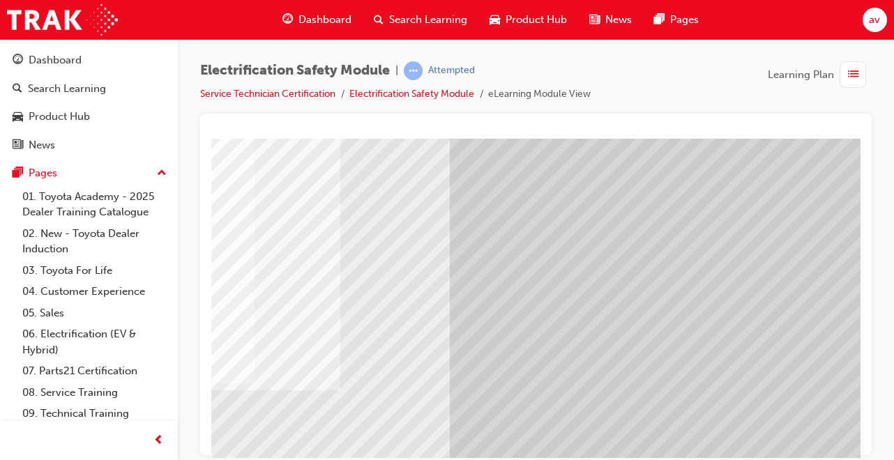
scroll to position [77, 310]
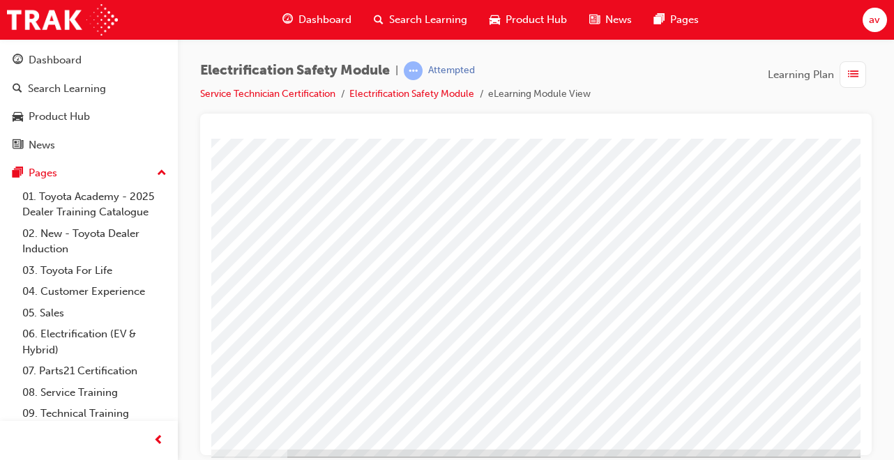
scroll to position [191, 284]
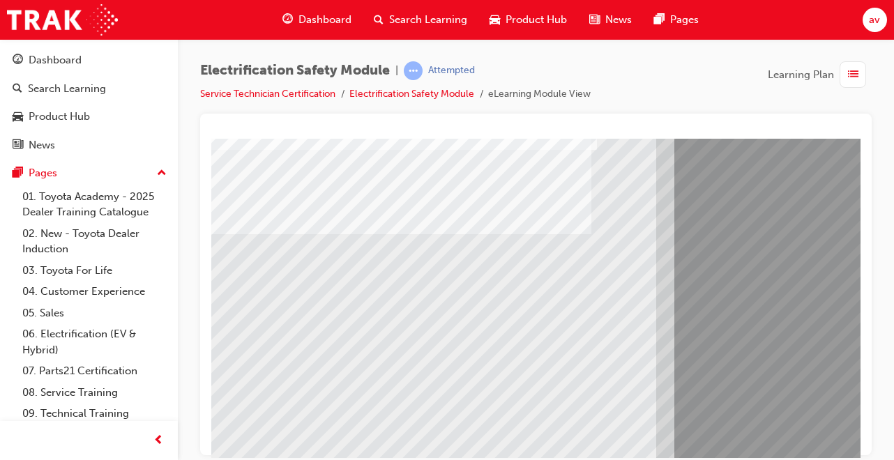
scroll to position [137, 36]
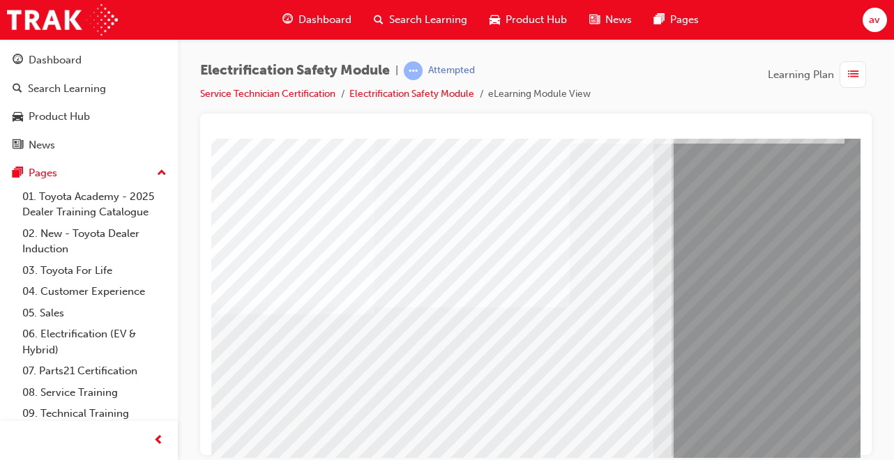
scroll to position [63, 47]
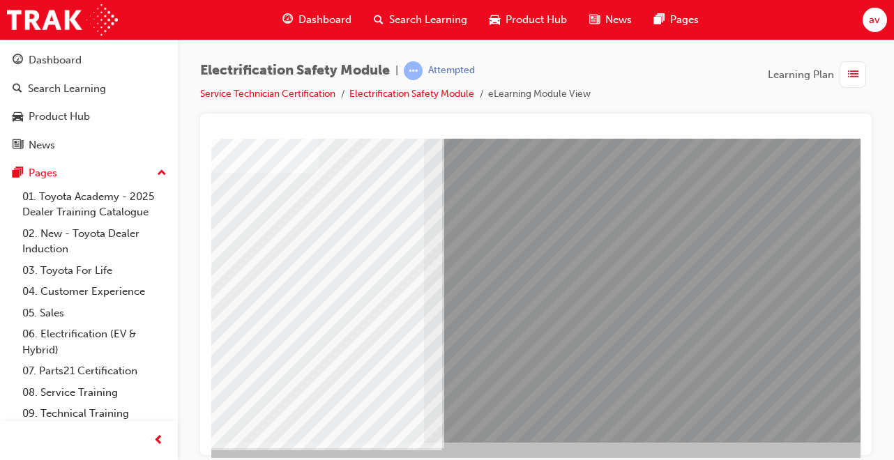
scroll to position [214, 310]
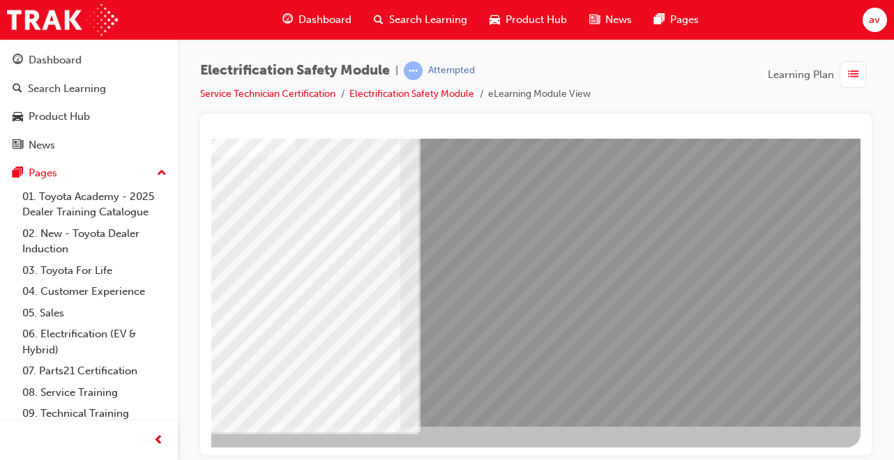
click at [806, 438] on div at bounding box center [386, 185] width 948 height 523
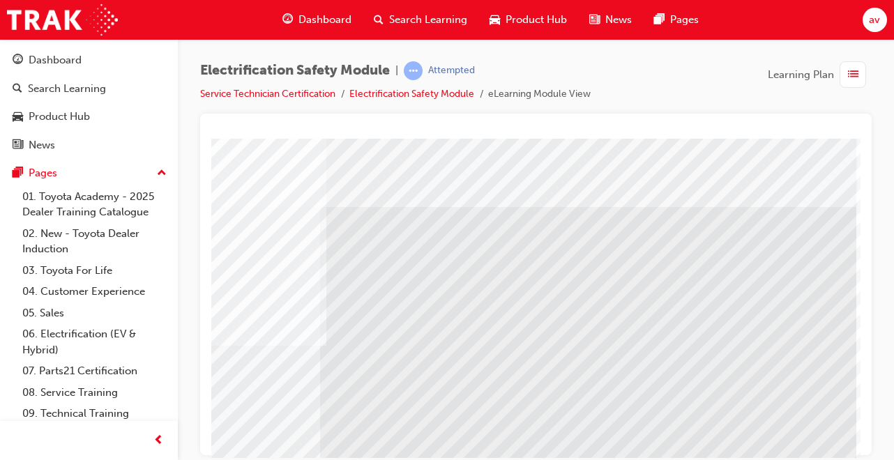
scroll to position [0, 310]
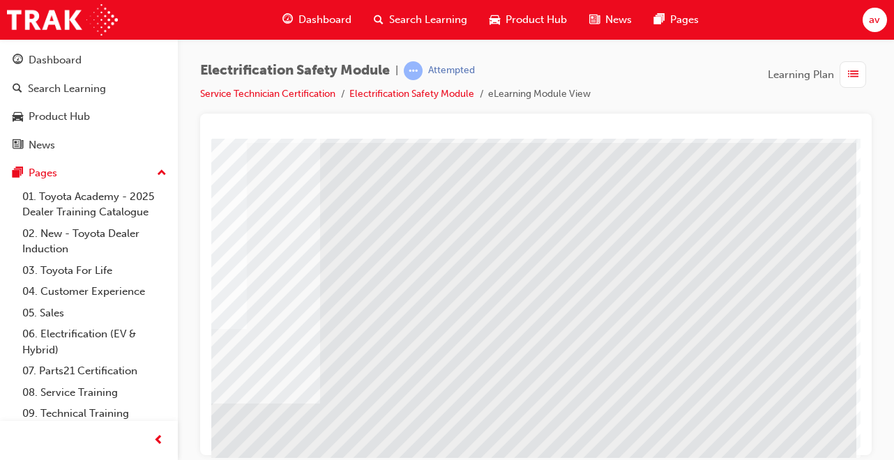
scroll to position [82, 310]
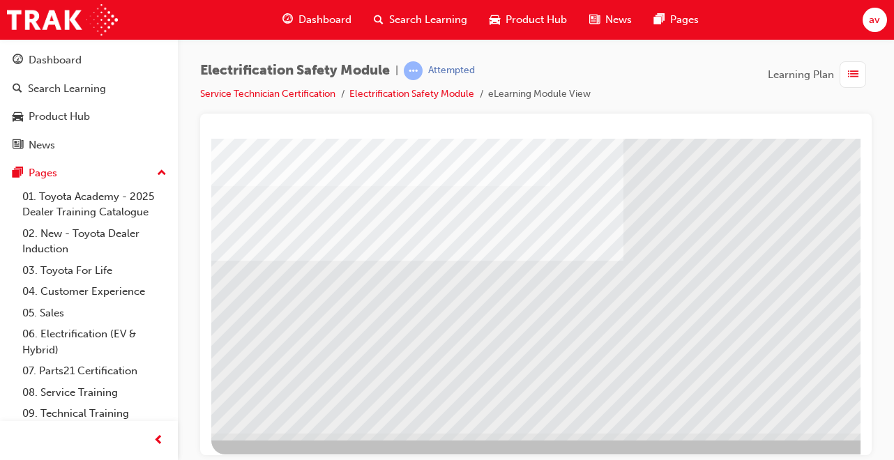
scroll to position [214, 0]
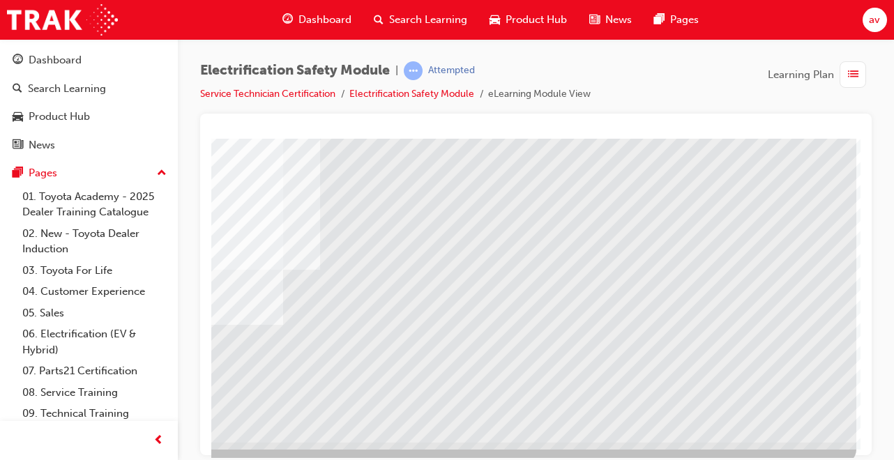
scroll to position [203, 310]
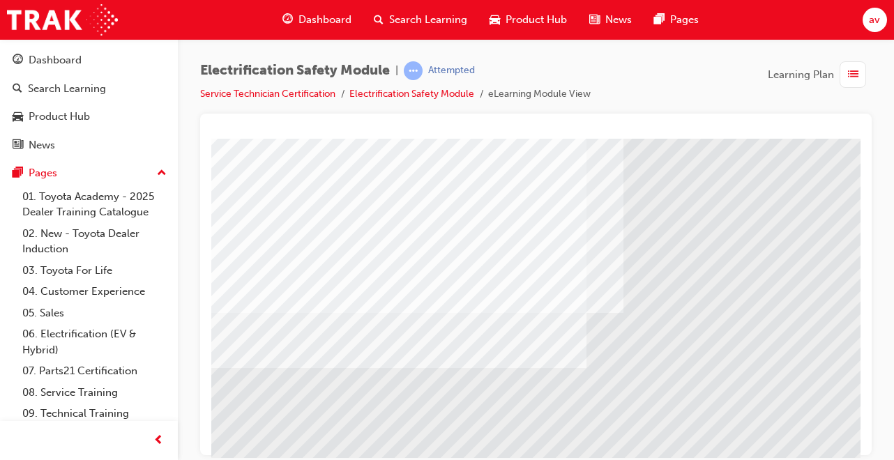
scroll to position [214, 0]
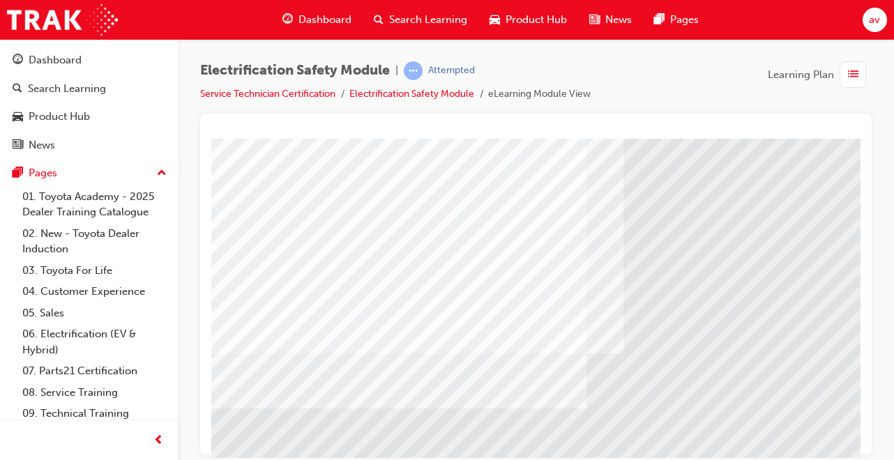
scroll to position [113, 0]
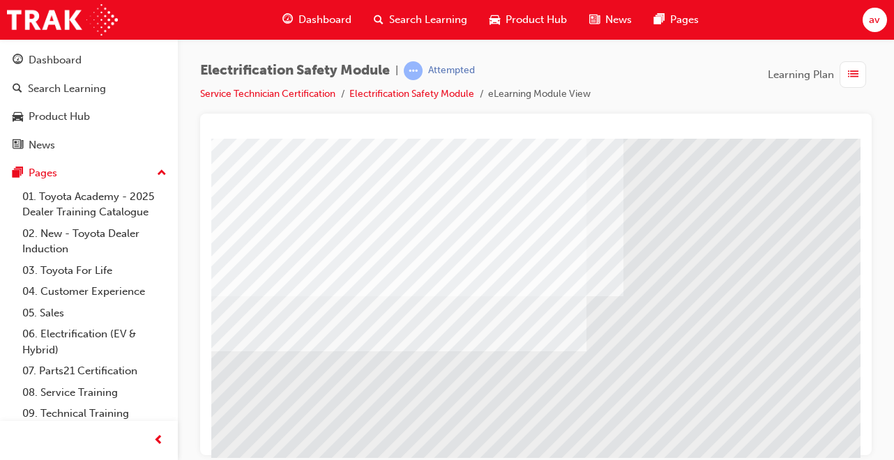
scroll to position [173, 0]
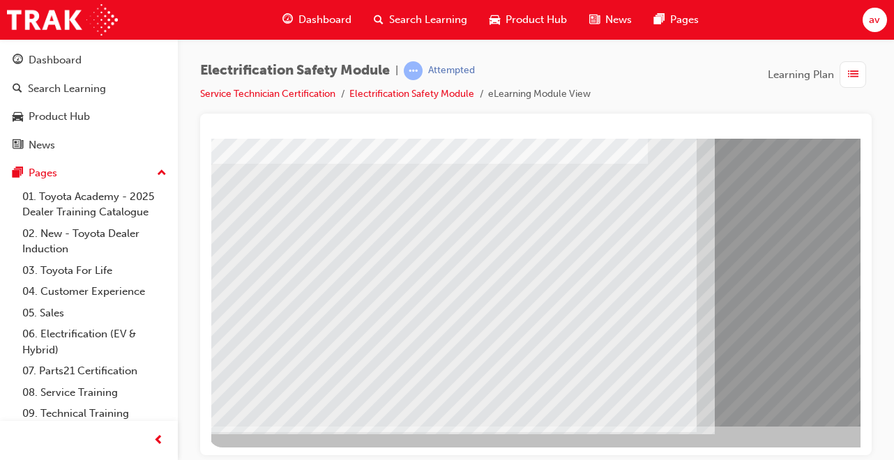
scroll to position [214, 0]
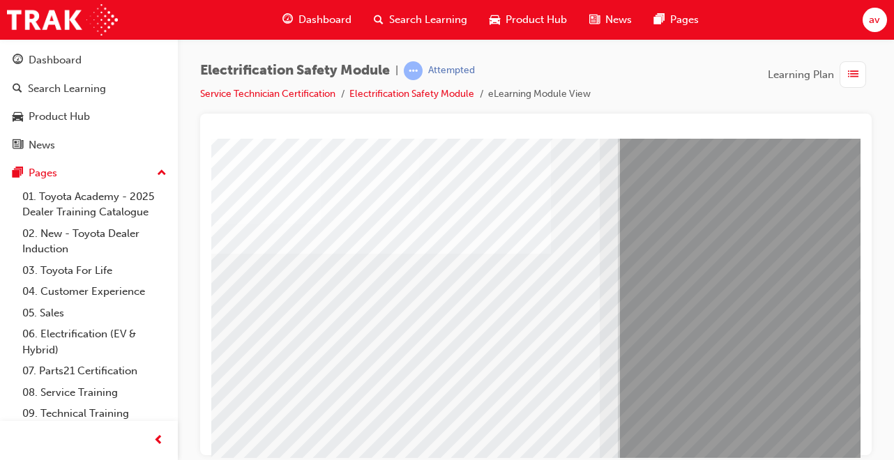
scroll to position [124, 91]
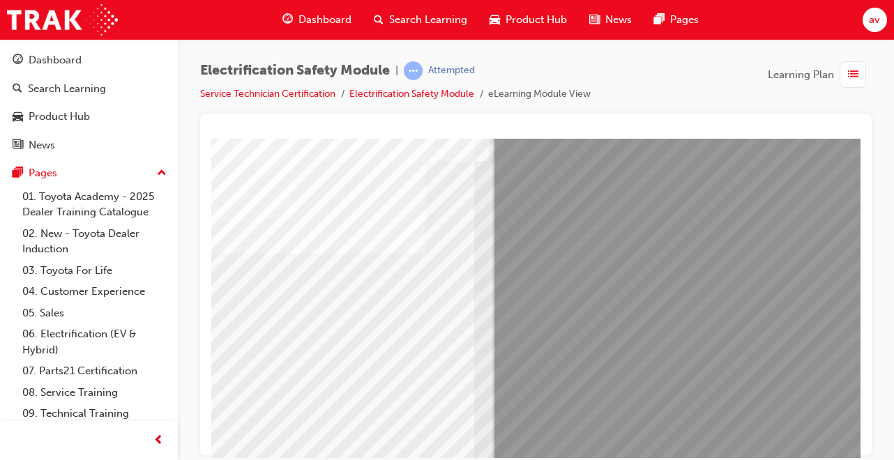
scroll to position [124, 218]
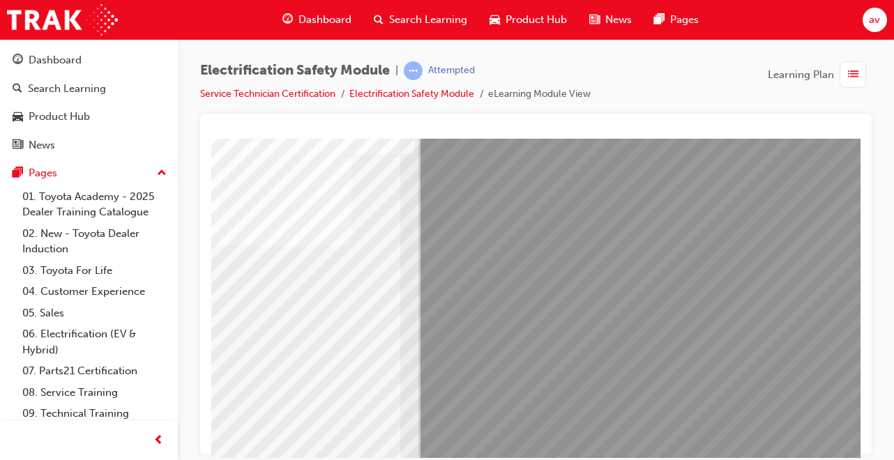
scroll to position [141, 310]
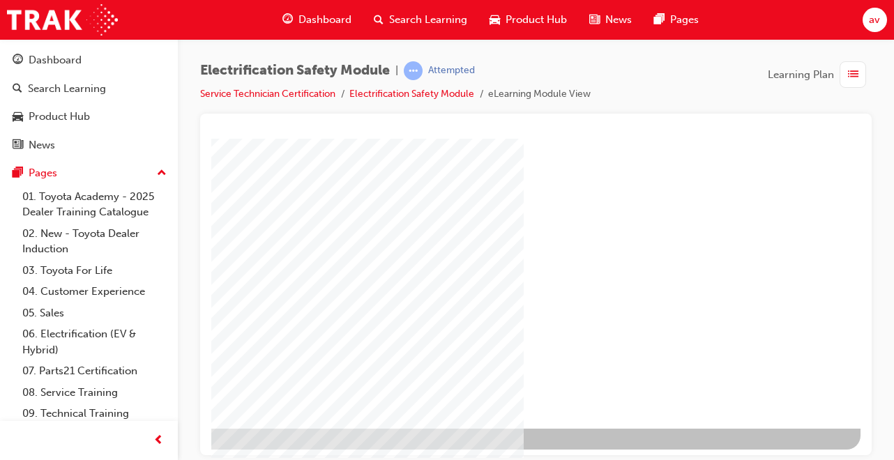
scroll to position [214, 310]
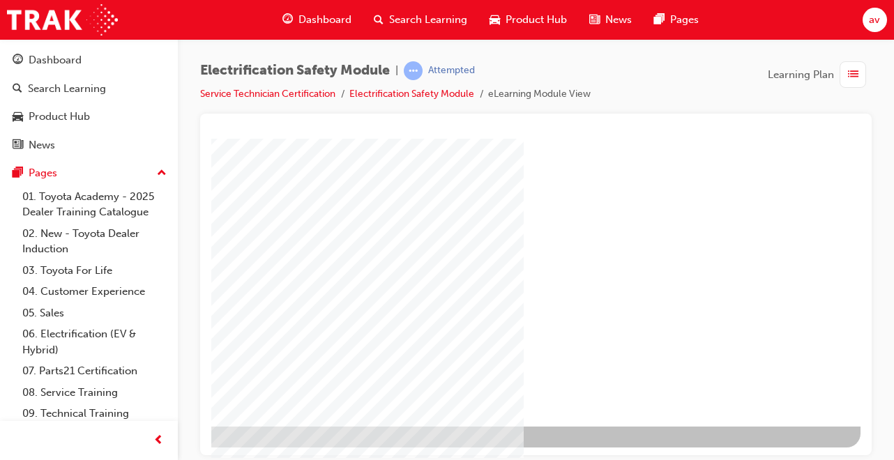
click at [685, 319] on div "" at bounding box center [386, 175] width 948 height 502
click at [807, 443] on div at bounding box center [386, 185] width 948 height 523
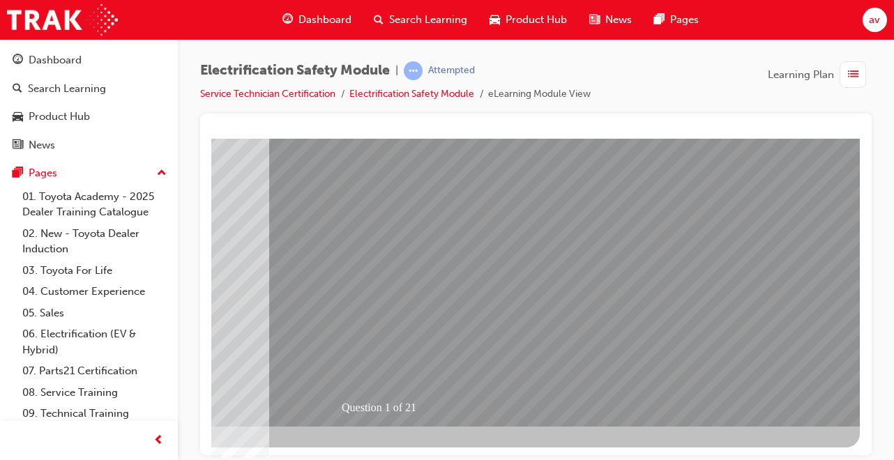
scroll to position [0, 0]
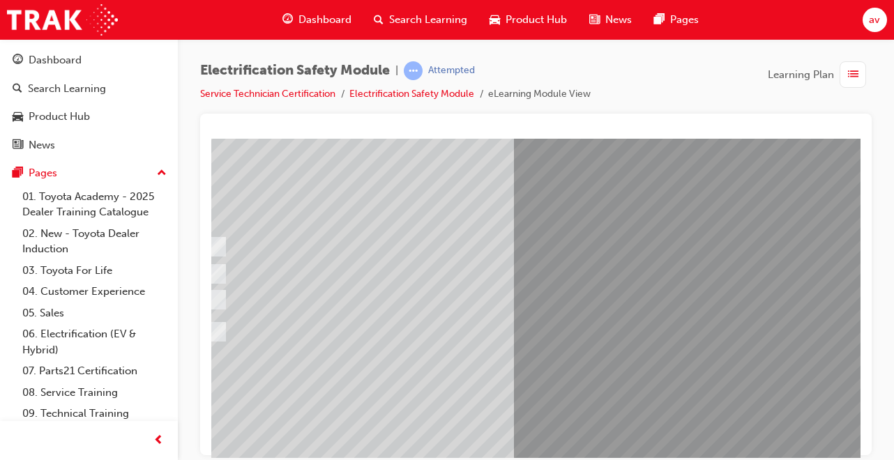
scroll to position [105, 56]
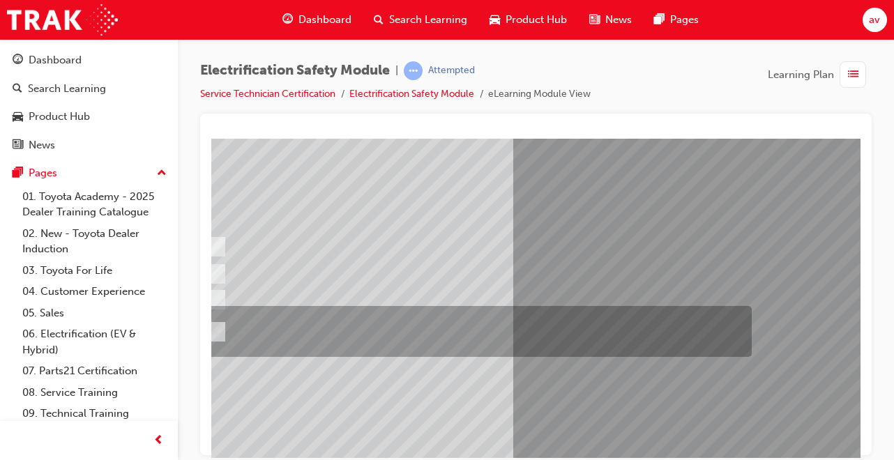
click at [218, 331] on input "The Plug-in Hybrid Electric has AC charging capability via a wall box charger a…" at bounding box center [213, 331] width 15 height 15
radio input "true"
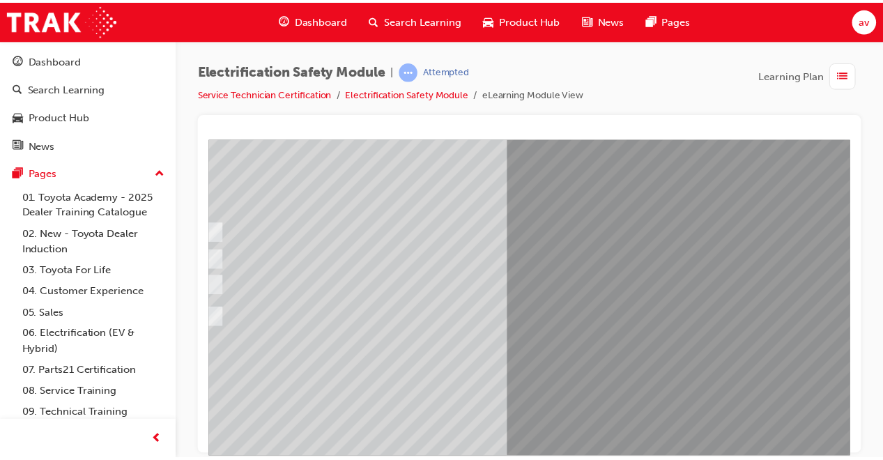
scroll to position [132, 56]
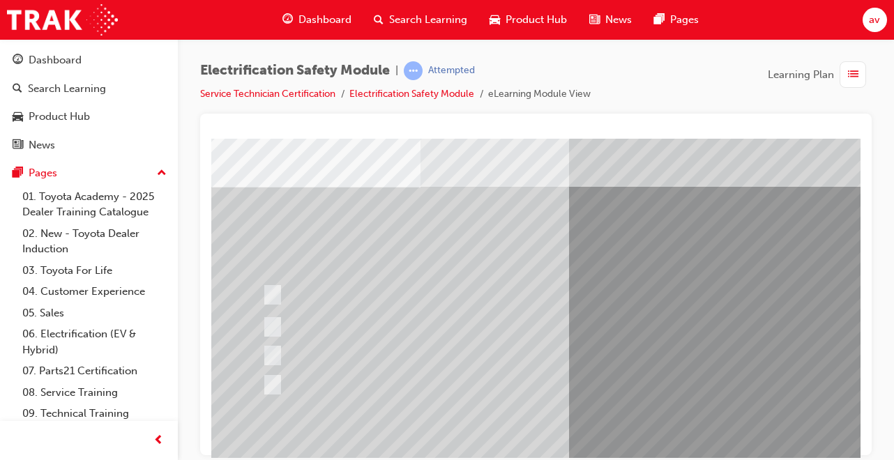
scroll to position [56, 8]
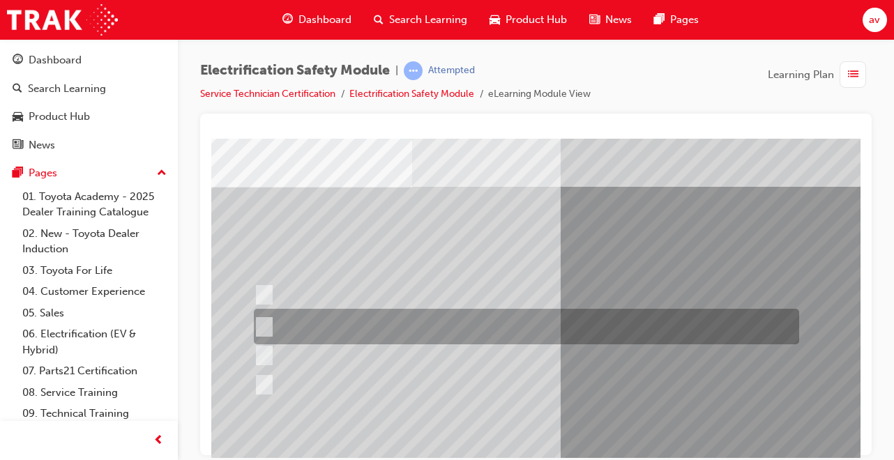
click at [261, 327] on input "The Battery Electric uses AC & DC charging capability and has no petrol engine." at bounding box center [261, 326] width 15 height 15
radio input "true"
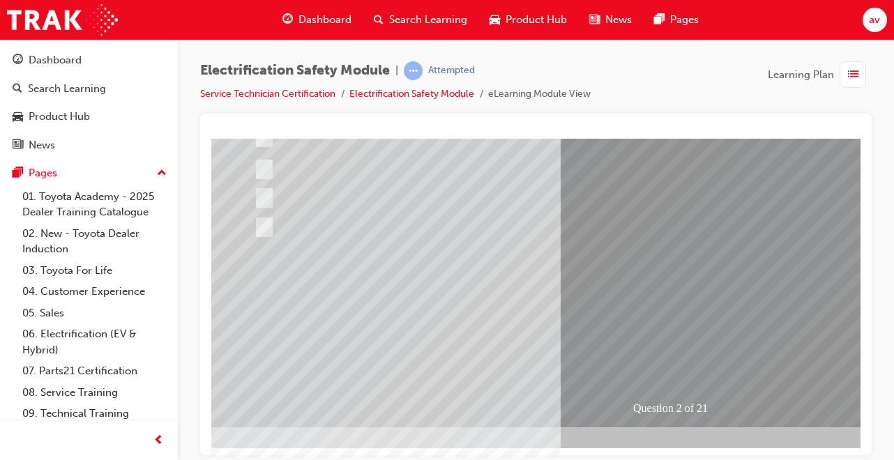
scroll to position [214, 8]
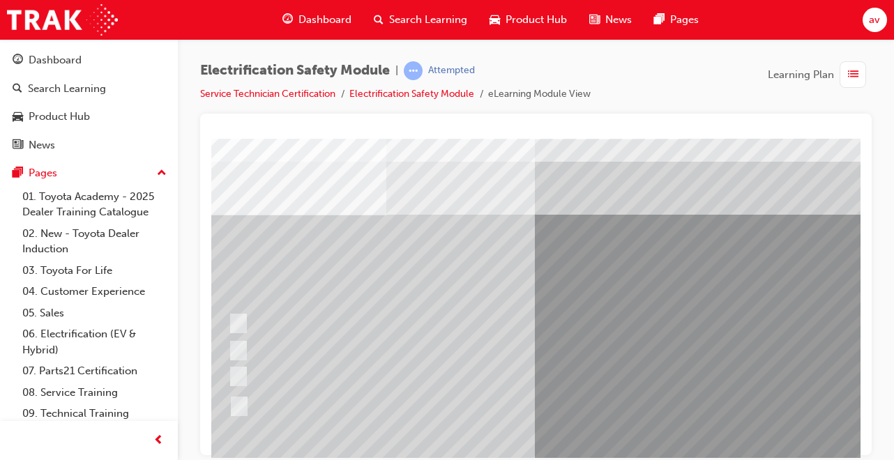
scroll to position [28, 38]
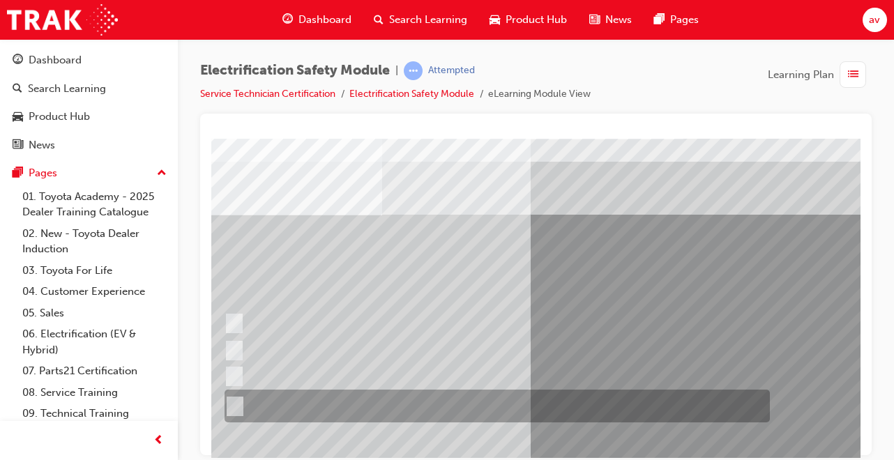
click at [236, 407] on input "The FCEV produces electric power via a Fuel Cell Stack supporting the Hybrid ba…" at bounding box center [232, 406] width 15 height 15
radio input "true"
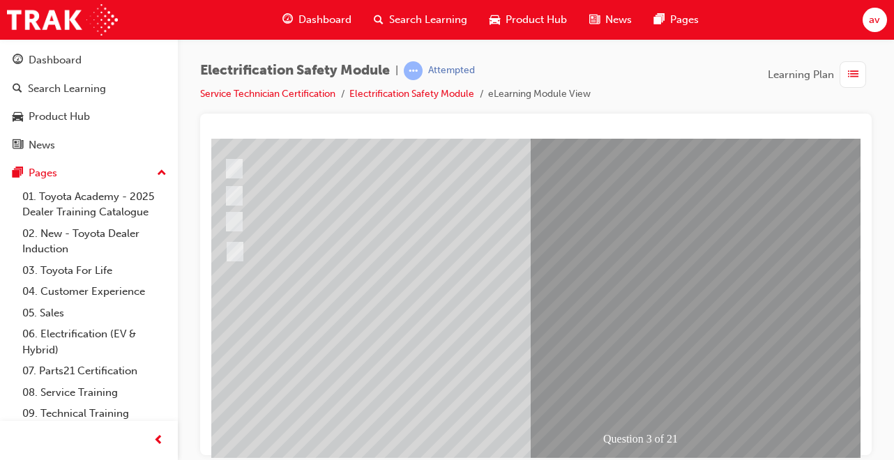
scroll to position [195, 38]
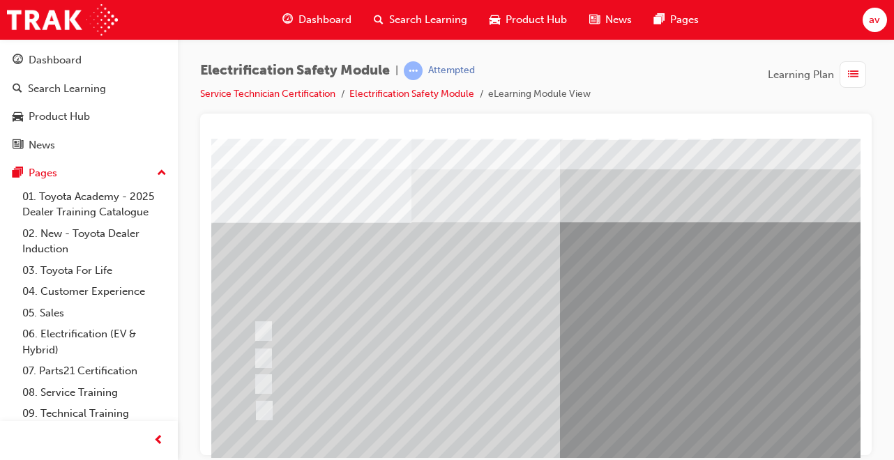
scroll to position [40, 9]
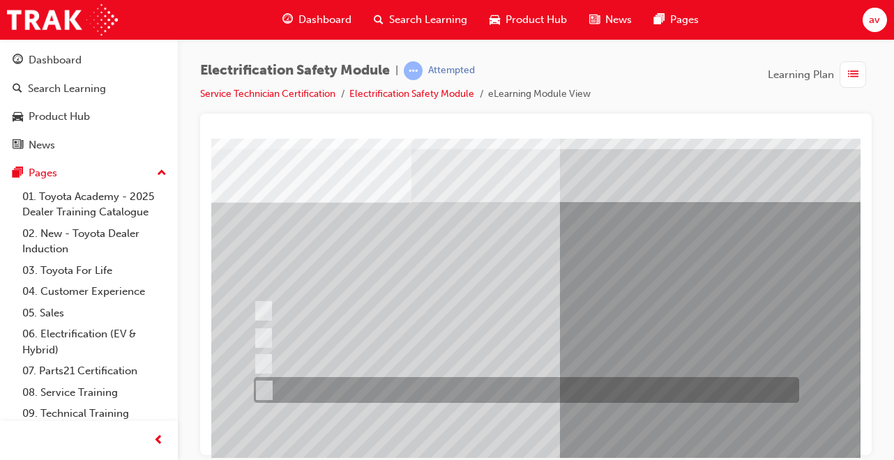
click at [261, 390] on input "Charge ports or H2 Filler Port in place of a Fuel Filler." at bounding box center [260, 390] width 15 height 15
checkbox input "true"
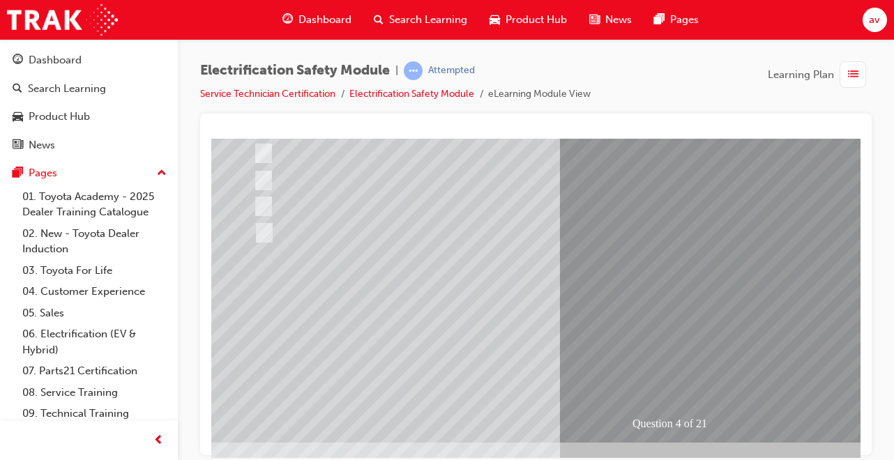
scroll to position [208, 9]
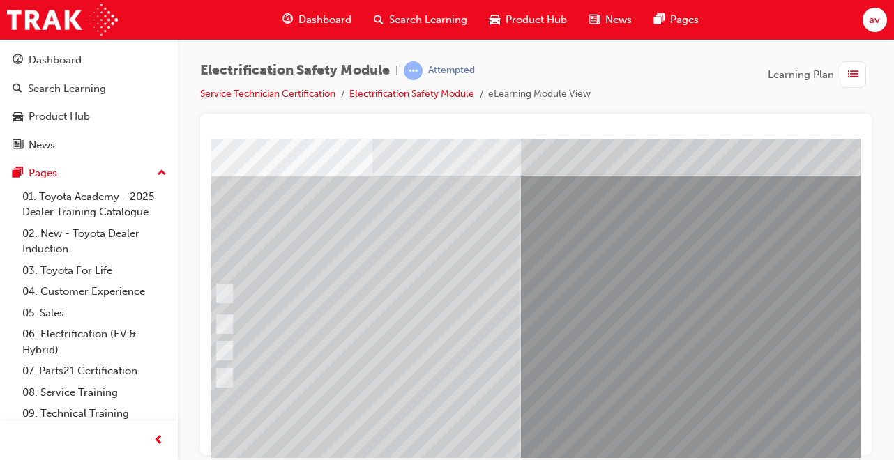
scroll to position [67, 35]
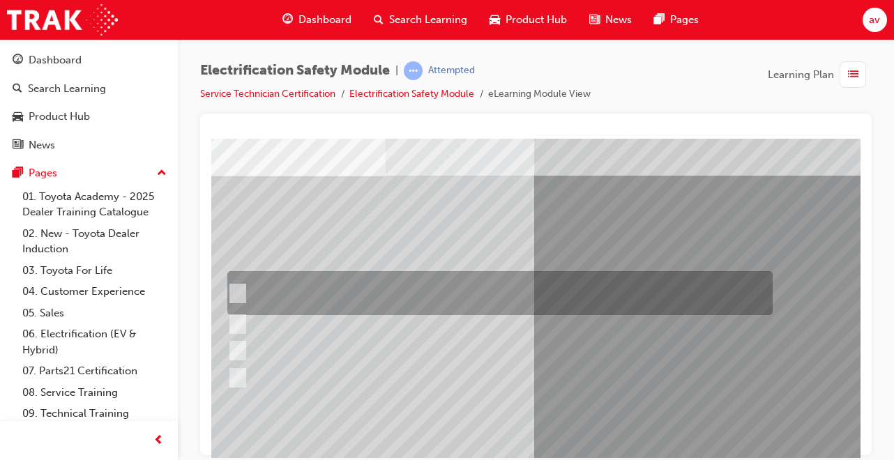
click at [237, 295] on input "The READY light will illuminate when the vehicle is turned on and ready to driv…" at bounding box center [234, 293] width 15 height 15
checkbox input "true"
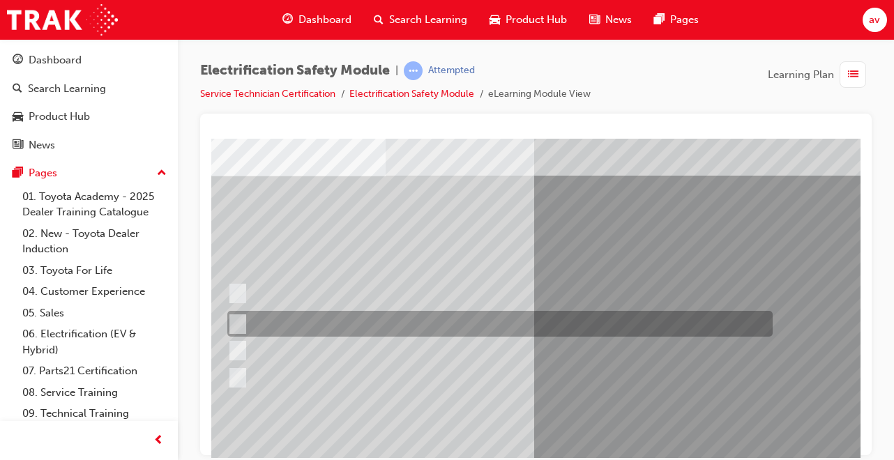
click at [238, 321] on input "The Main Display will show the power flow for the driveline." at bounding box center [234, 324] width 15 height 15
checkbox input "true"
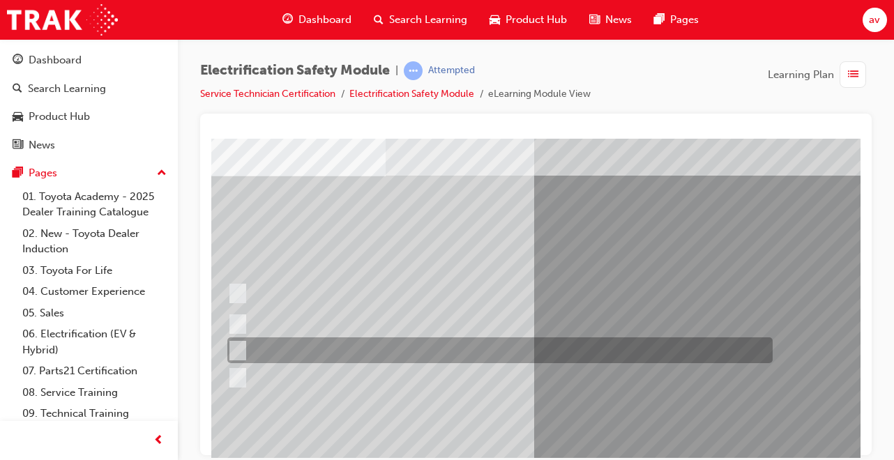
click at [238, 349] on input "Vehicle Motive Force selection types illuminated e.g. (EV/HV)." at bounding box center [234, 350] width 15 height 15
checkbox input "true"
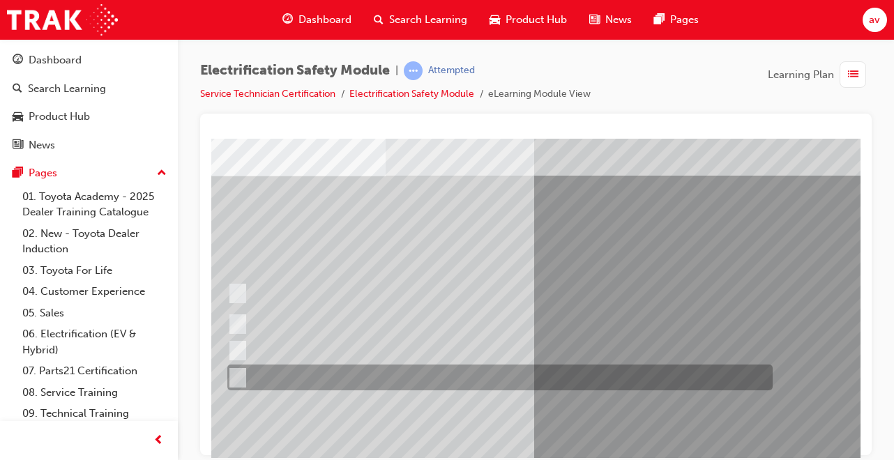
click at [236, 381] on input "Battery Level indicator (State of Charge)." at bounding box center [234, 377] width 15 height 15
checkbox input "true"
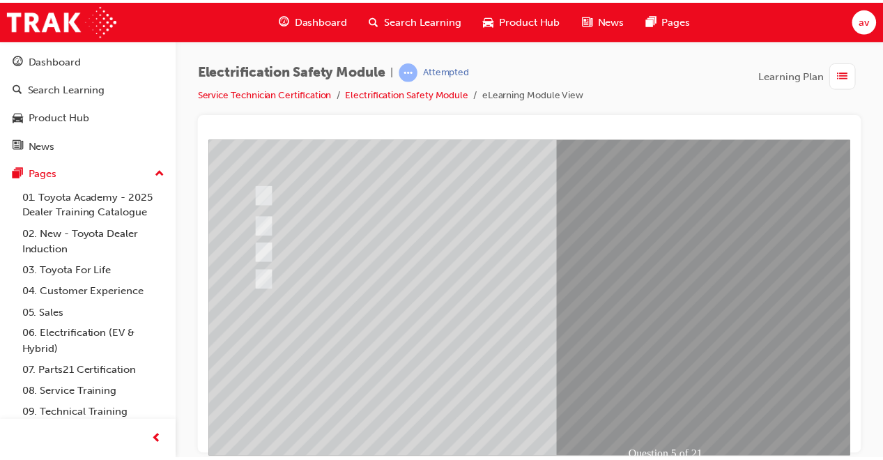
scroll to position [166, 6]
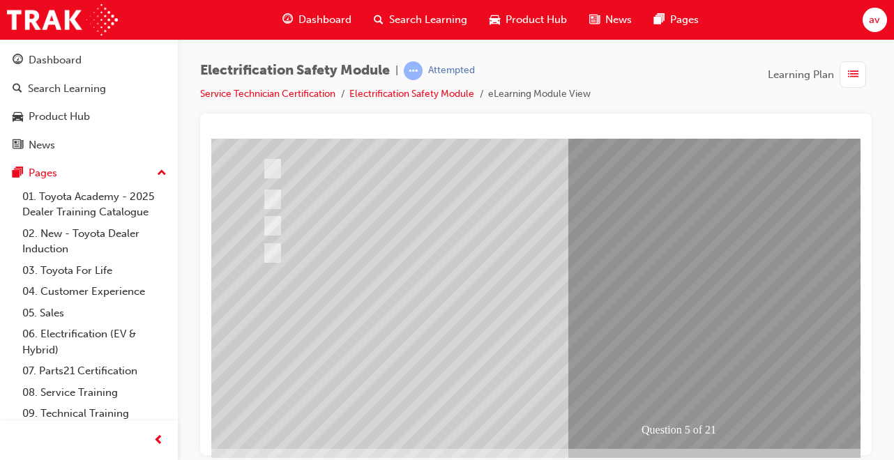
scroll to position [192, 0]
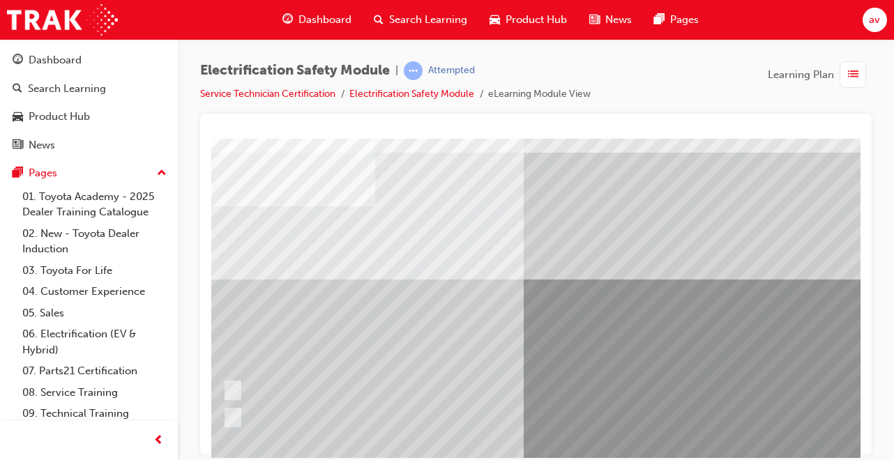
scroll to position [37, 39]
click at [724, 384] on div at bounding box center [497, 390] width 545 height 26
radio input "true"
click at [729, 381] on div at bounding box center [497, 390] width 545 height 26
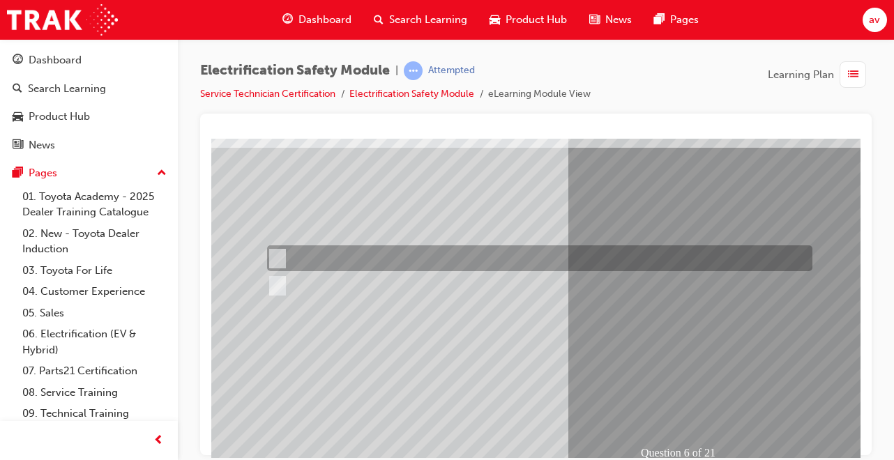
scroll to position [172, 1]
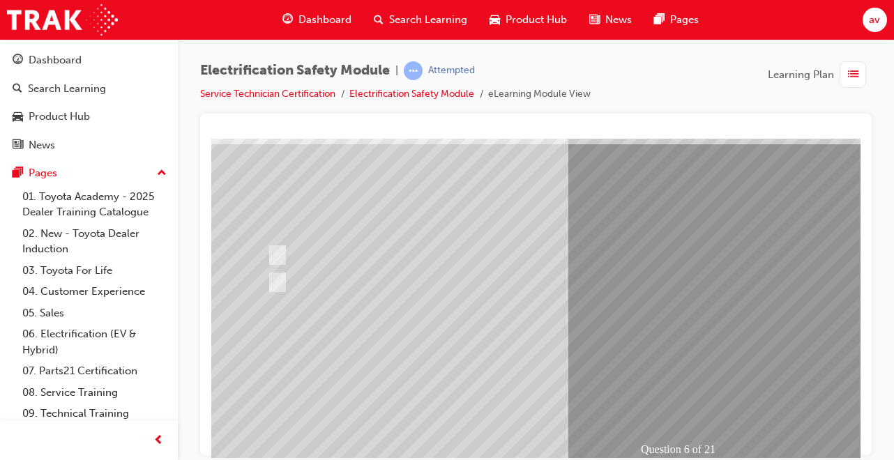
scroll to position [214, 1]
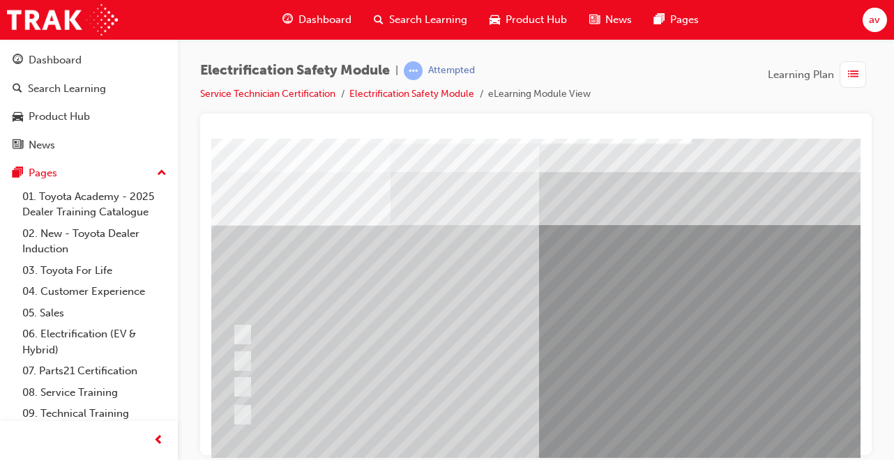
scroll to position [17, 29]
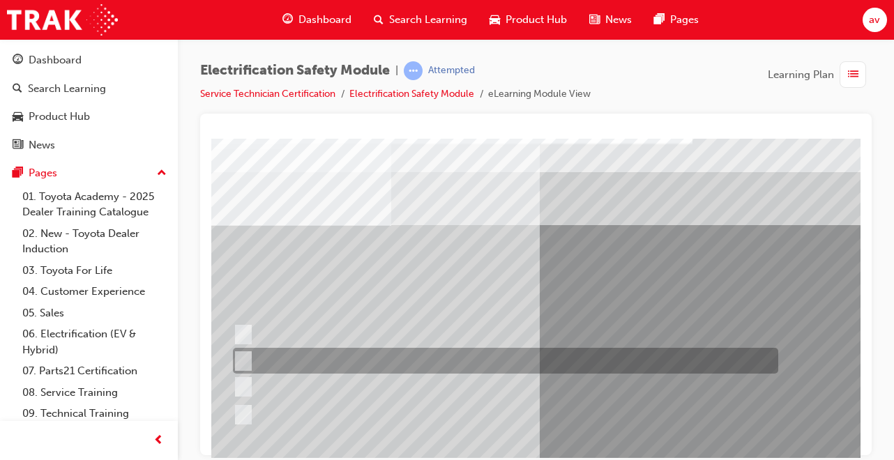
click at [241, 359] on input "Be detected and the system will shut down." at bounding box center [240, 360] width 15 height 15
radio input "true"
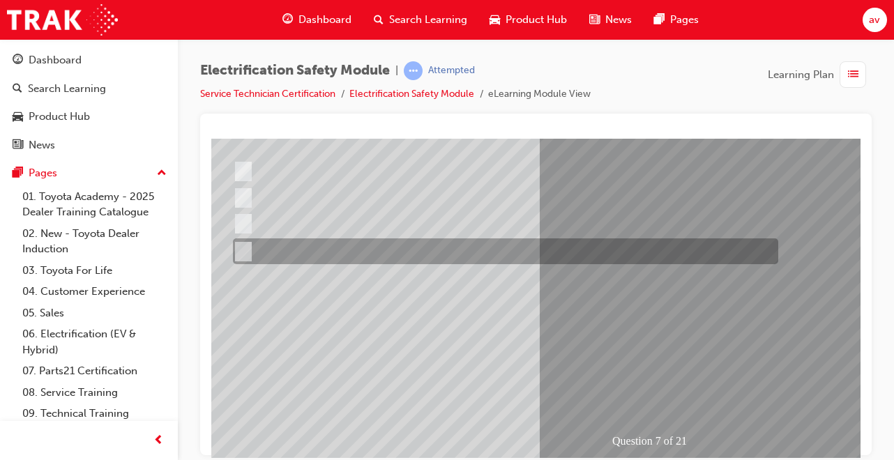
scroll to position [214, 29]
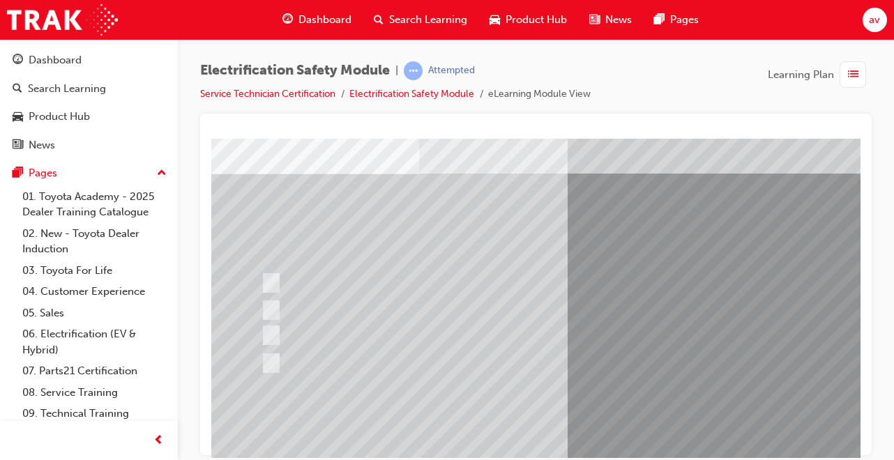
scroll to position [69, 0]
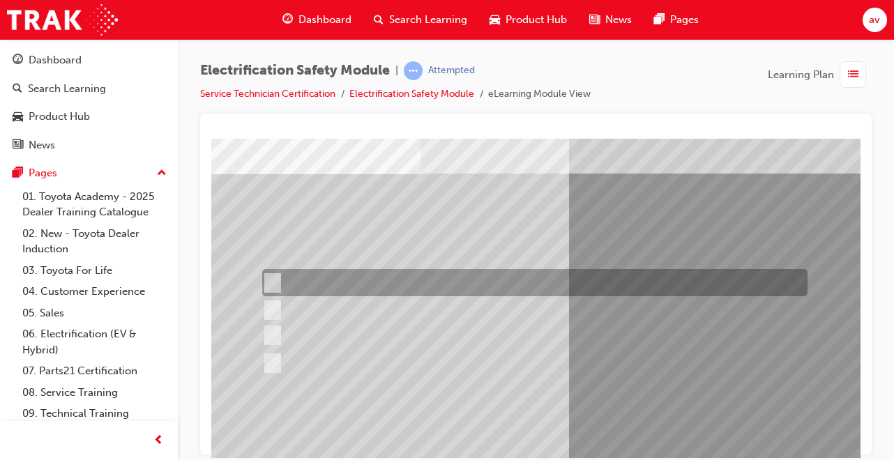
click at [273, 279] on input "Working on the High Voltage System." at bounding box center [269, 282] width 15 height 15
radio input "true"
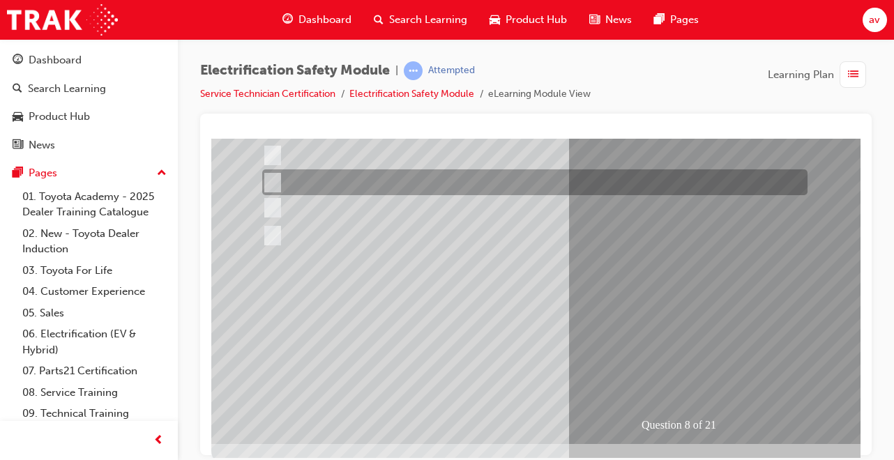
scroll to position [207, 0]
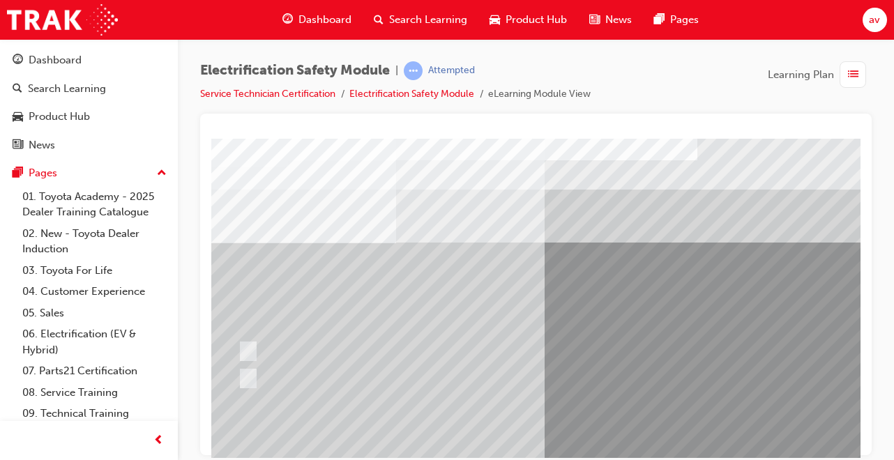
scroll to position [0, 22]
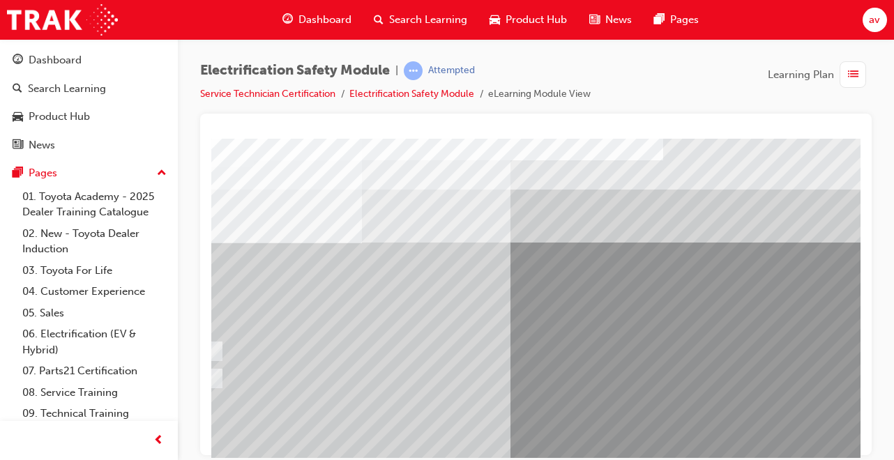
click at [601, 360] on div at bounding box center [472, 351] width 545 height 26
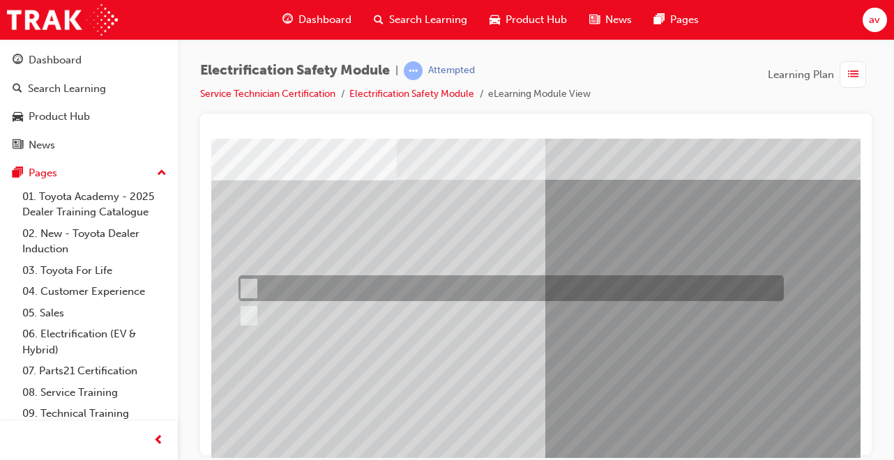
scroll to position [66, 24]
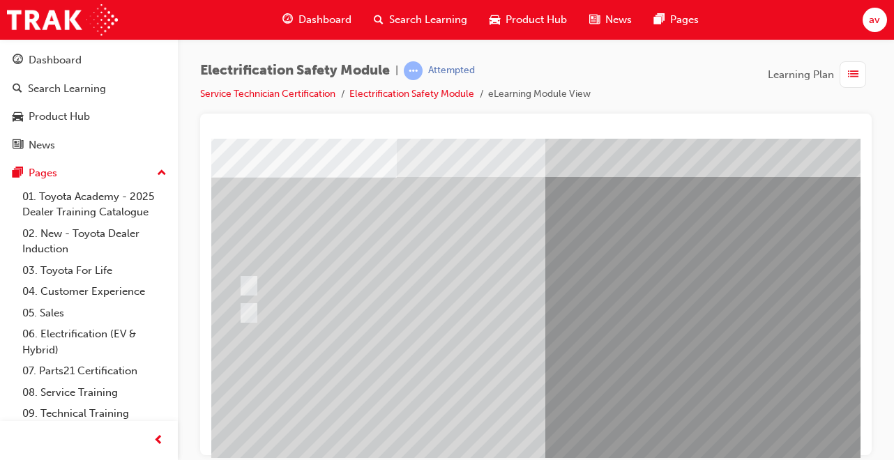
click at [508, 306] on div at bounding box center [507, 313] width 545 height 26
radio input "false"
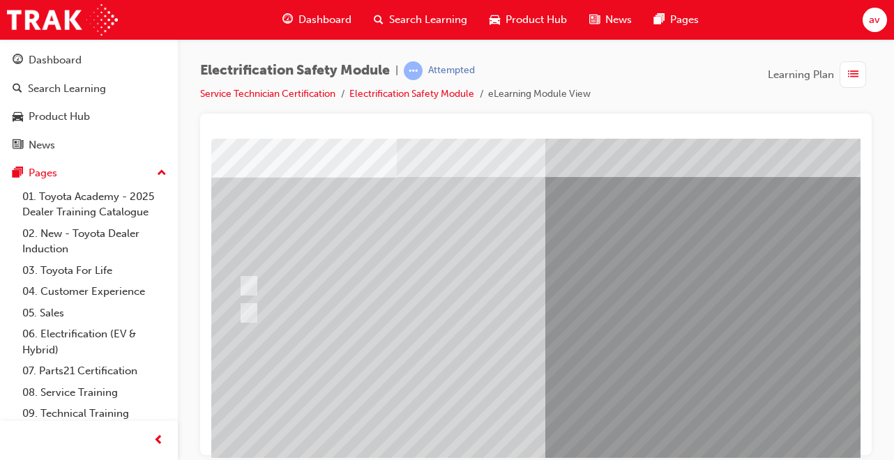
radio input "true"
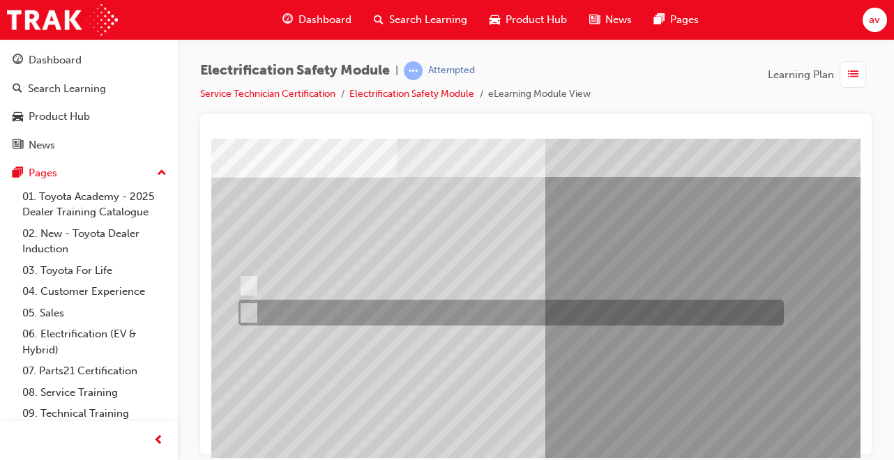
click at [505, 294] on div at bounding box center [507, 286] width 545 height 26
radio input "true"
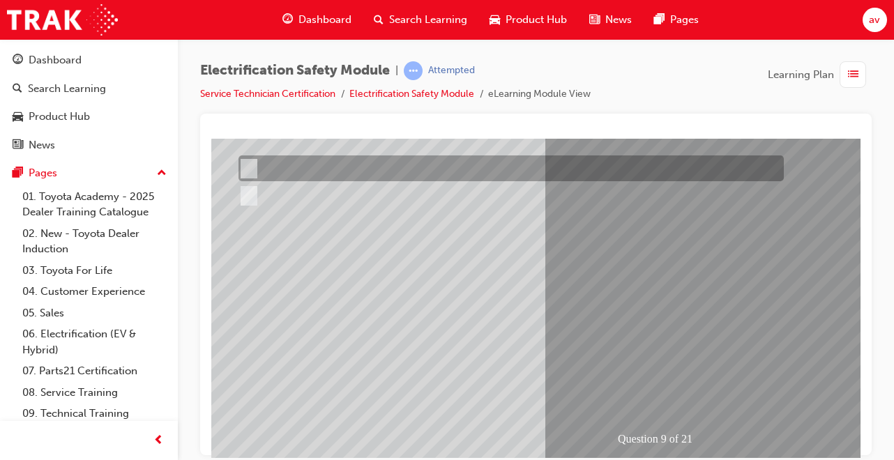
scroll to position [183, 24]
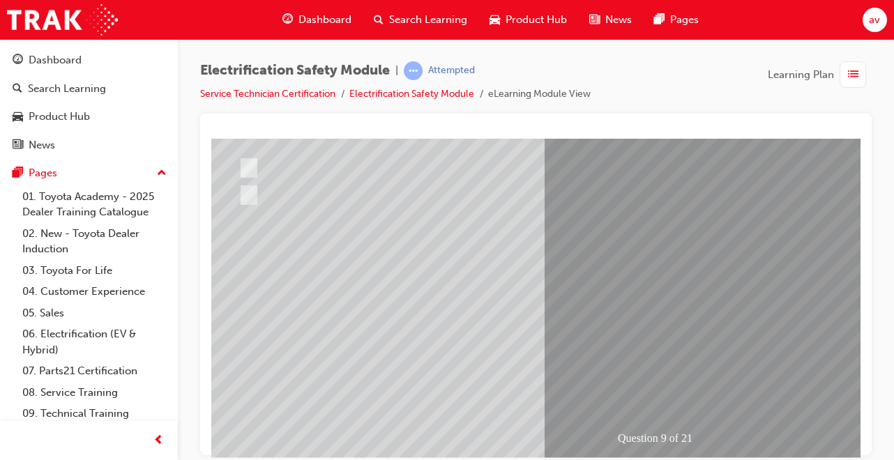
scroll to position [0, 0]
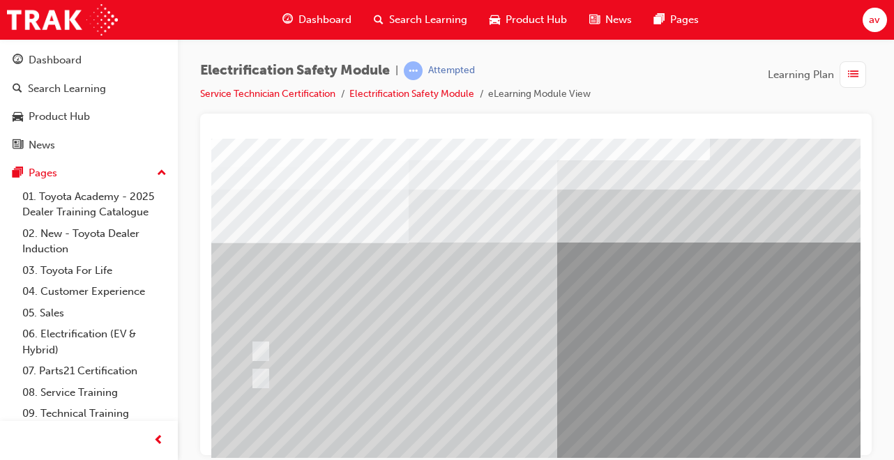
scroll to position [0, 10]
click at [268, 383] on div at bounding box center [520, 378] width 545 height 26
radio input "true"
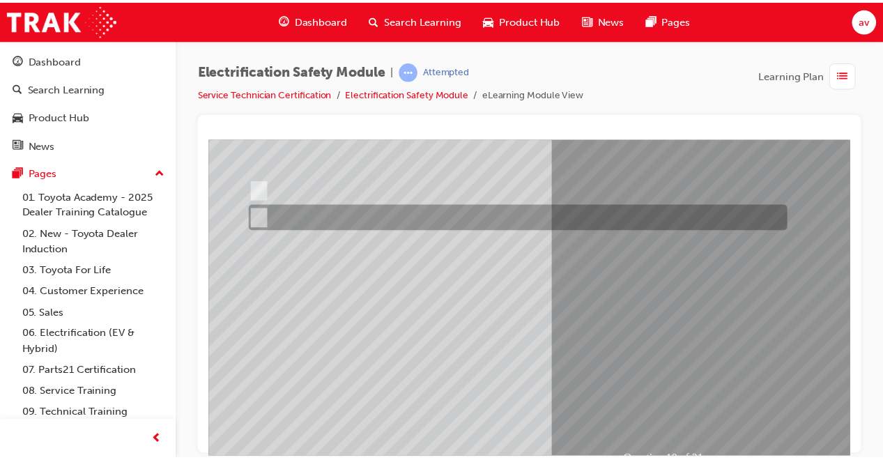
scroll to position [168, 10]
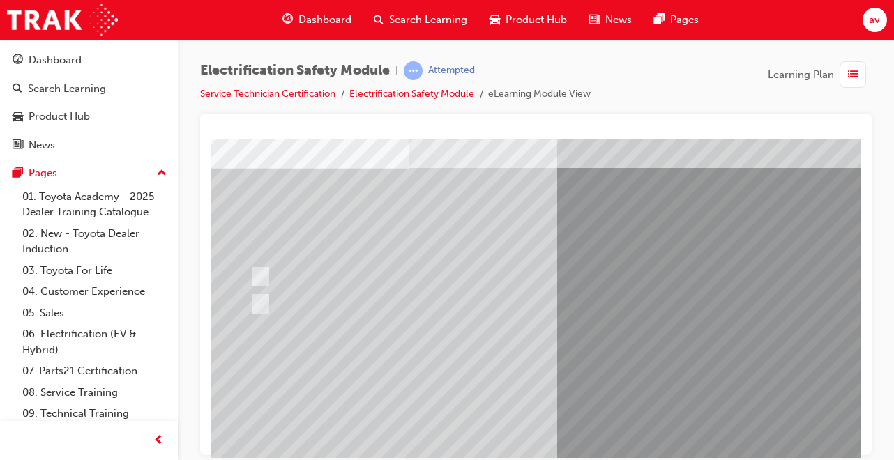
scroll to position [75, 0]
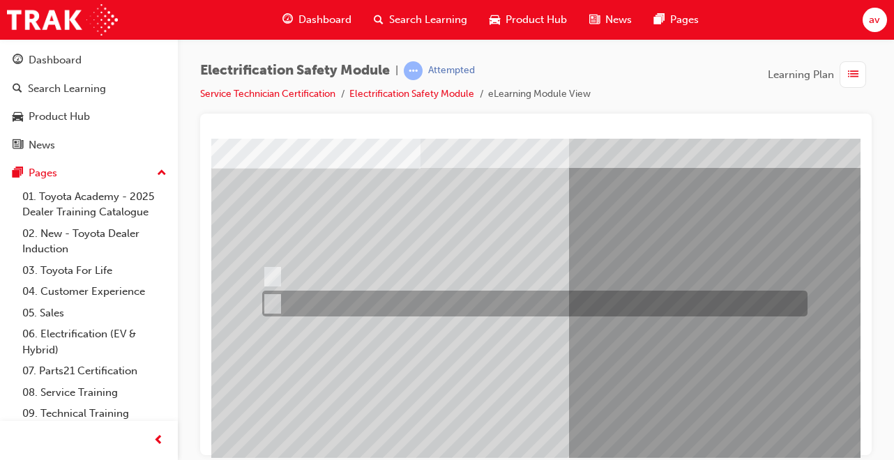
click at [269, 303] on input "False" at bounding box center [269, 303] width 15 height 15
radio input "true"
click at [269, 303] on input "False" at bounding box center [269, 303] width 15 height 15
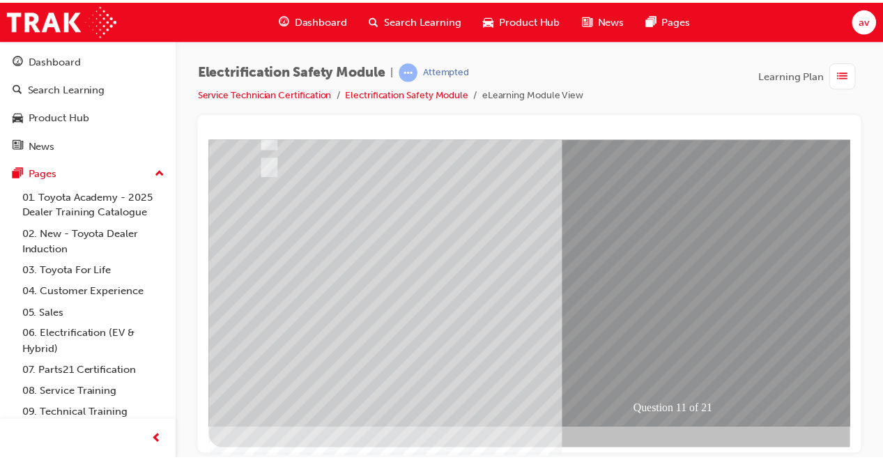
scroll to position [213, 0]
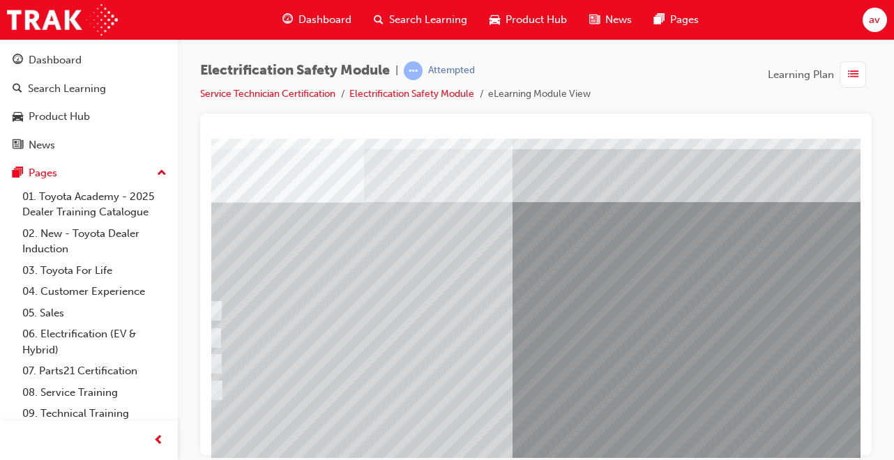
scroll to position [40, 17]
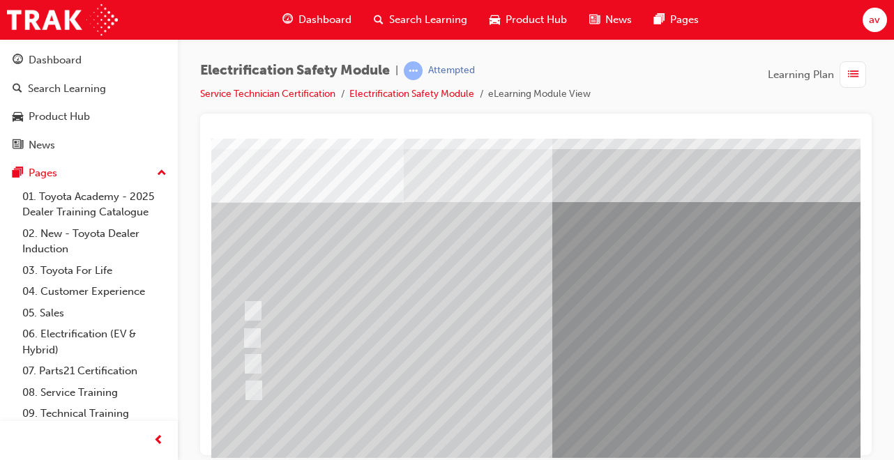
click at [679, 357] on div at bounding box center [511, 364] width 545 height 26
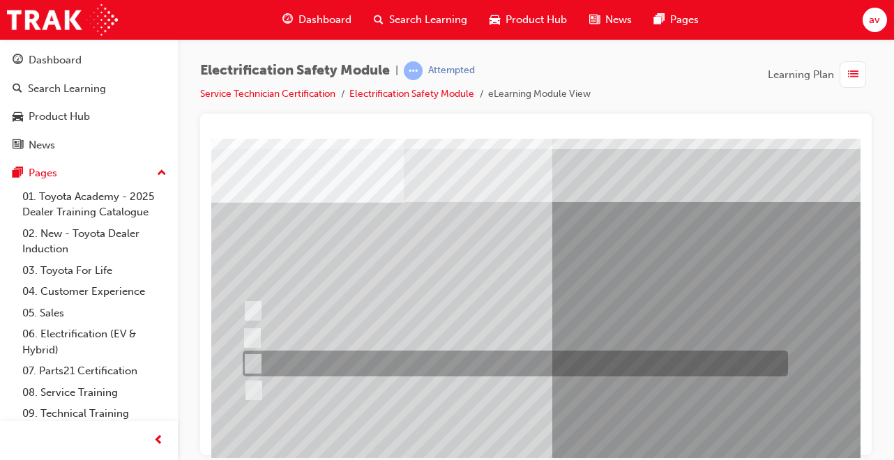
click at [257, 400] on div at bounding box center [512, 390] width 545 height 26
radio input "false"
radio input "true"
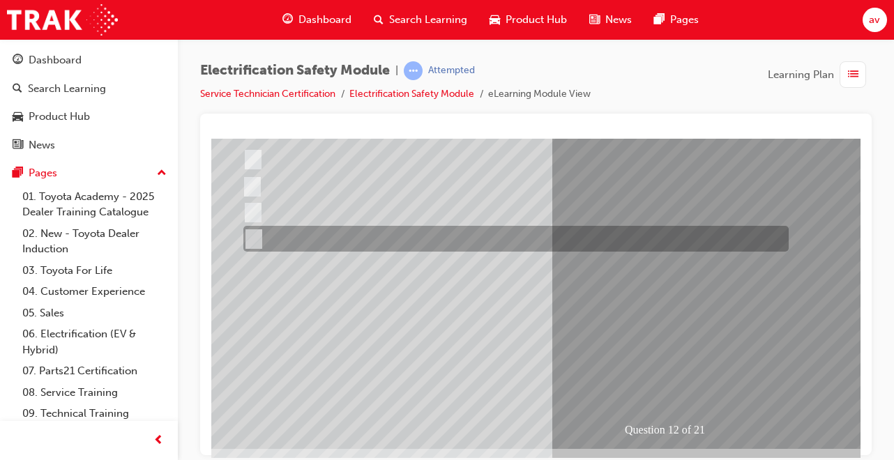
scroll to position [193, 17]
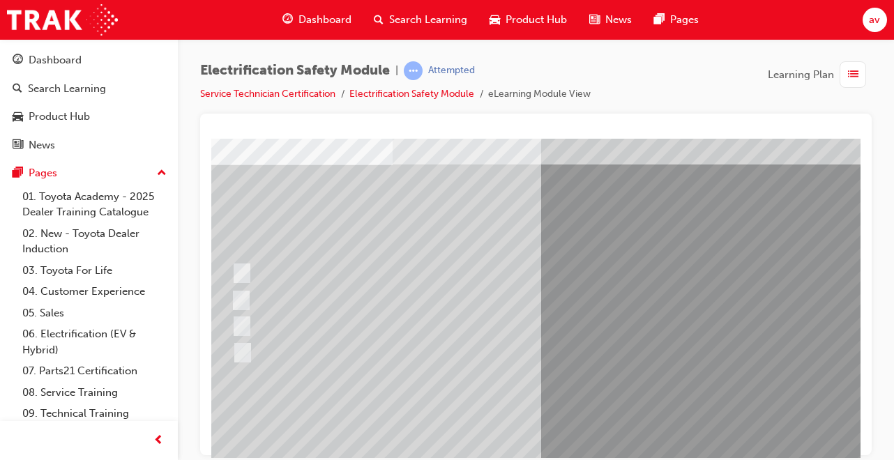
scroll to position [79, 28]
click at [257, 317] on div at bounding box center [500, 325] width 545 height 26
radio input "true"
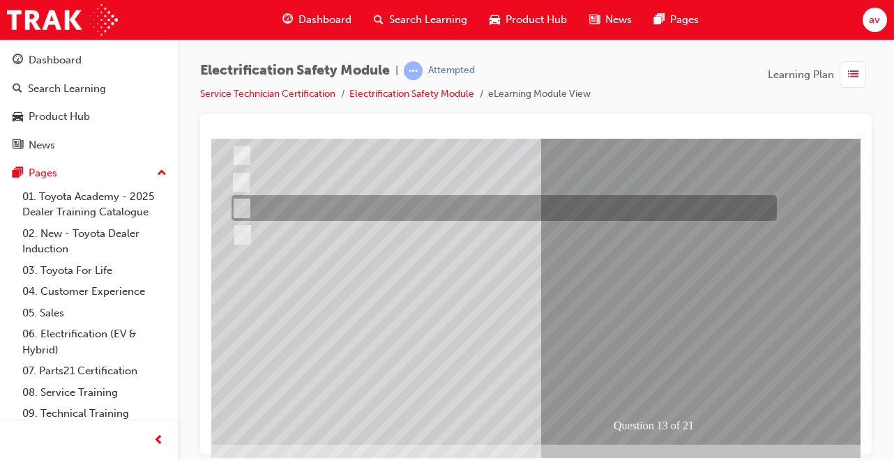
scroll to position [212, 28]
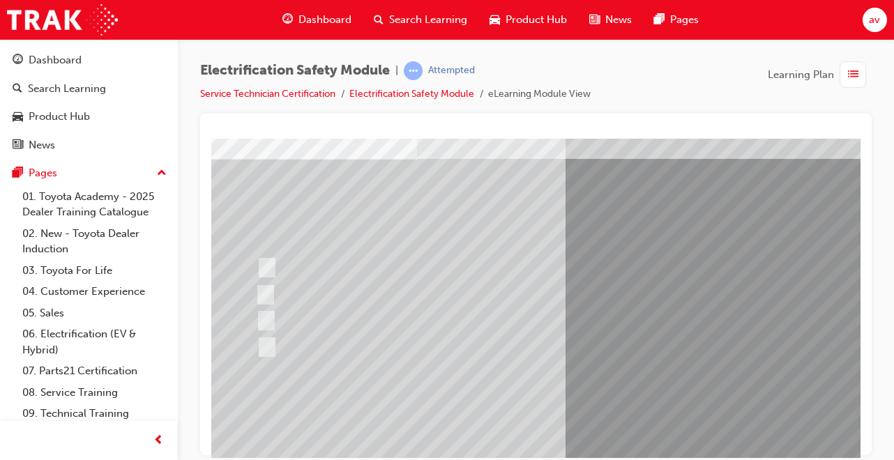
scroll to position [84, 0]
click at [273, 318] on input "10 minutes" at bounding box center [266, 320] width 15 height 15
radio input "true"
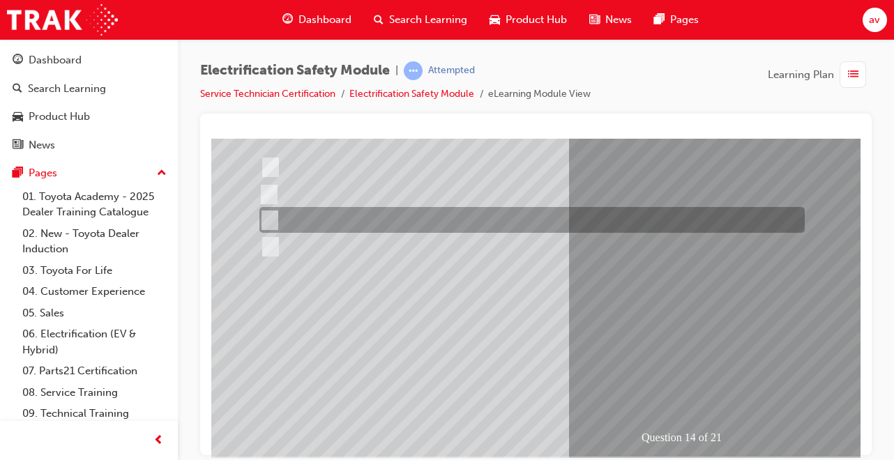
scroll to position [214, 0]
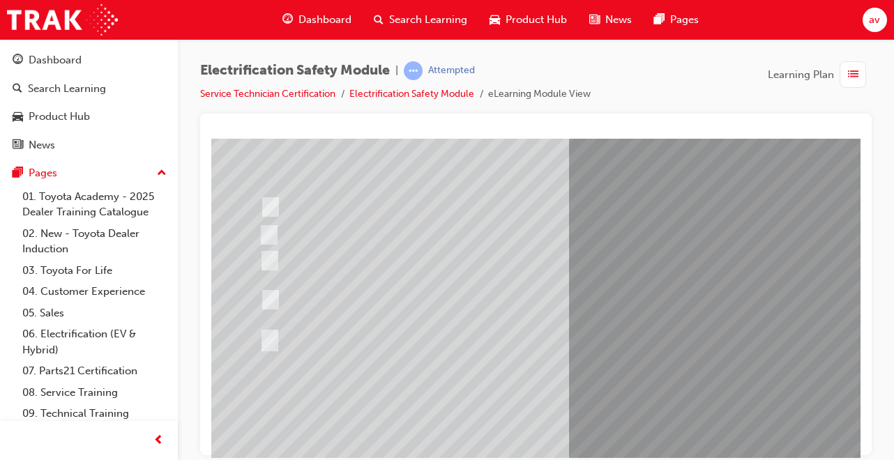
scroll to position [0, 0]
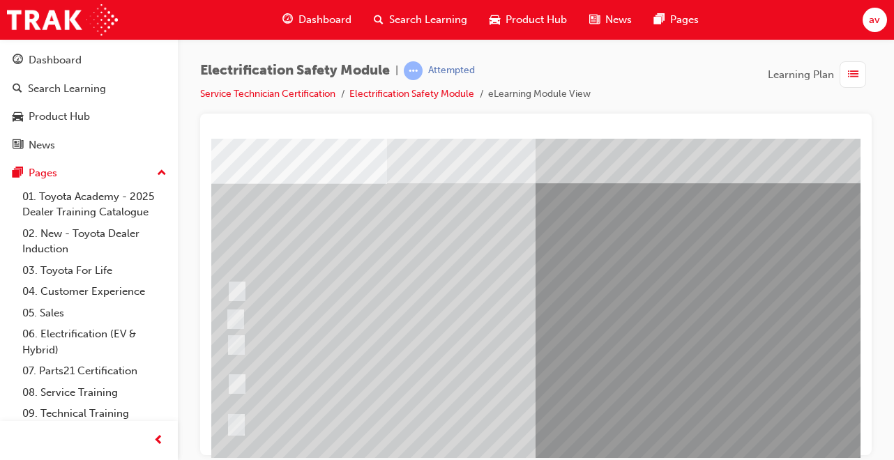
scroll to position [59, 29]
click at [243, 384] on input "The High Voltage Capacitor Terminal for 0 volts and the High Voltage Capacitor …" at bounding box center [238, 384] width 15 height 15
radio input "true"
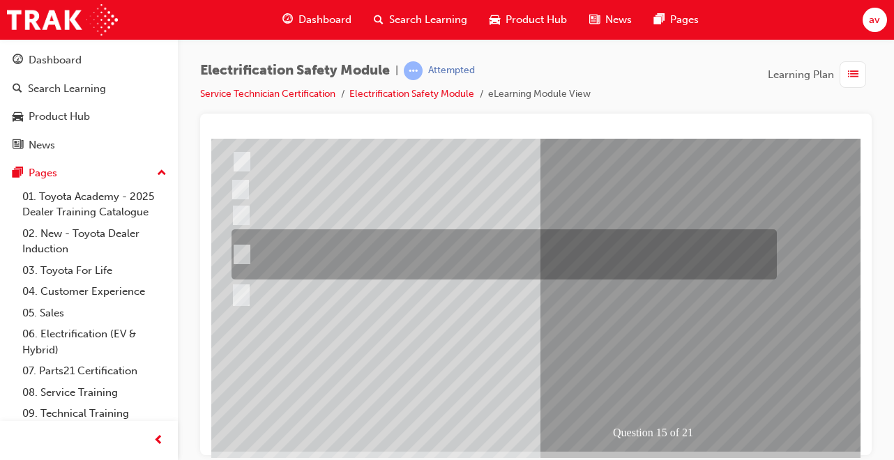
scroll to position [197, 29]
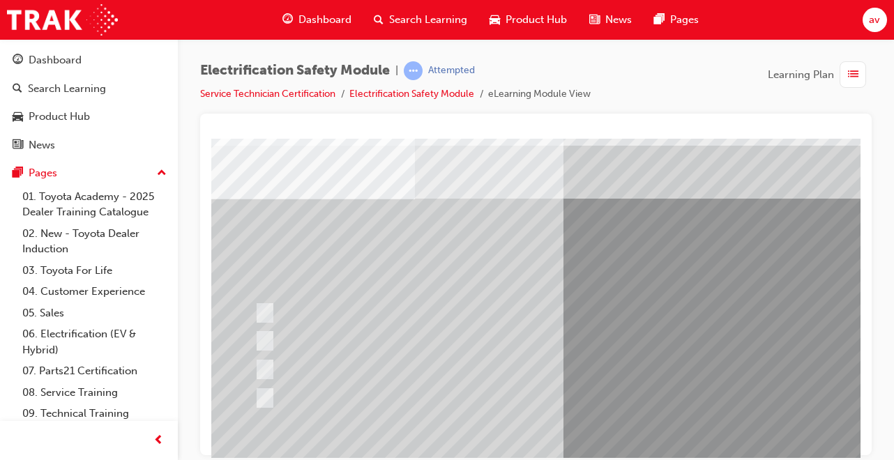
scroll to position [44, 0]
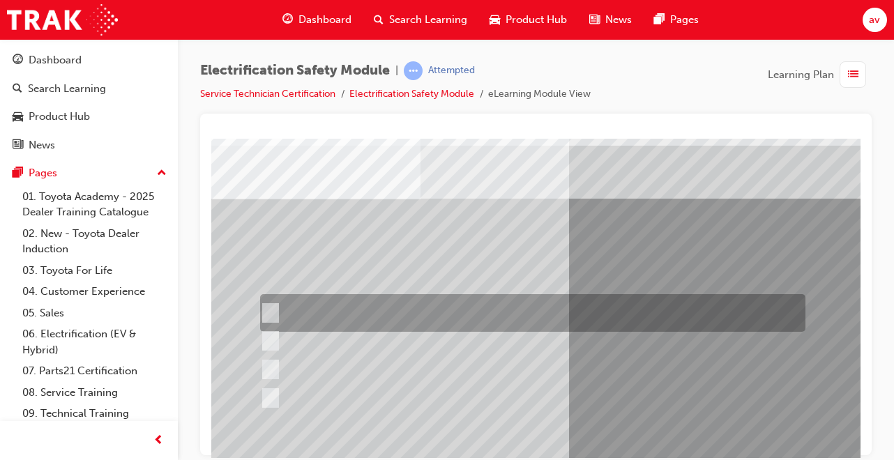
click at [268, 311] on input "Insulate the High Voltage Connector/Motor Side Cable Connection with Insulated …" at bounding box center [267, 312] width 15 height 15
radio input "true"
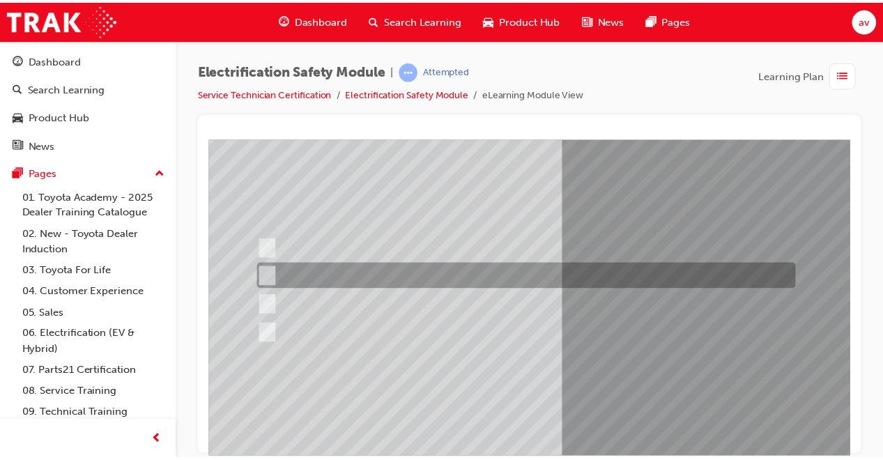
scroll to position [146, 0]
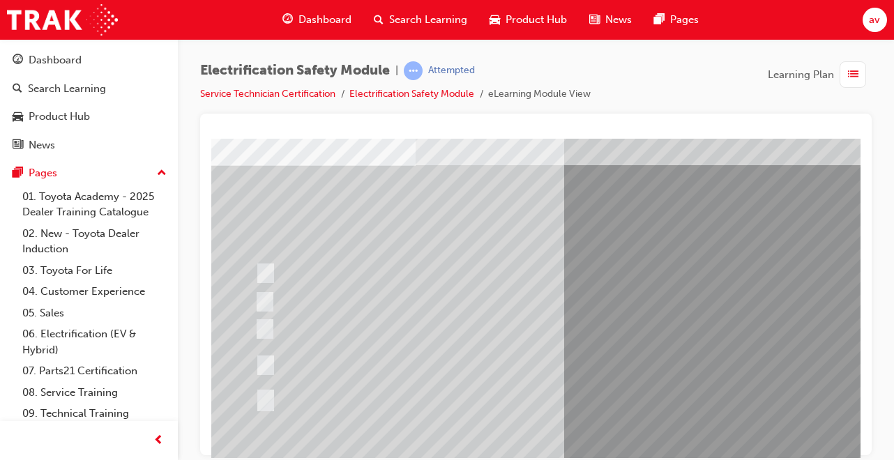
scroll to position [83, 5]
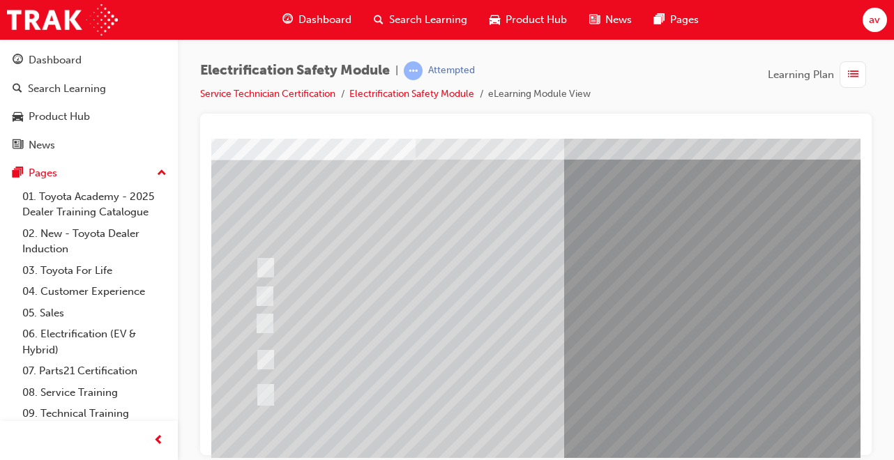
click at [266, 360] on input "Run a Health Check to clear the original fault code and ensure no new faults ap…" at bounding box center [262, 359] width 15 height 15
radio input "true"
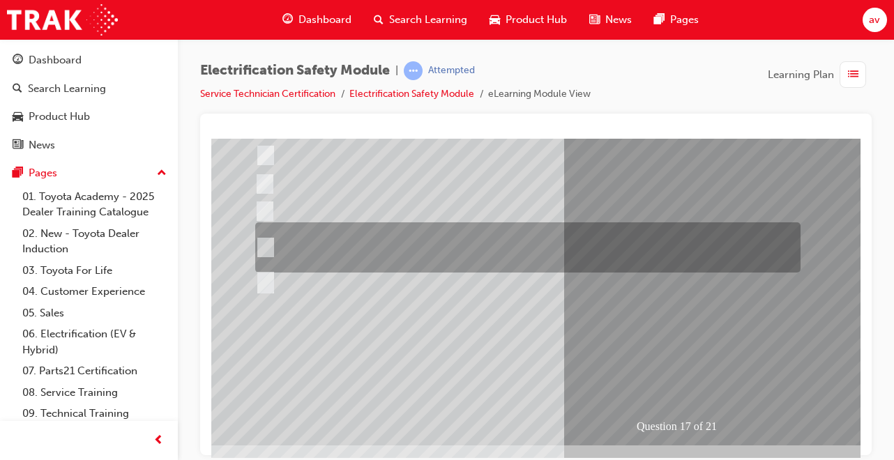
scroll to position [197, 5]
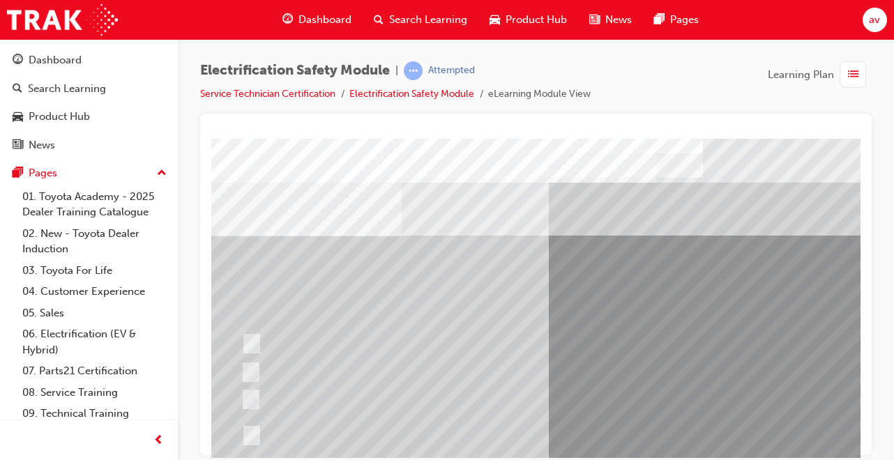
scroll to position [7, 18]
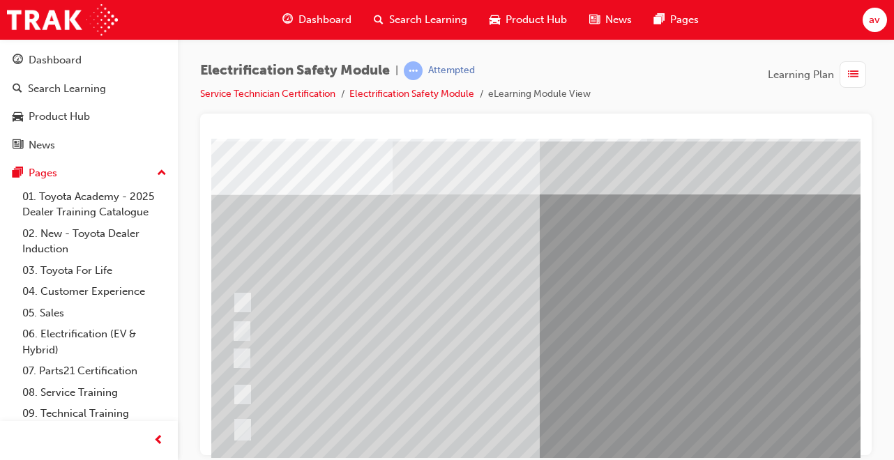
scroll to position [56, 28]
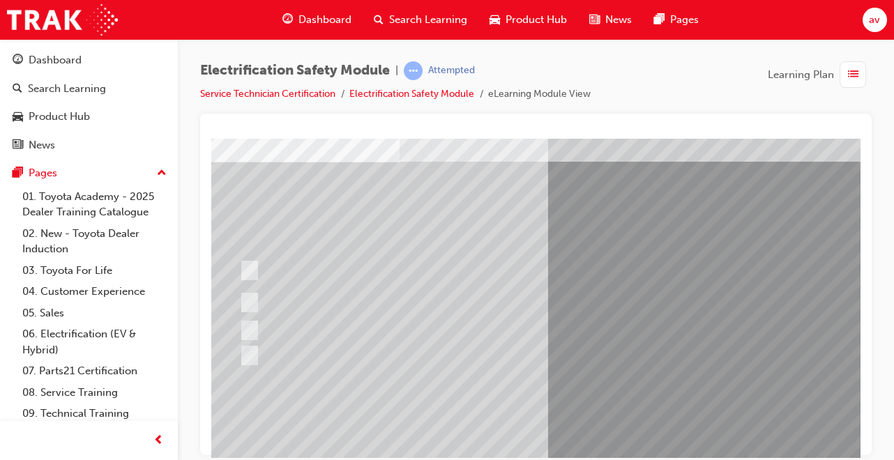
scroll to position [81, 17]
click at [272, 339] on div at bounding box center [512, 330] width 545 height 26
radio input "true"
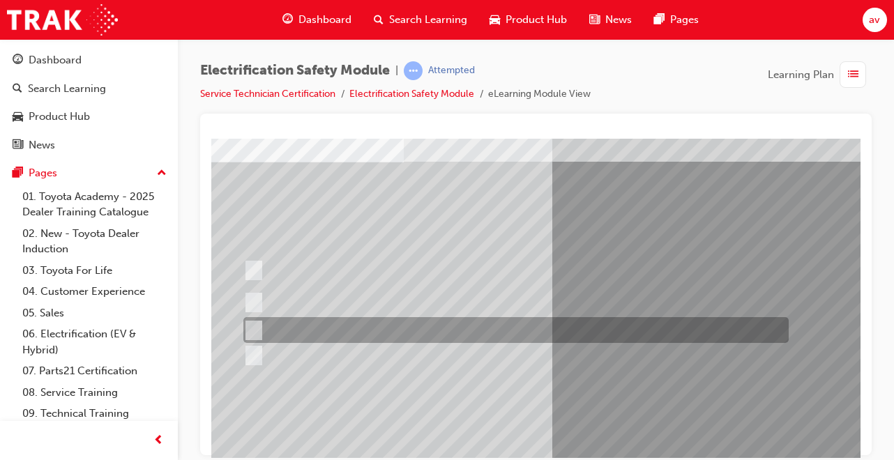
click at [254, 340] on div at bounding box center [512, 330] width 545 height 26
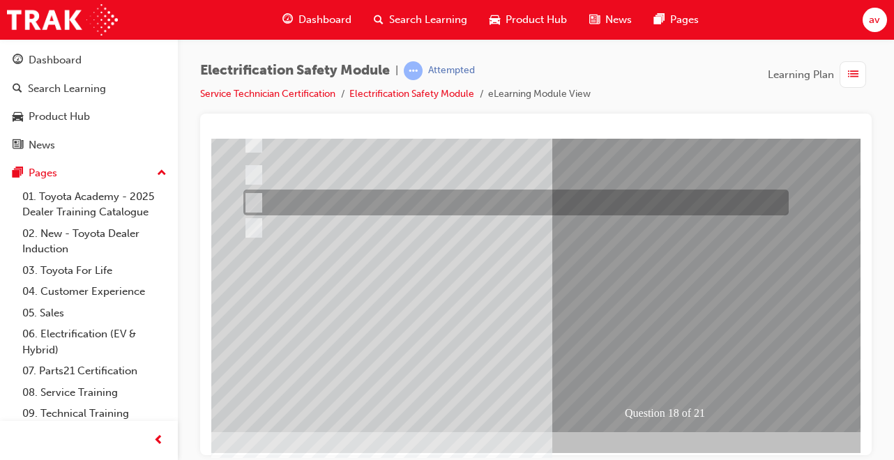
scroll to position [214, 17]
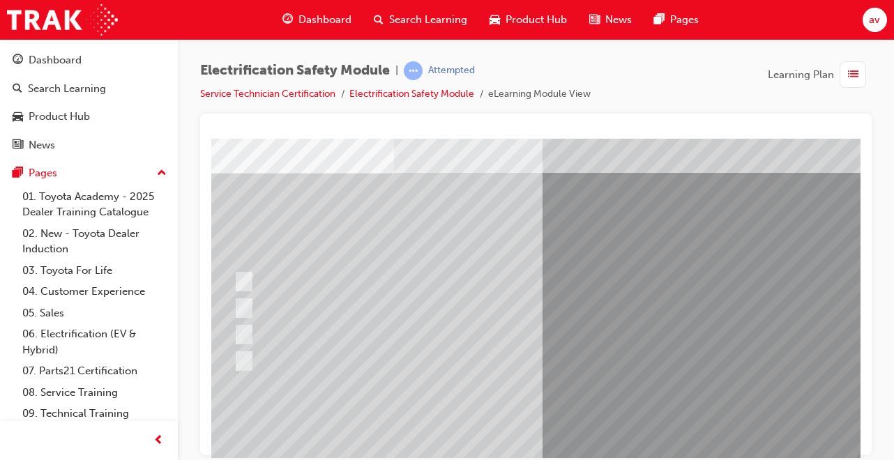
scroll to position [71, 26]
click at [252, 301] on div at bounding box center [502, 307] width 545 height 26
radio input "true"
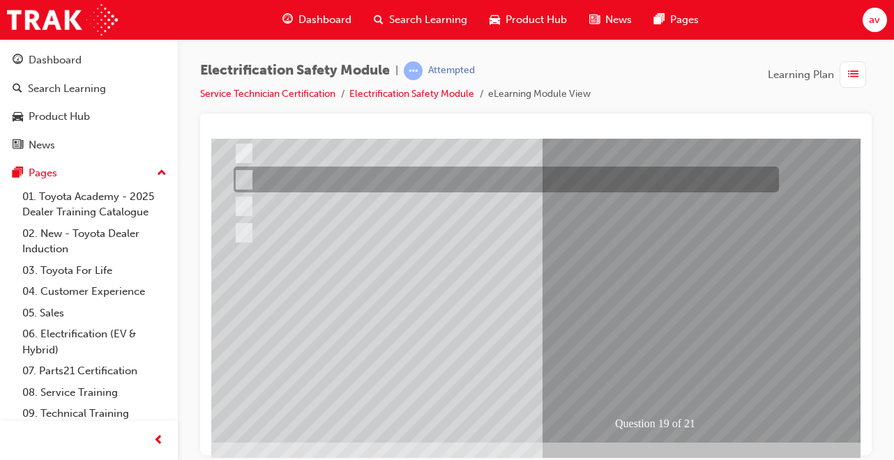
scroll to position [214, 26]
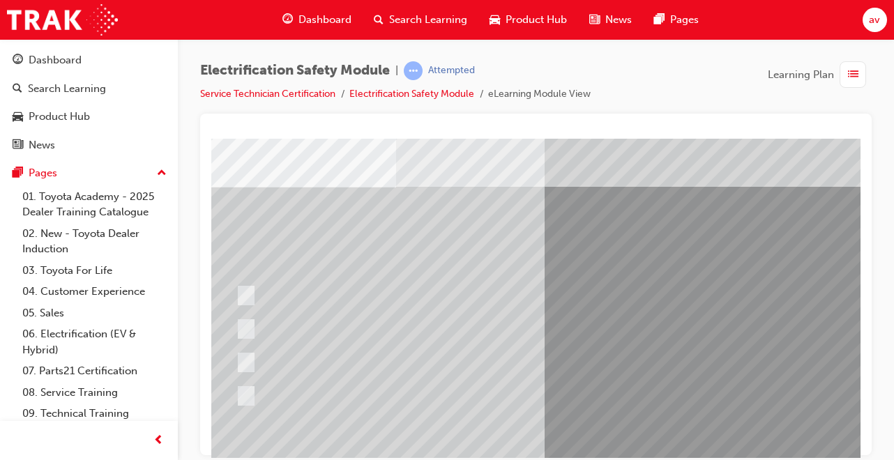
scroll to position [71, 24]
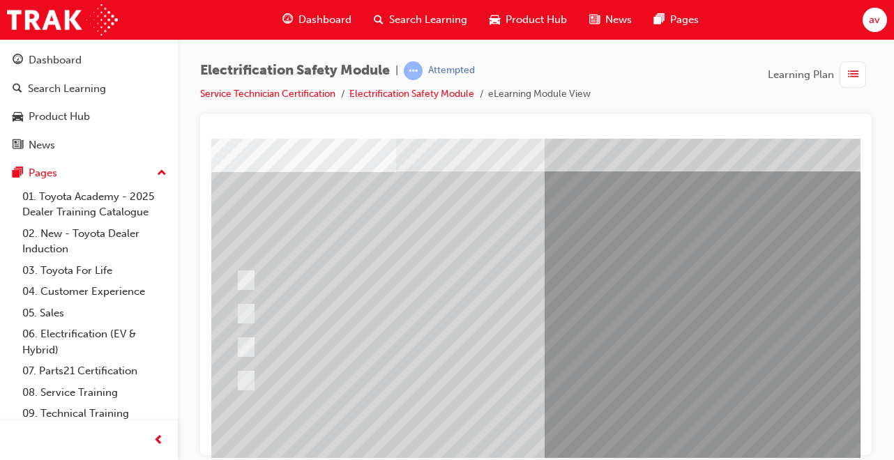
click at [315, 329] on div at bounding box center [504, 314] width 545 height 40
radio input "true"
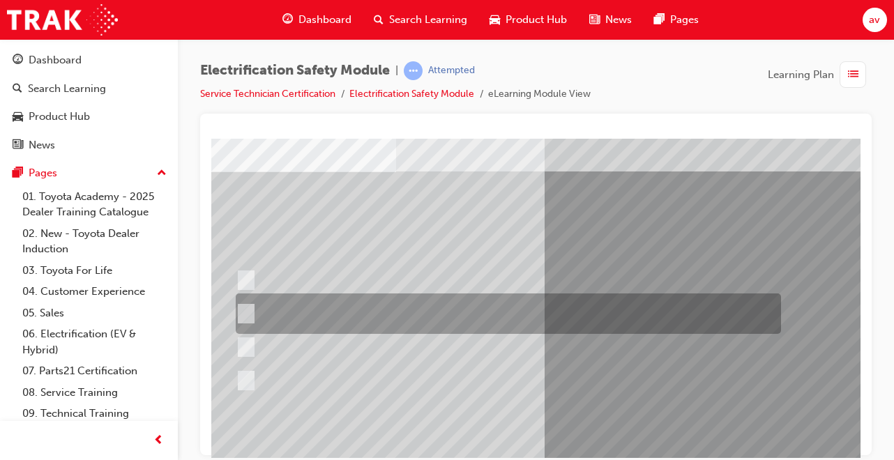
scroll to position [71, 0]
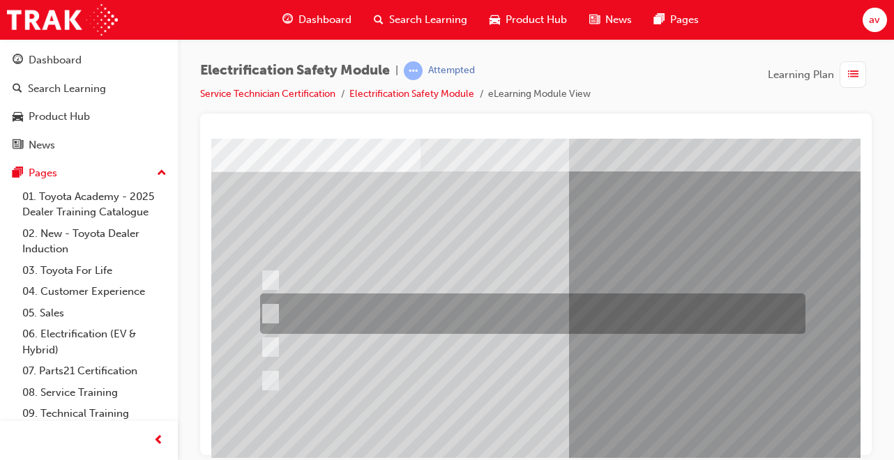
click at [271, 296] on div at bounding box center [529, 314] width 545 height 40
click at [283, 286] on div at bounding box center [529, 280] width 545 height 26
radio input "true"
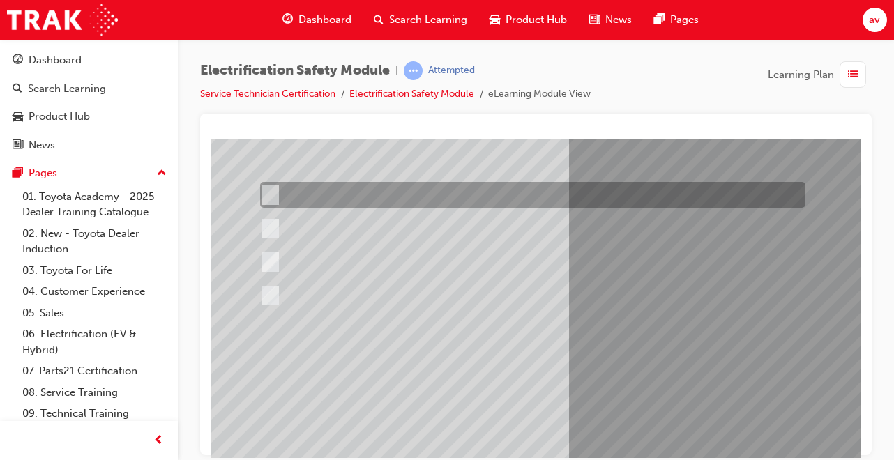
scroll to position [214, 0]
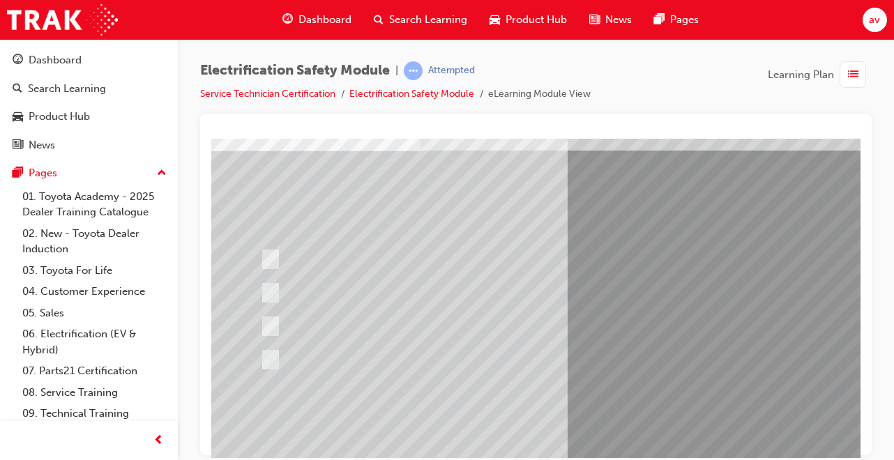
scroll to position [84, 0]
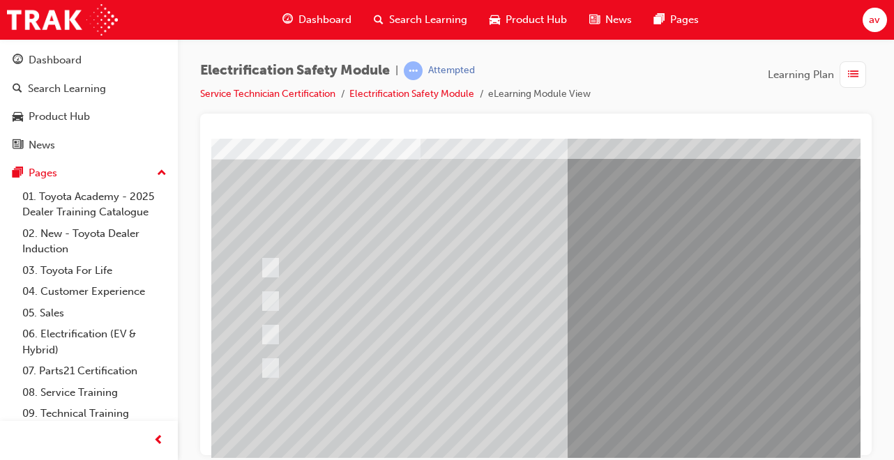
click at [282, 363] on div at bounding box center [529, 368] width 545 height 26
click at [284, 371] on div at bounding box center [529, 368] width 545 height 26
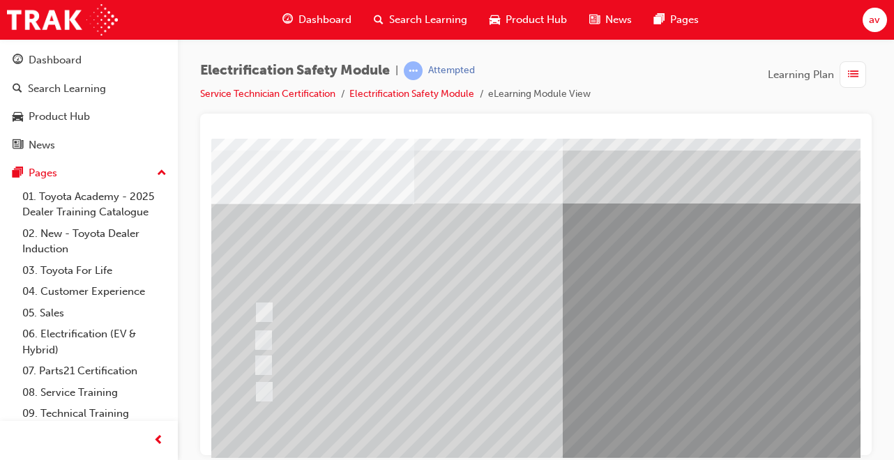
scroll to position [39, 5]
click at [266, 390] on input "All these items should be removed to improve safety" at bounding box center [262, 391] width 15 height 15
radio input "true"
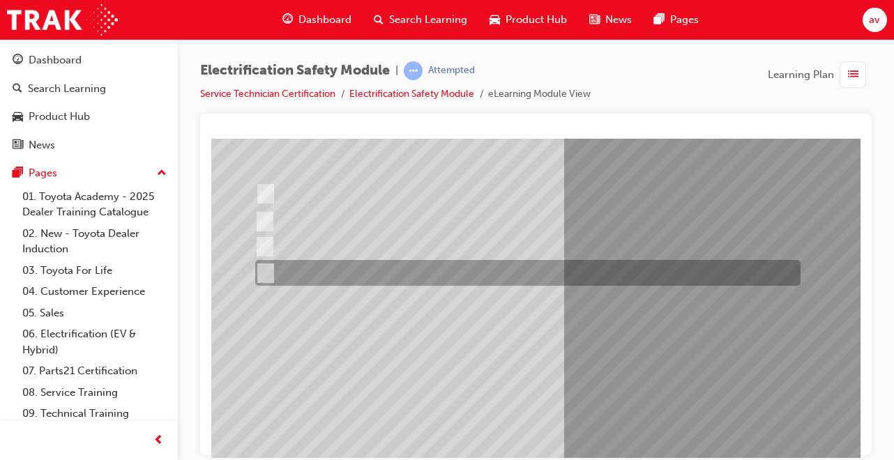
scroll to position [183, 5]
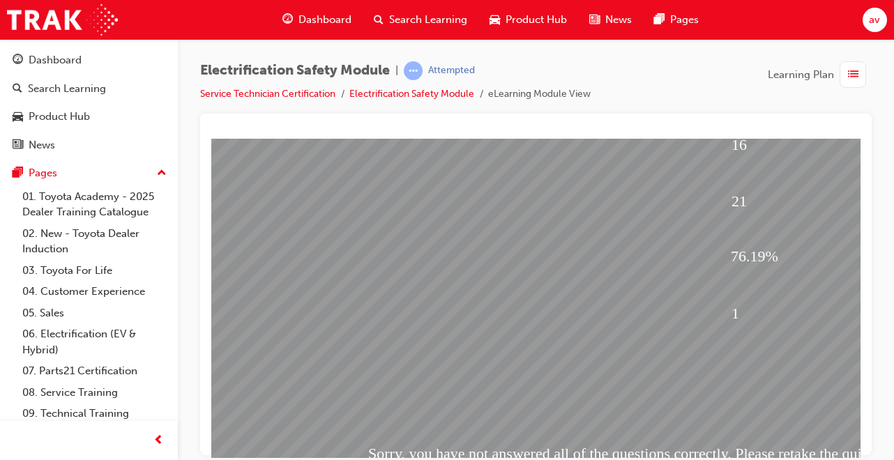
scroll to position [146, 0]
